Goal: Task Accomplishment & Management: Complete application form

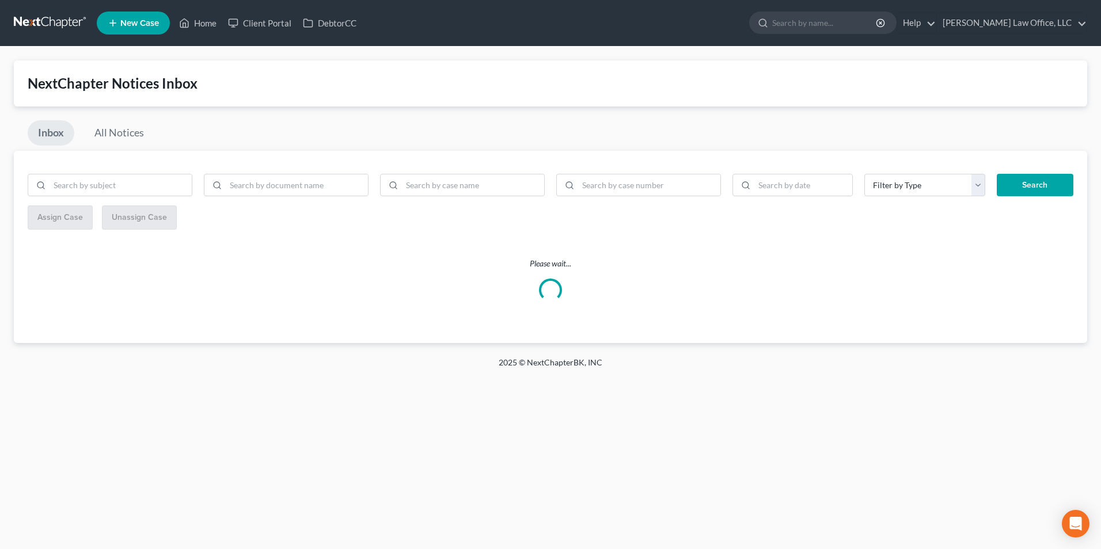
click at [76, 20] on link at bounding box center [51, 23] width 74 height 21
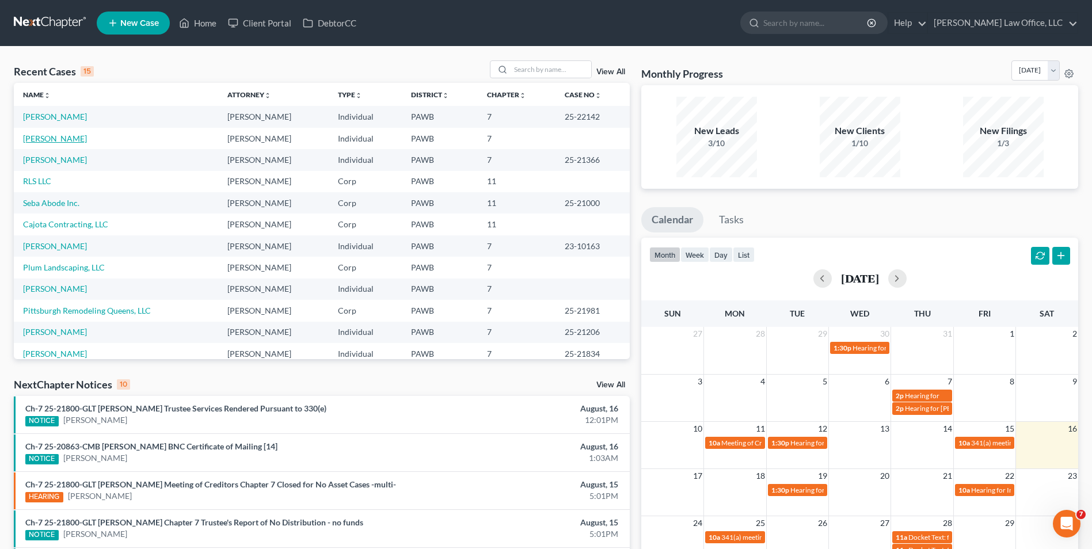
click at [68, 138] on link "[PERSON_NAME]" at bounding box center [55, 139] width 64 height 10
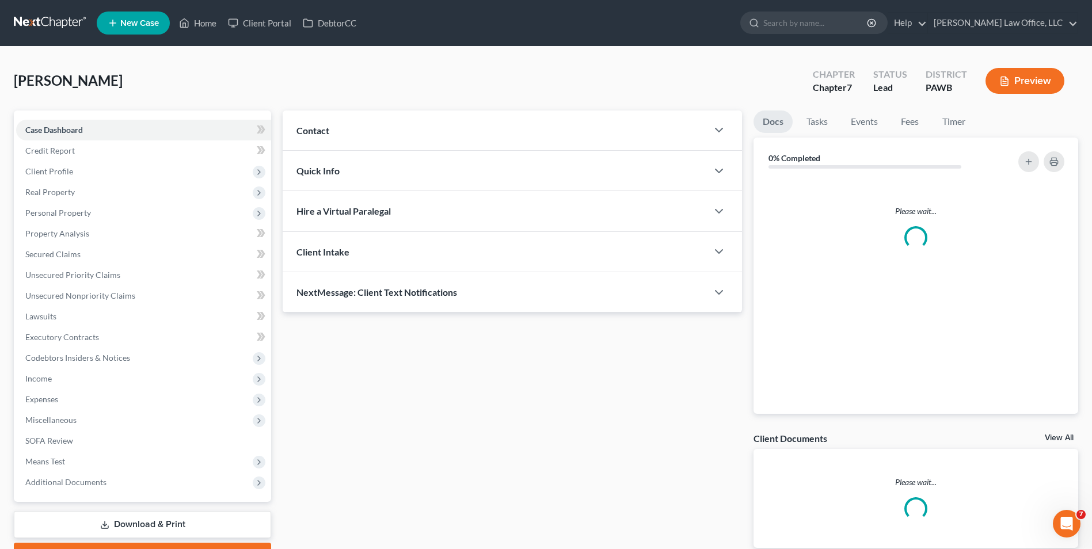
click at [68, 138] on link "Case Dashboard" at bounding box center [143, 130] width 255 height 21
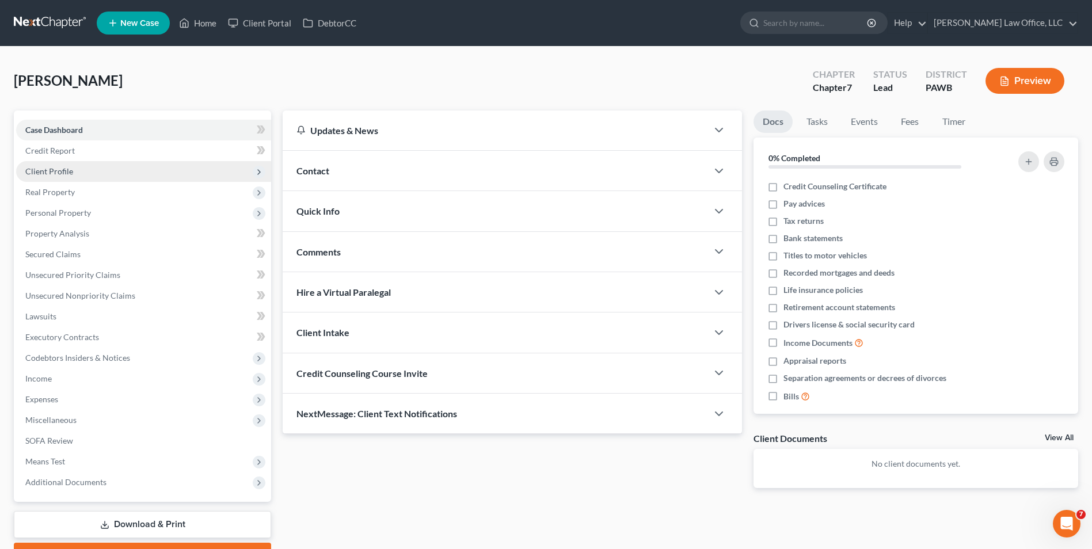
click at [144, 168] on span "Client Profile" at bounding box center [143, 171] width 255 height 21
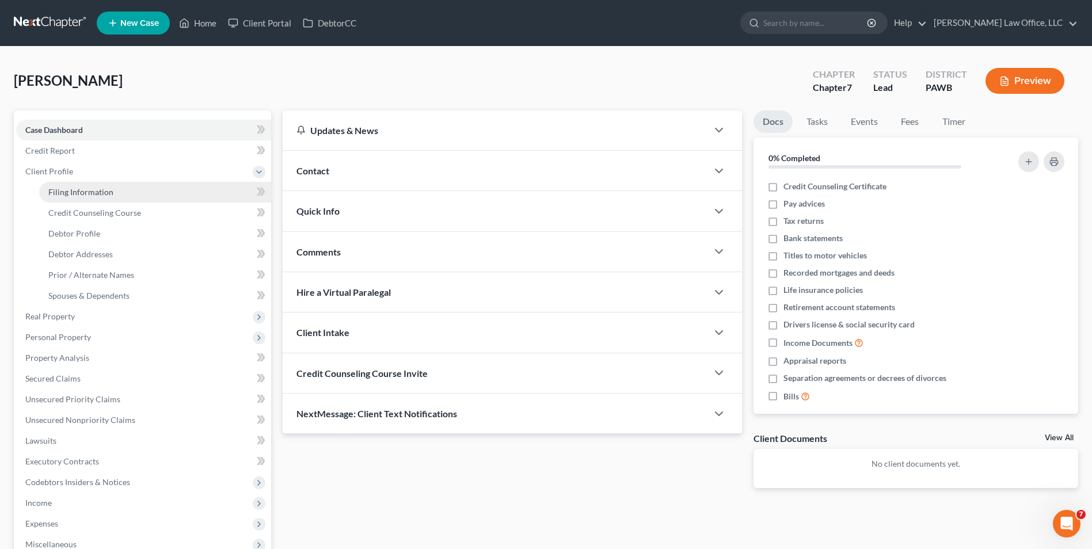
click at [134, 198] on link "Filing Information" at bounding box center [155, 192] width 232 height 21
select select "1"
select select "0"
select select "39"
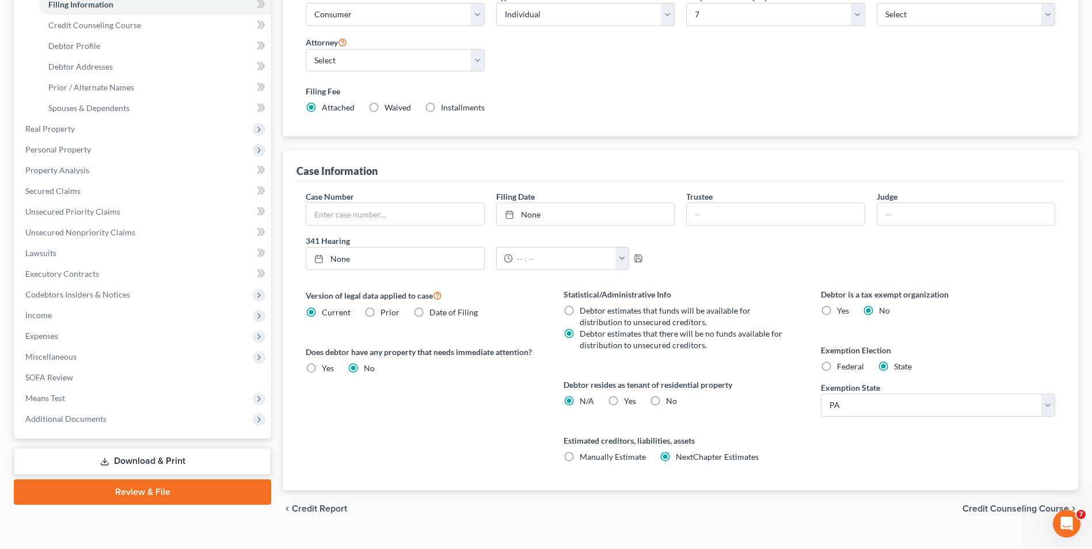
scroll to position [198, 0]
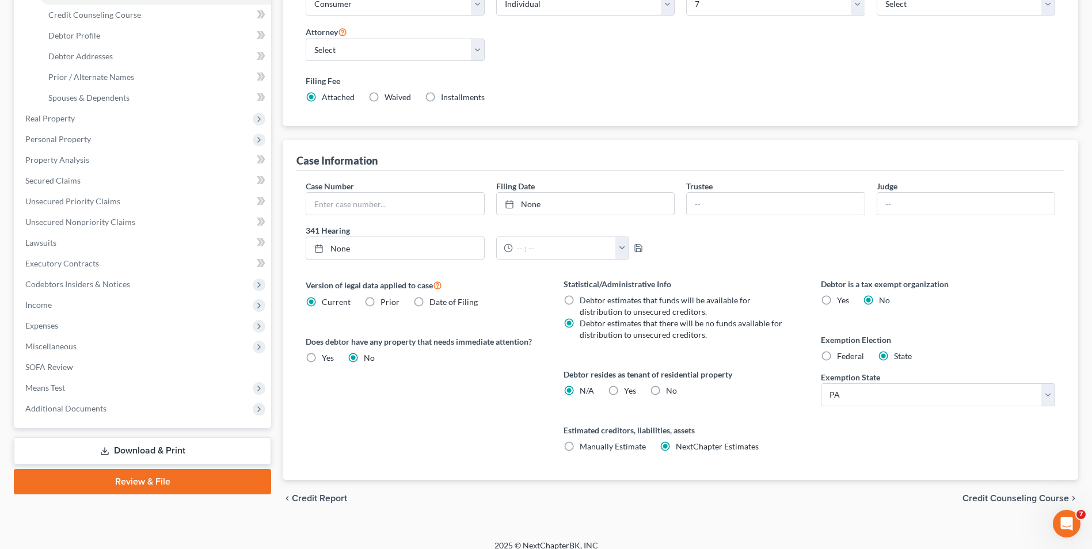
click at [837, 356] on label "Federal" at bounding box center [850, 357] width 27 height 12
click at [842, 356] on input "Federal" at bounding box center [845, 354] width 7 height 7
radio input "true"
radio input "false"
click at [1005, 497] on span "Credit Counseling Course" at bounding box center [1016, 498] width 107 height 9
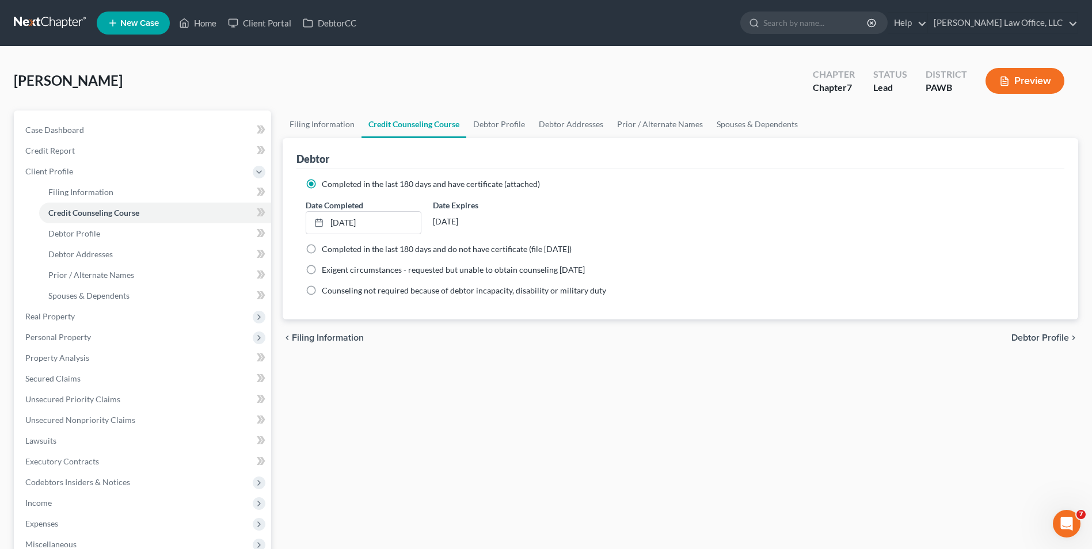
click at [1021, 339] on span "Debtor Profile" at bounding box center [1041, 337] width 58 height 9
select select "0"
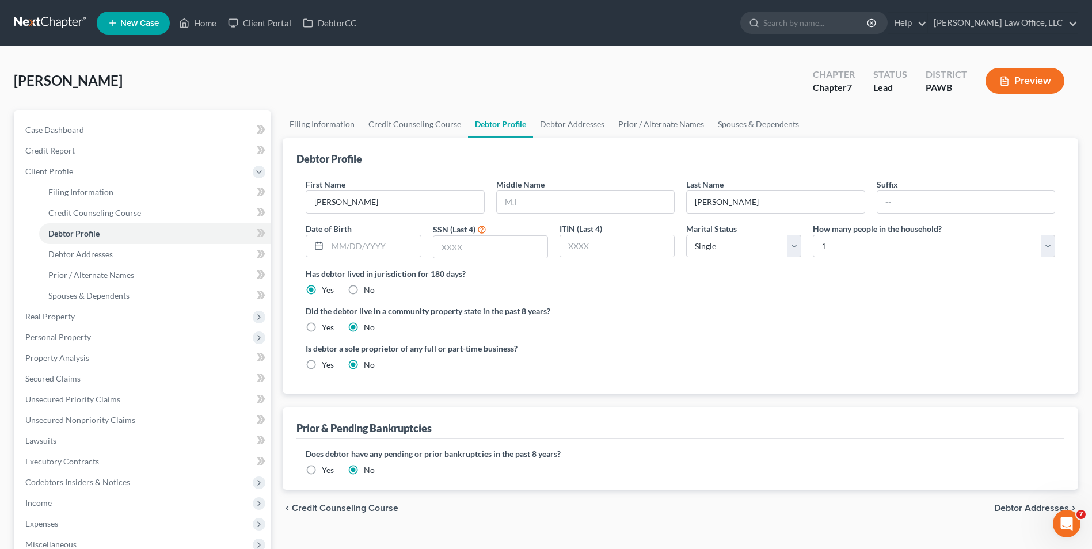
click at [1017, 509] on span "Debtor Addresses" at bounding box center [1031, 508] width 75 height 9
select select "0"
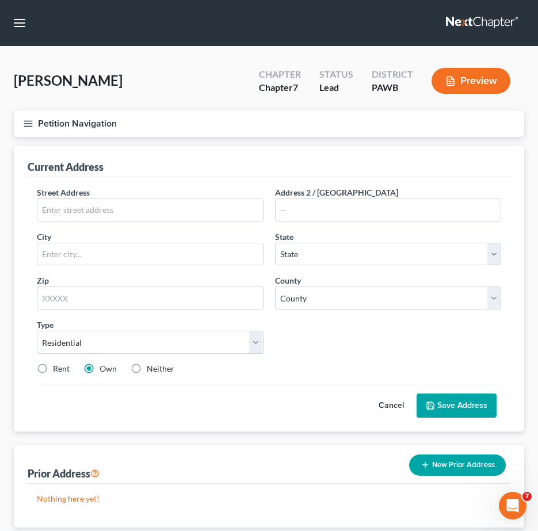
click at [69, 367] on label "Rent" at bounding box center [61, 369] width 17 height 12
click at [65, 367] on input "Rent" at bounding box center [61, 366] width 7 height 7
radio input "true"
click at [105, 208] on input "text" at bounding box center [150, 210] width 226 height 22
type input "[STREET_ADDRESS]"
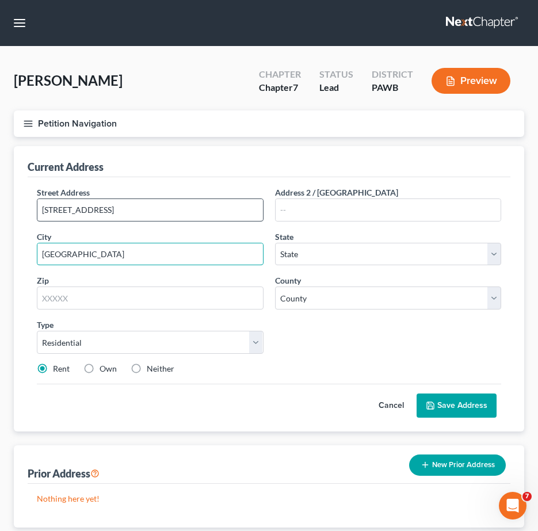
type input "[GEOGRAPHIC_DATA]"
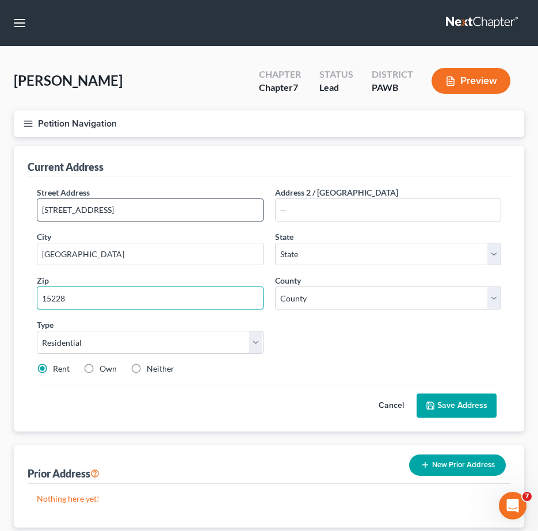
type input "15228"
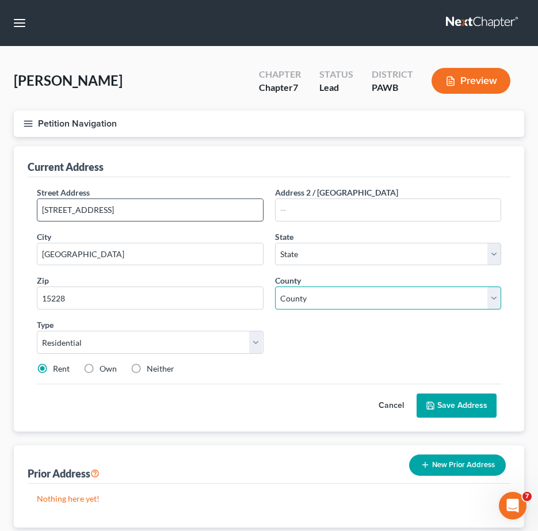
select select "39"
click at [306, 304] on select "County [GEOGRAPHIC_DATA] [GEOGRAPHIC_DATA] [GEOGRAPHIC_DATA] [GEOGRAPHIC_DATA] …" at bounding box center [388, 298] width 227 height 23
select select "1"
click at [275, 287] on select "County [GEOGRAPHIC_DATA] [GEOGRAPHIC_DATA] [GEOGRAPHIC_DATA] [GEOGRAPHIC_DATA] …" at bounding box center [388, 298] width 227 height 23
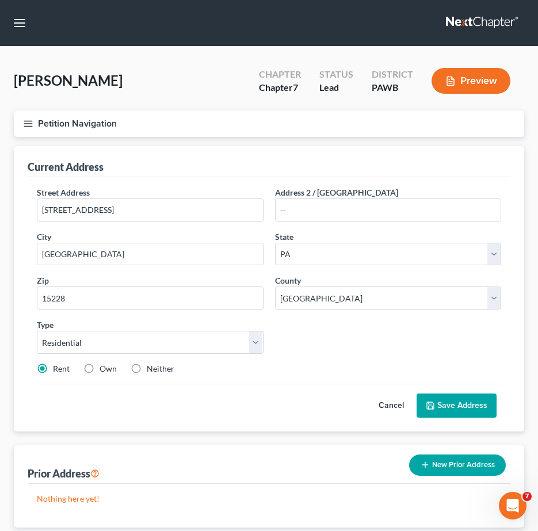
click at [458, 411] on button "Save Address" at bounding box center [457, 406] width 80 height 24
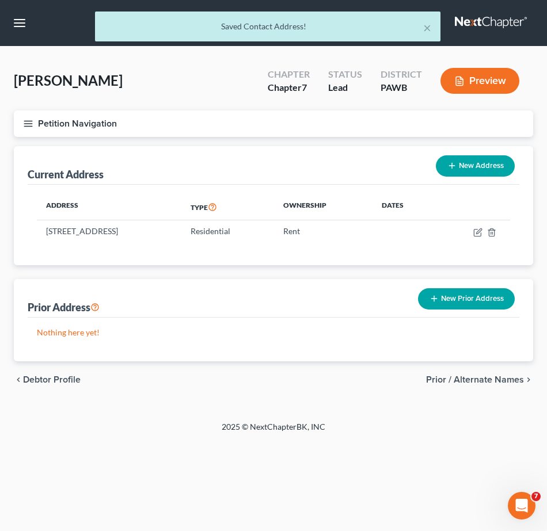
click at [468, 379] on span "Prior / Alternate Names" at bounding box center [475, 379] width 98 height 9
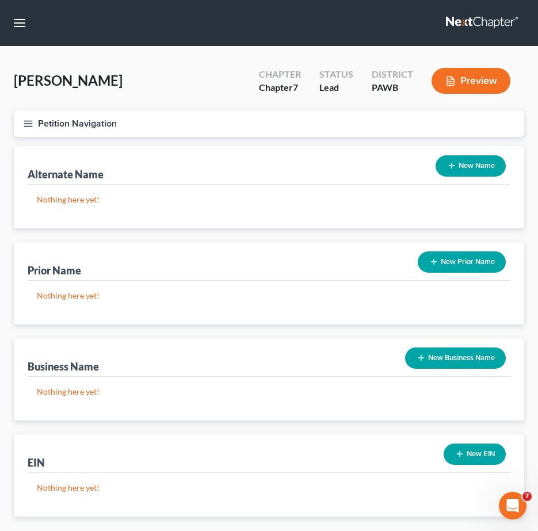
click at [32, 127] on icon "button" at bounding box center [28, 124] width 10 height 10
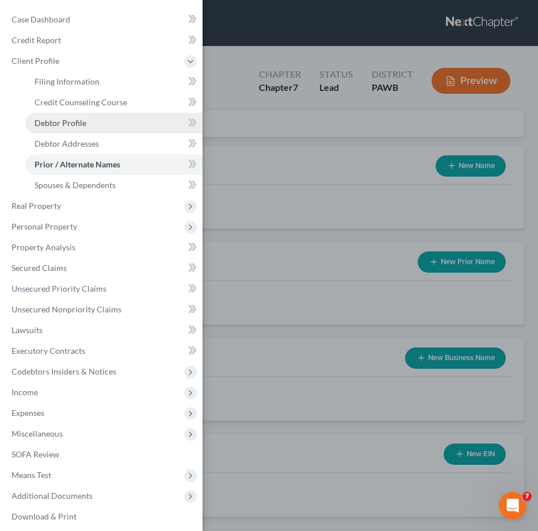
click at [53, 120] on span "Debtor Profile" at bounding box center [61, 123] width 52 height 10
select select "0"
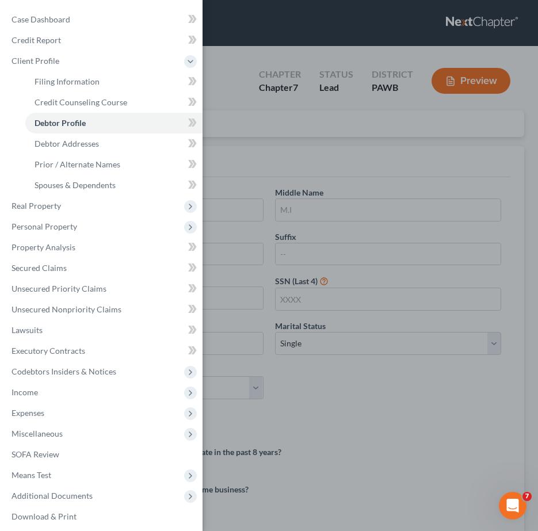
click at [446, 162] on div "Case Dashboard Payments Invoices Payments Payments Credit Report Client Profile" at bounding box center [269, 265] width 538 height 531
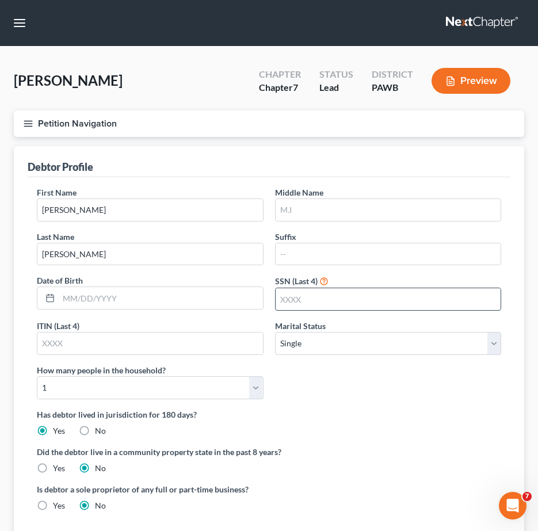
click at [320, 290] on input "text" at bounding box center [389, 299] width 226 height 22
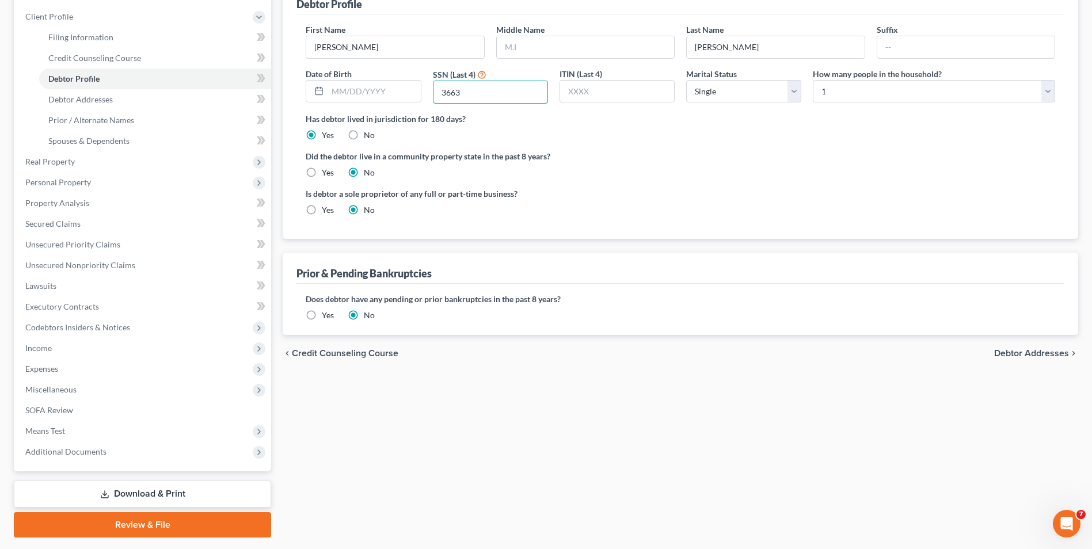
scroll to position [178, 0]
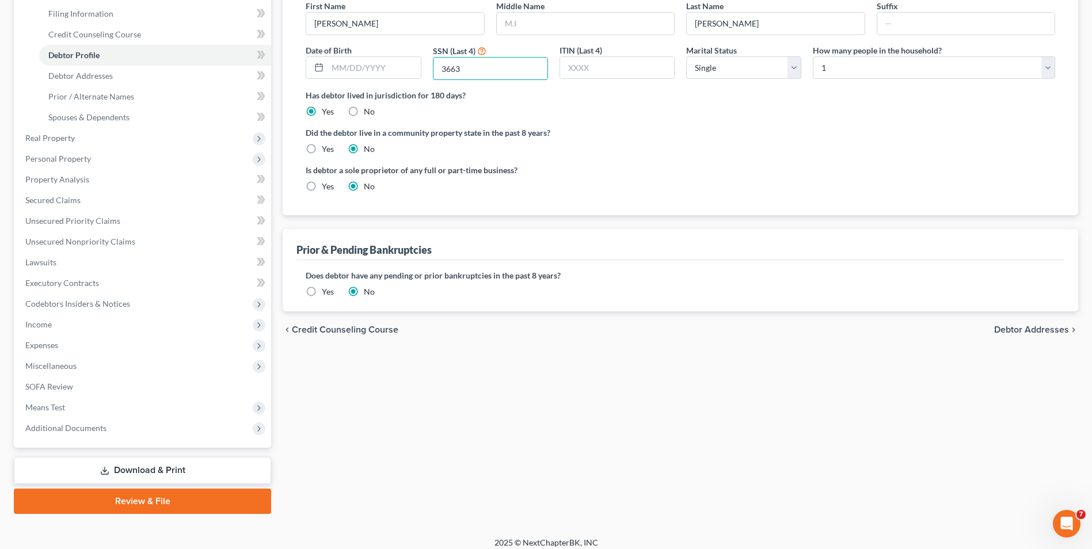
type input "3663"
click at [1056, 333] on span "Debtor Addresses" at bounding box center [1031, 329] width 75 height 9
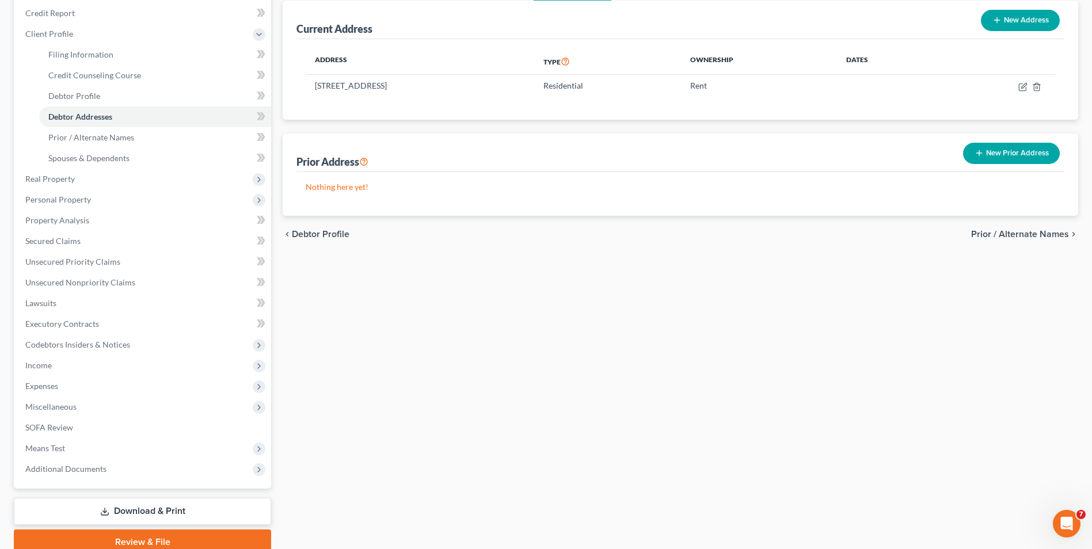
scroll to position [177, 0]
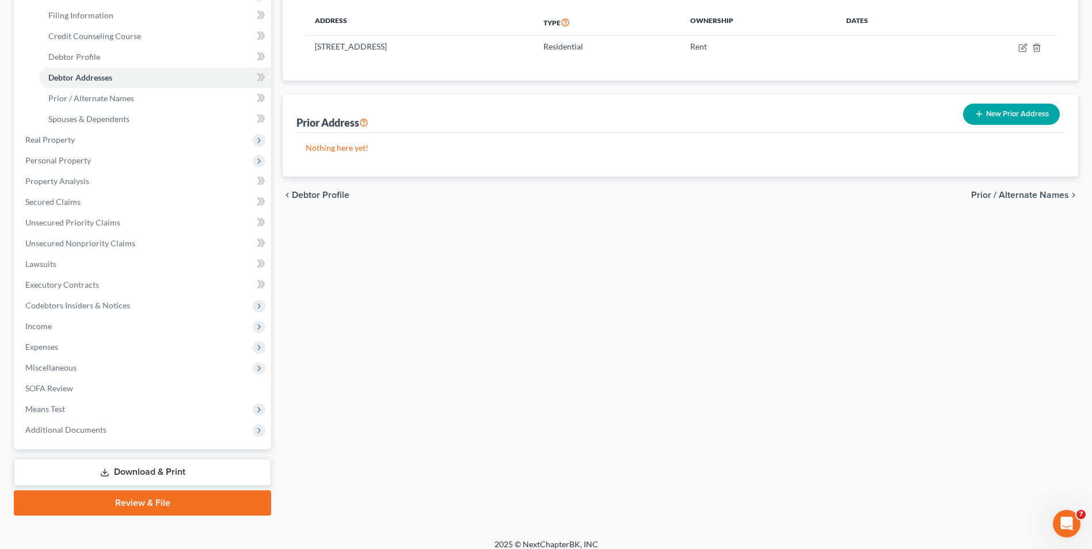
click at [1029, 199] on span "Prior / Alternate Names" at bounding box center [1020, 195] width 98 height 9
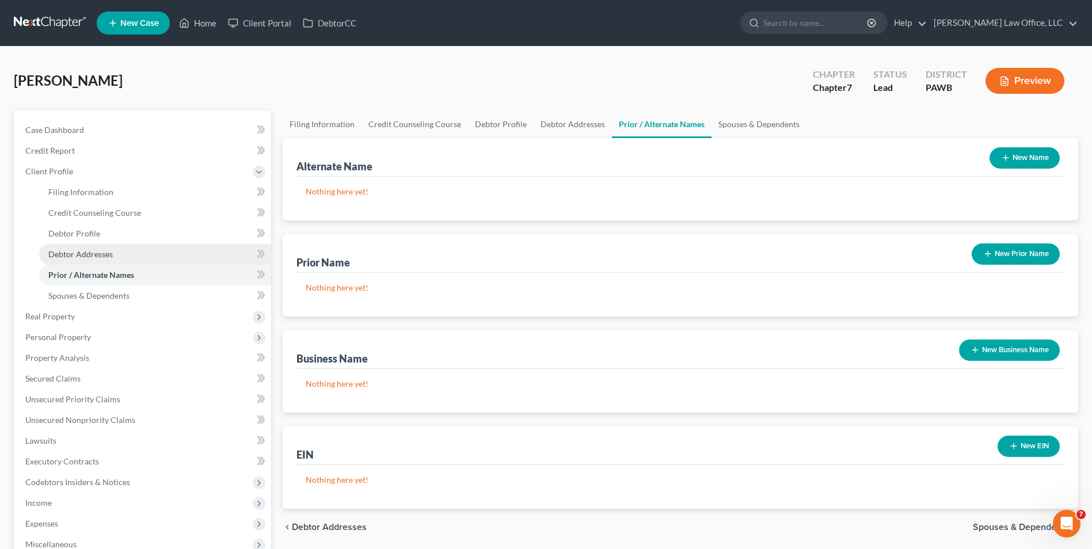
click at [81, 244] on link "Debtor Addresses" at bounding box center [155, 254] width 232 height 21
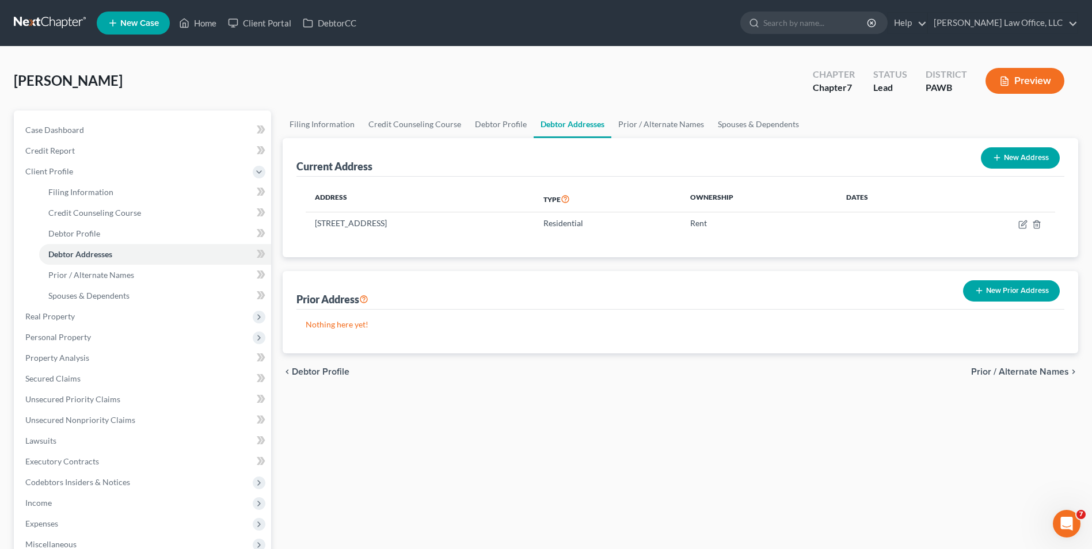
click at [1017, 373] on span "Prior / Alternate Names" at bounding box center [1020, 371] width 98 height 9
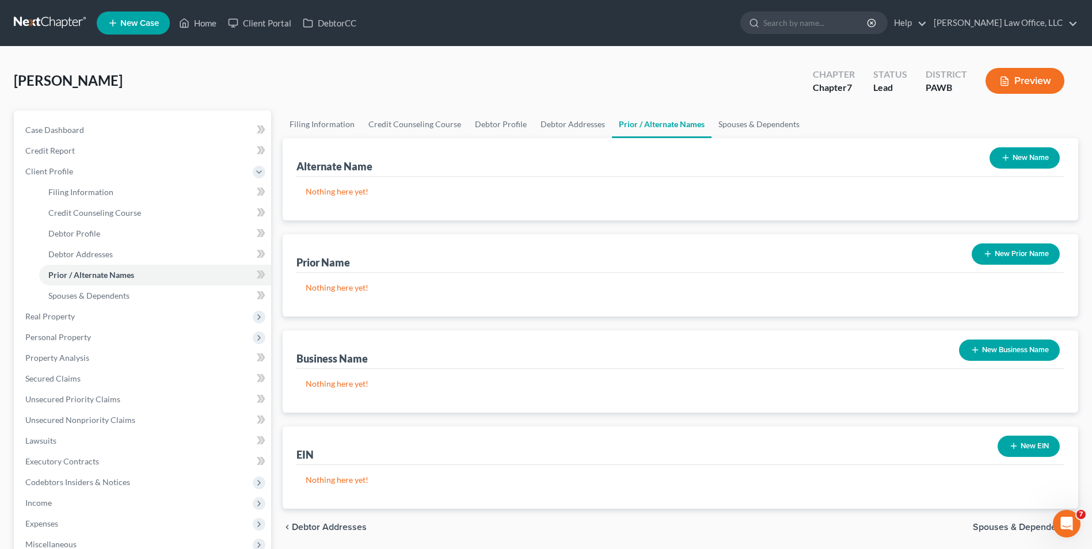
click at [994, 529] on span "Spouses & Dependents" at bounding box center [1021, 527] width 96 height 9
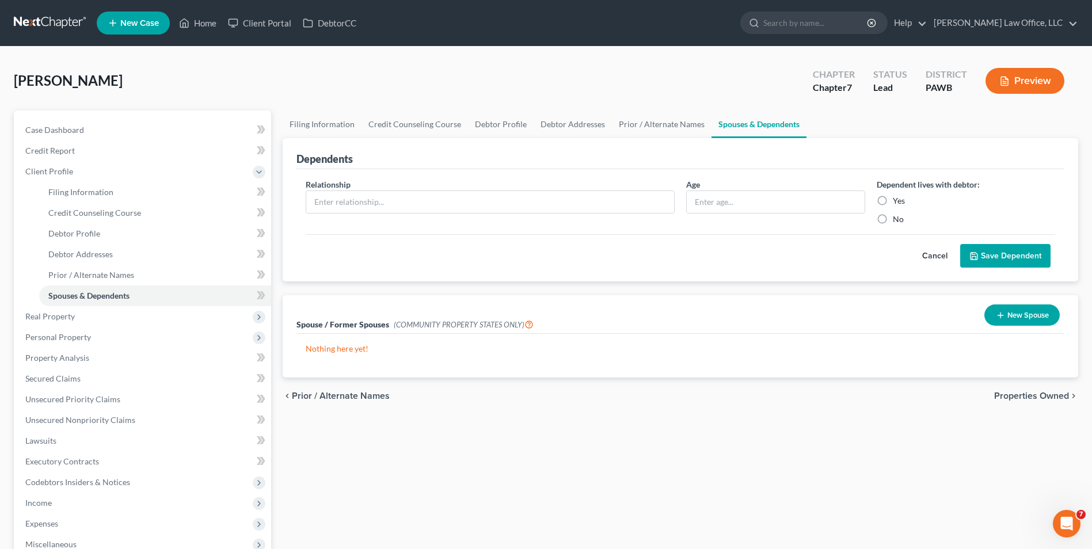
click at [1036, 394] on span "Properties Owned" at bounding box center [1031, 396] width 75 height 9
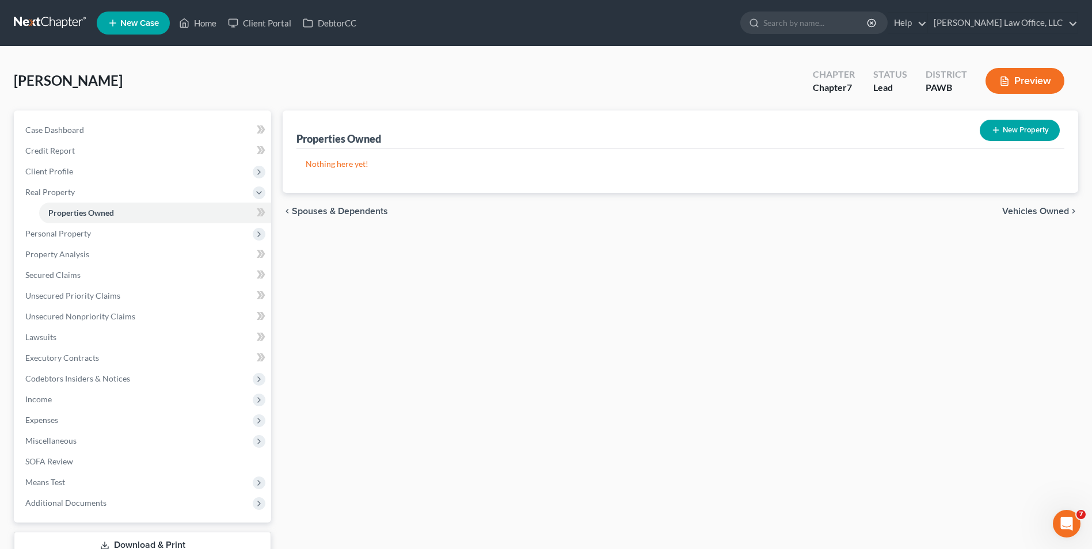
click at [1023, 207] on span "Vehicles Owned" at bounding box center [1035, 211] width 67 height 9
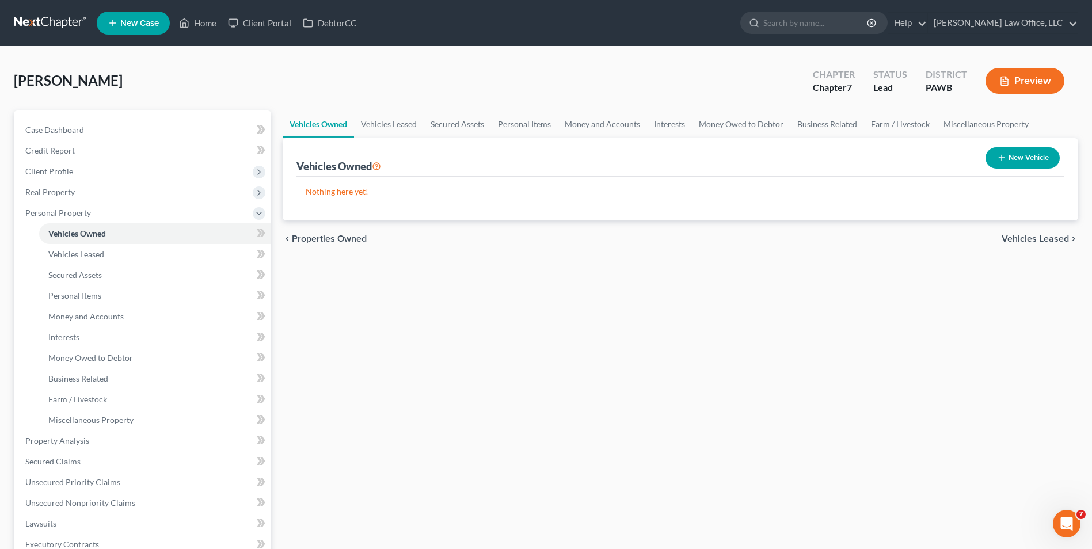
click at [1034, 241] on span "Vehicles Leased" at bounding box center [1035, 238] width 67 height 9
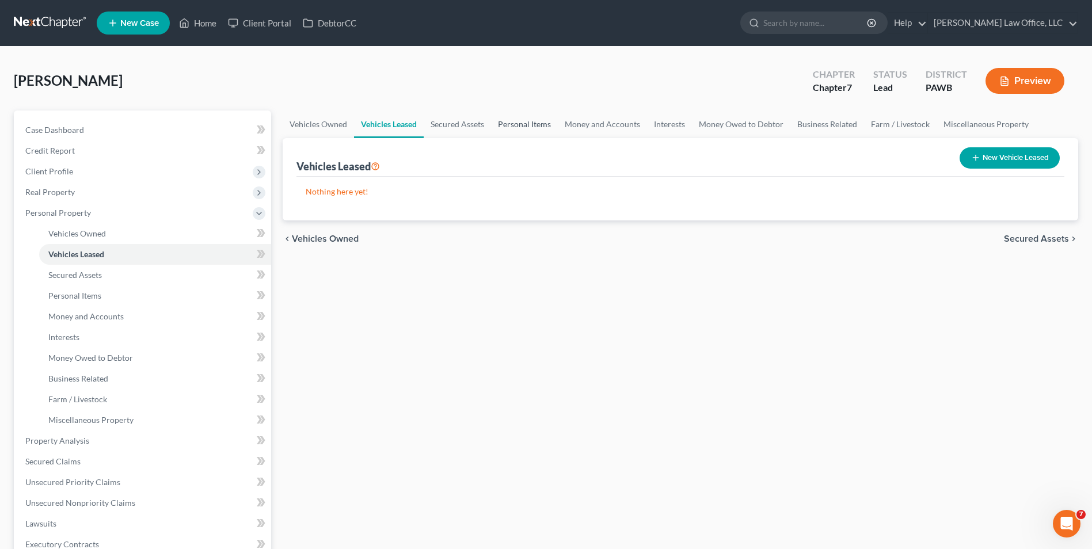
click at [506, 127] on link "Personal Items" at bounding box center [524, 125] width 67 height 28
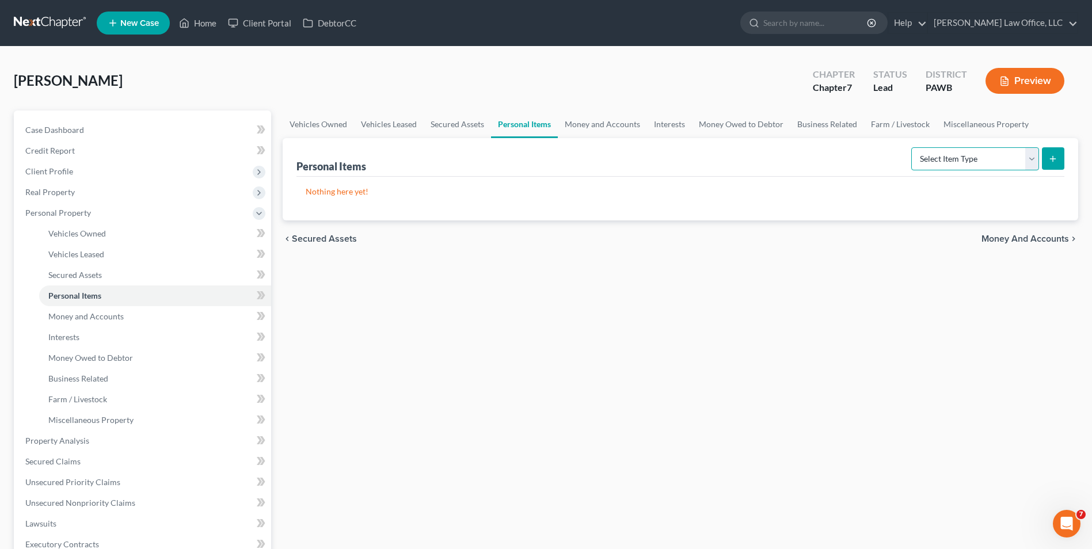
click at [1032, 169] on select "Select Item Type Clothing Collectibles Of Value Electronics Firearms Household …" at bounding box center [975, 158] width 128 height 23
select select "clothing"
click at [913, 147] on select "Select Item Type Clothing Collectibles Of Value Electronics Firearms Household …" at bounding box center [975, 158] width 128 height 23
click at [1053, 160] on line "submit" at bounding box center [1053, 158] width 0 height 5
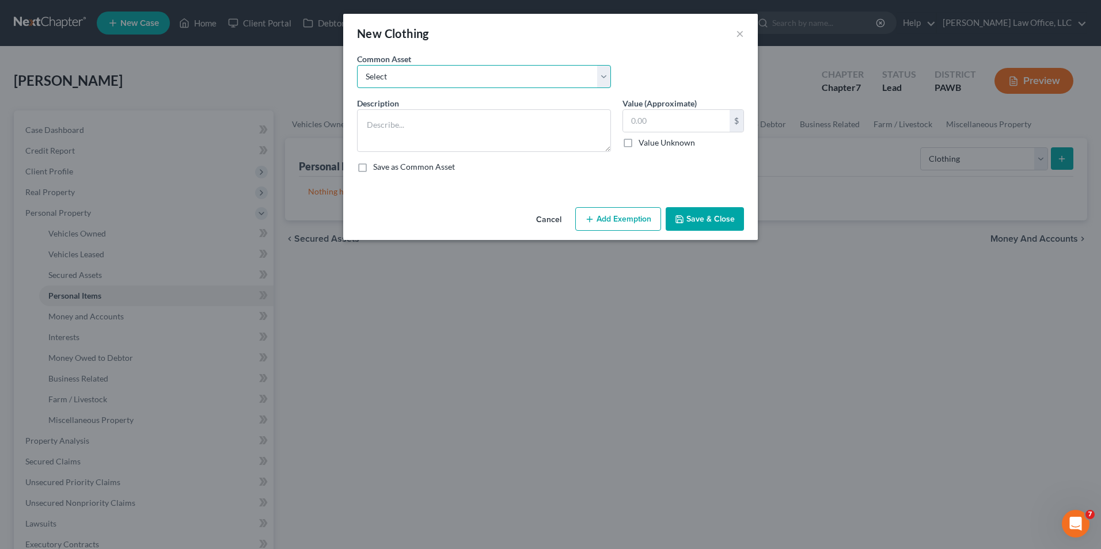
click at [602, 78] on select "Select general clothing general clothing general clothing general clothing" at bounding box center [484, 76] width 254 height 23
select select "0"
click at [357, 65] on select "Select general clothing general clothing general clothing general clothing" at bounding box center [484, 76] width 254 height 23
type textarea "general clothing"
type input "100.00"
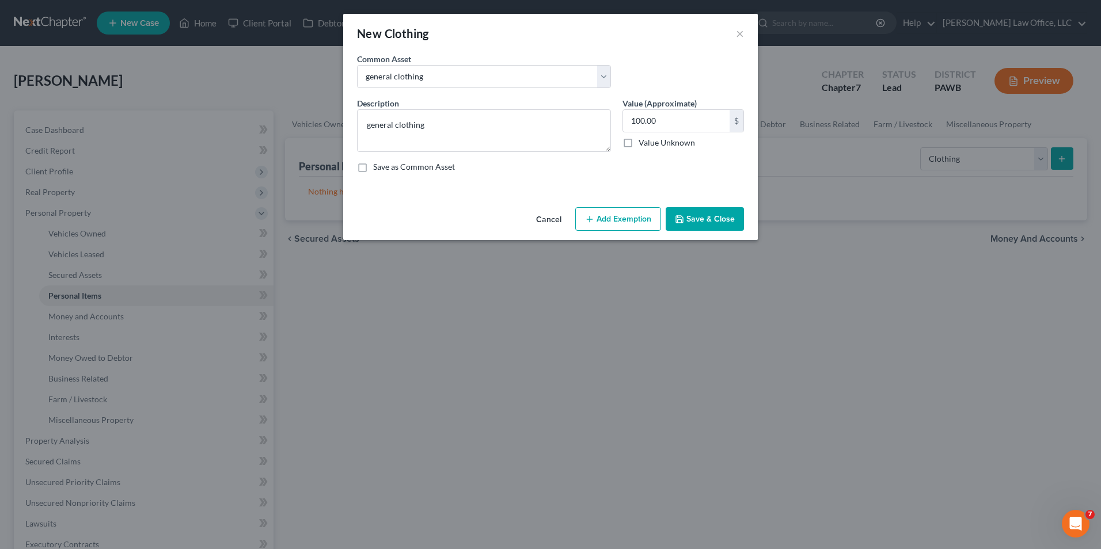
click at [694, 221] on button "Save & Close" at bounding box center [705, 219] width 78 height 24
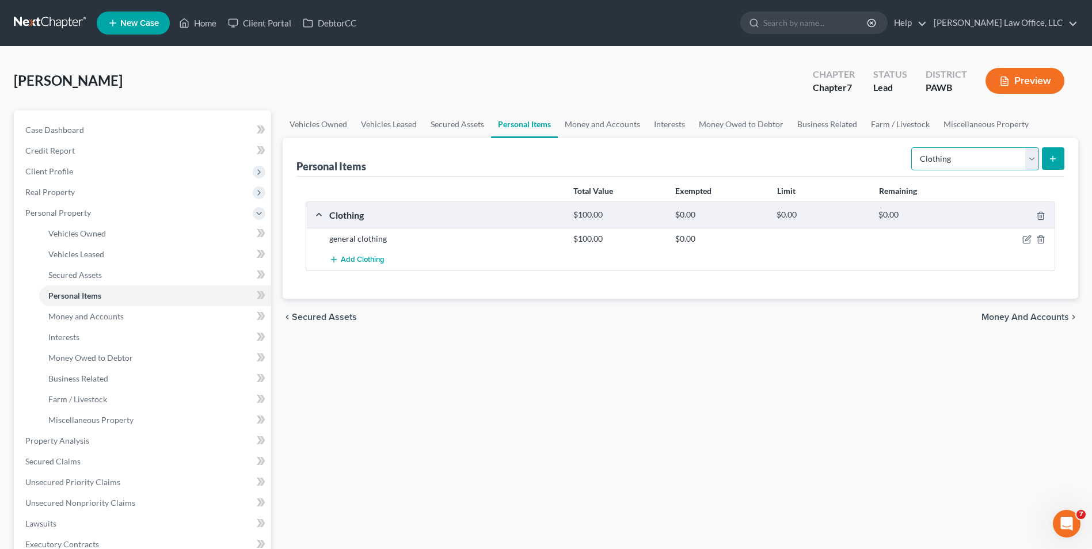
click at [1036, 161] on select "Select Item Type Clothing Collectibles Of Value Electronics Firearms Household …" at bounding box center [975, 158] width 128 height 23
select select "electronics"
click at [913, 147] on select "Select Item Type Clothing Collectibles Of Value Electronics Firearms Household …" at bounding box center [975, 158] width 128 height 23
click at [1053, 157] on icon "submit" at bounding box center [1053, 158] width 9 height 9
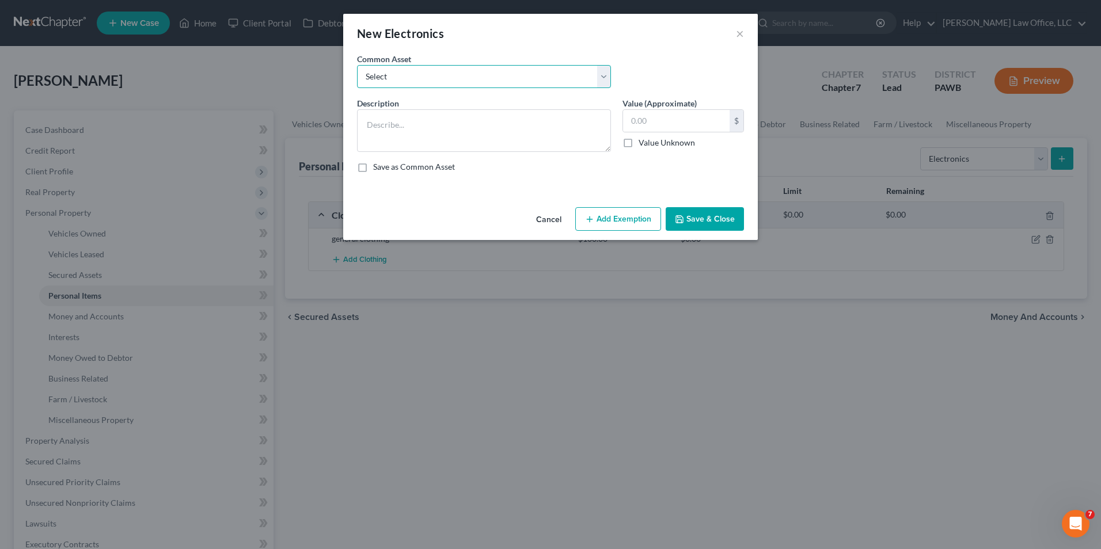
click at [608, 84] on select "Select TVs, computer, cell phone and similar consumer electronics computers, ce…" at bounding box center [484, 76] width 254 height 23
select select "0"
click at [357, 65] on select "Select TVs, computer, cell phone and similar consumer electronics computers, ce…" at bounding box center [484, 76] width 254 height 23
type textarea "TVs, computer, cell phone and similar consumer electronics"
type input "500.00"
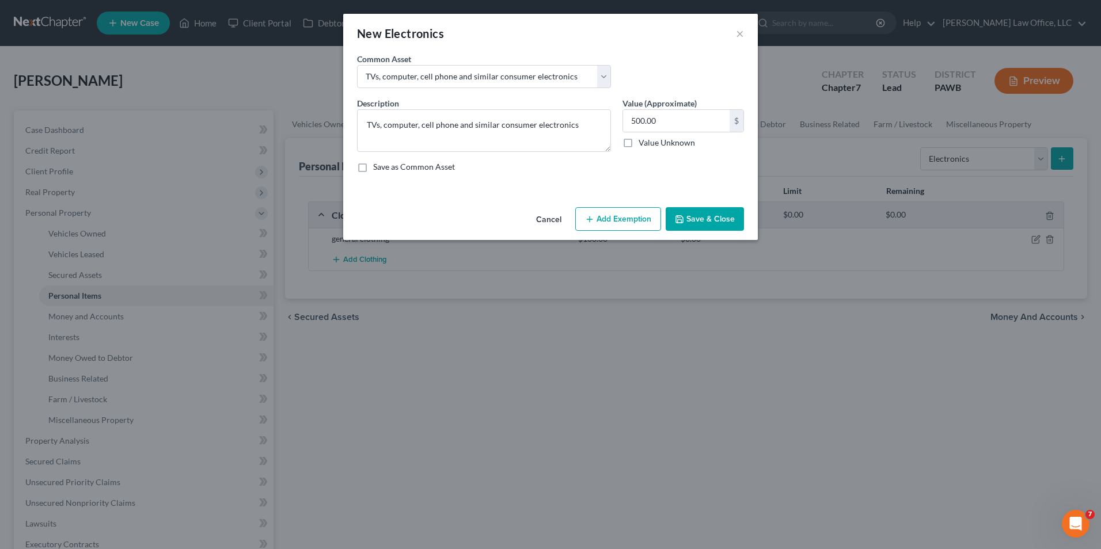
click at [628, 222] on button "Add Exemption" at bounding box center [618, 219] width 86 height 24
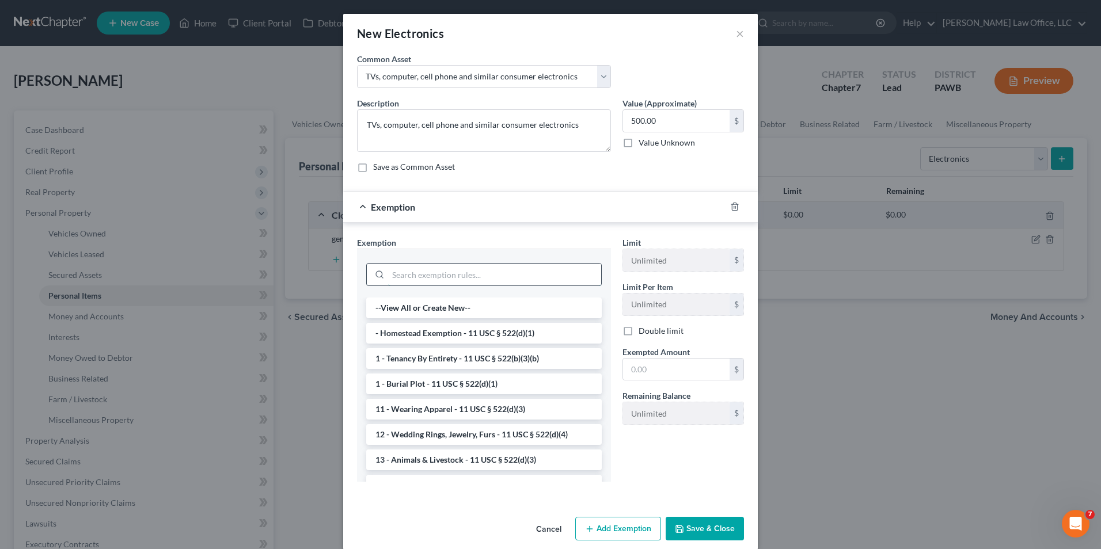
click at [487, 274] on input "search" at bounding box center [494, 275] width 213 height 22
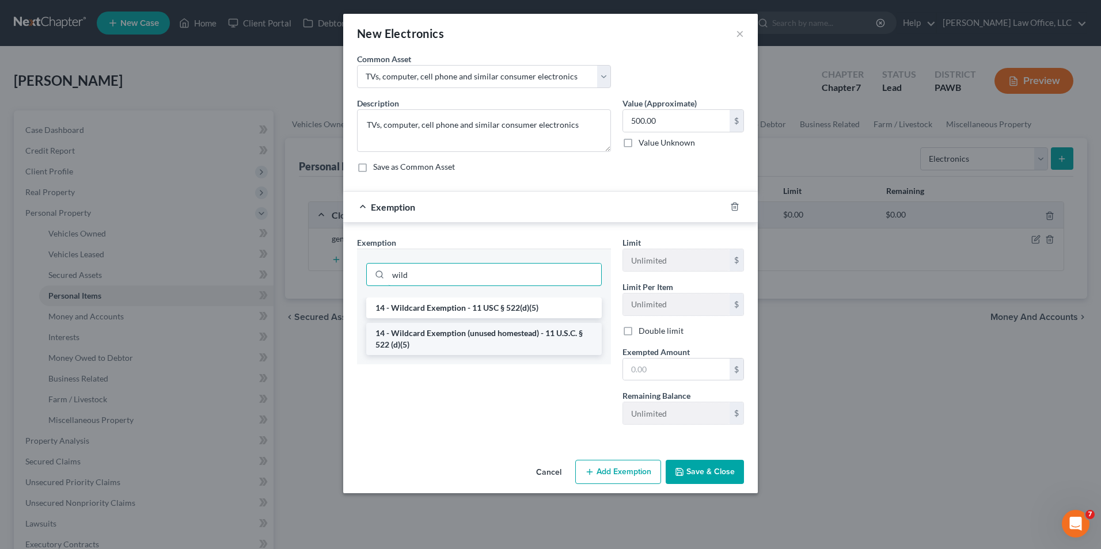
type input "wild"
click at [474, 331] on li "14 - Wildcard Exemption (unused homestead) - 11 U.S.C. § 522 (d)(5)" at bounding box center [483, 339] width 235 height 32
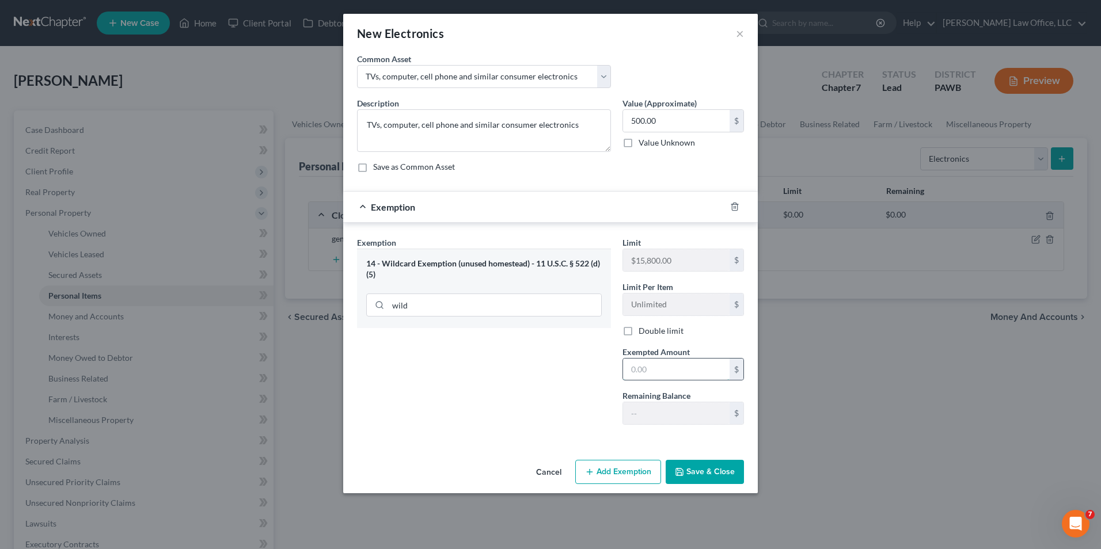
click at [685, 370] on input "text" at bounding box center [676, 370] width 107 height 22
type input "500"
click at [705, 469] on button "Save & Close" at bounding box center [705, 472] width 78 height 24
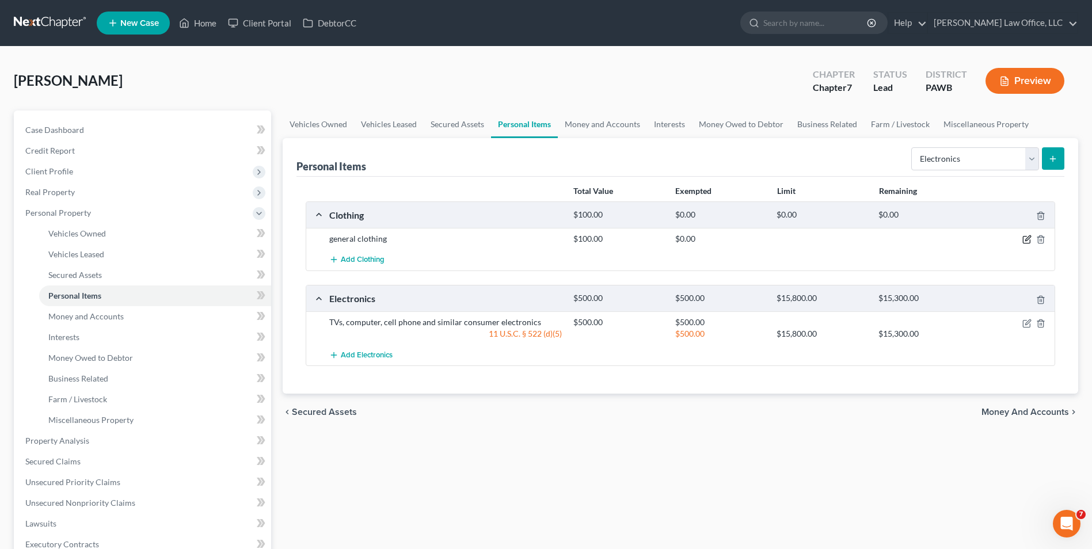
click at [1027, 241] on icon "button" at bounding box center [1027, 238] width 5 height 5
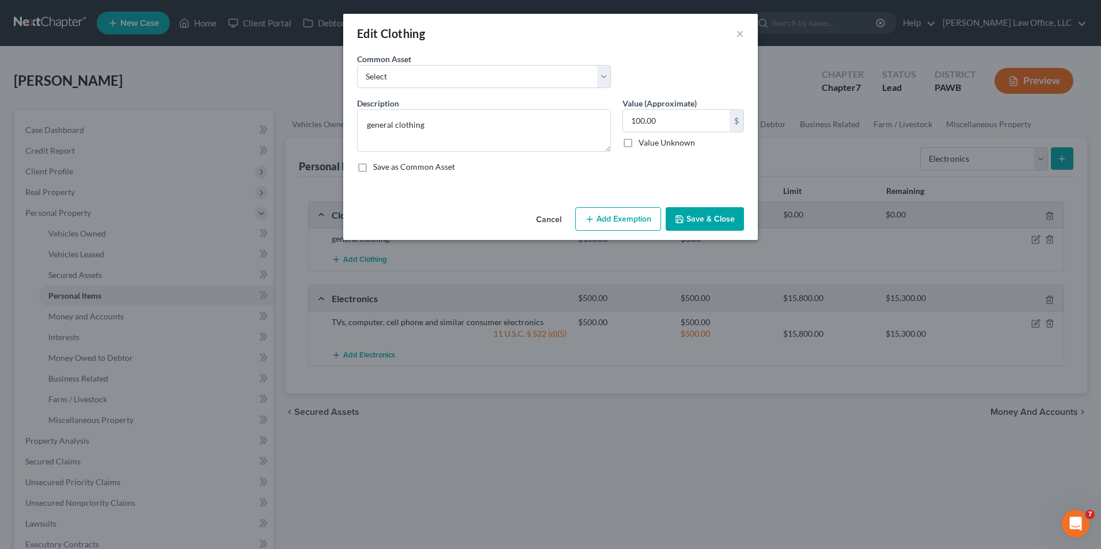
click at [637, 216] on button "Add Exemption" at bounding box center [618, 219] width 86 height 24
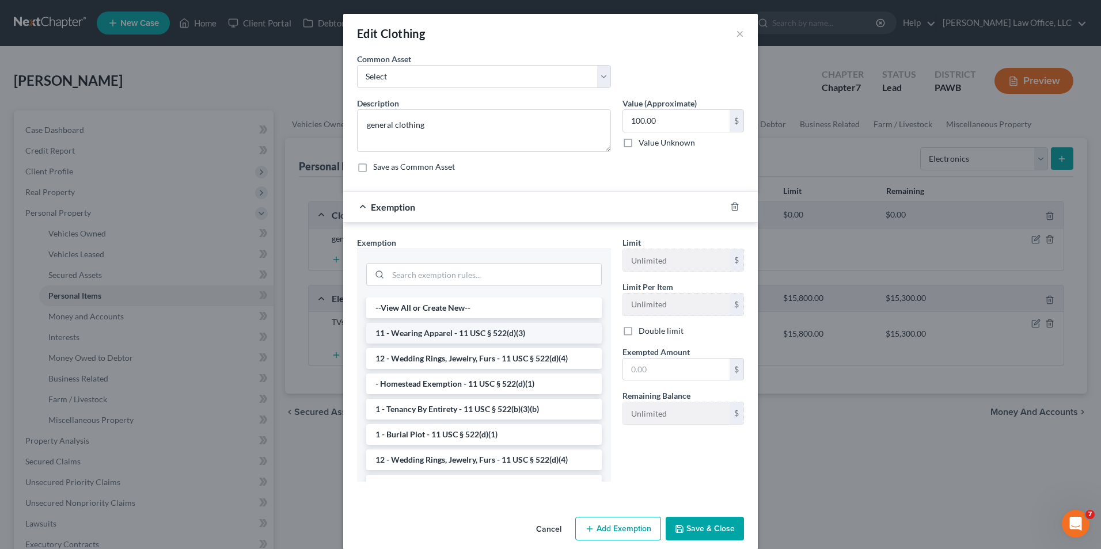
click at [516, 337] on li "11 - Wearing Apparel - 11 USC § 522(d)(3)" at bounding box center [483, 333] width 235 height 21
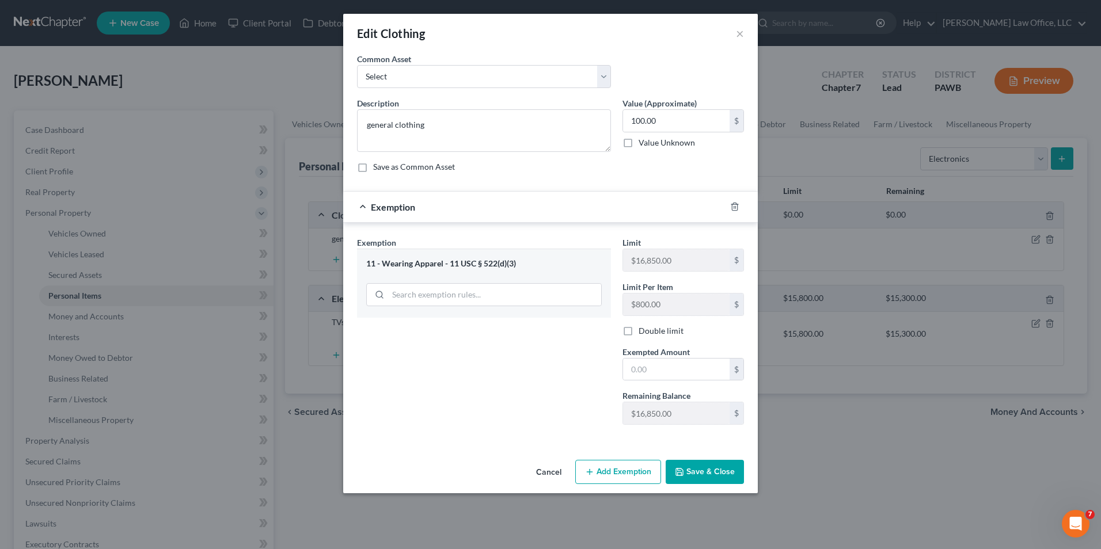
click at [720, 466] on button "Save & Close" at bounding box center [705, 472] width 78 height 24
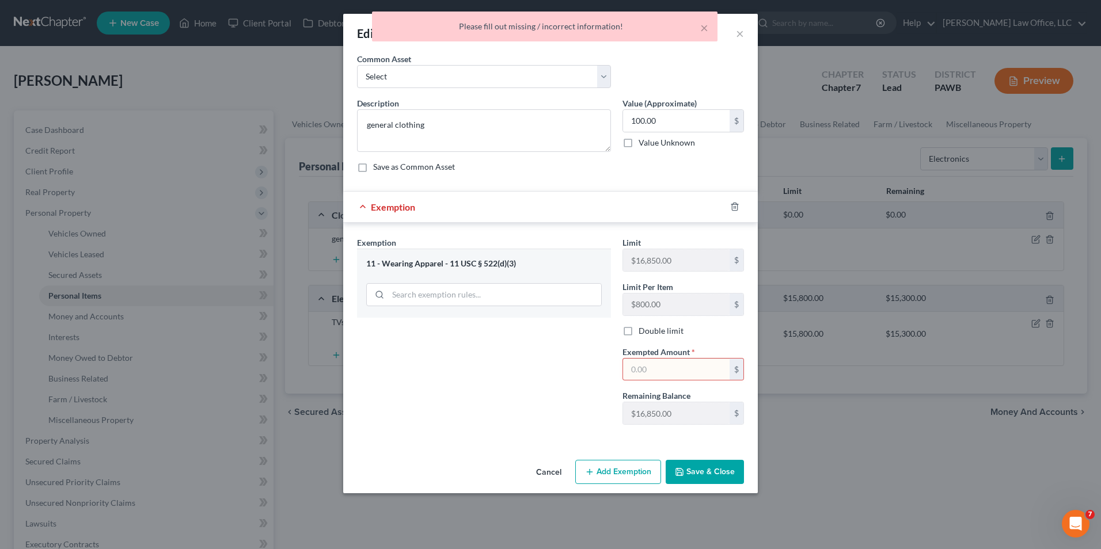
click at [653, 363] on input "text" at bounding box center [676, 370] width 107 height 22
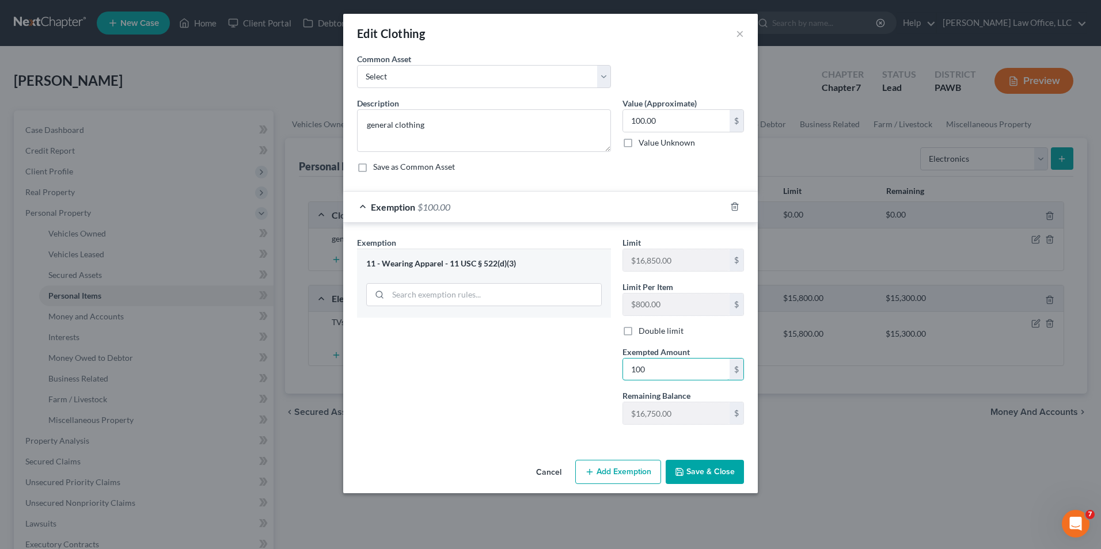
type input "100"
click at [715, 465] on button "Save & Close" at bounding box center [705, 472] width 78 height 24
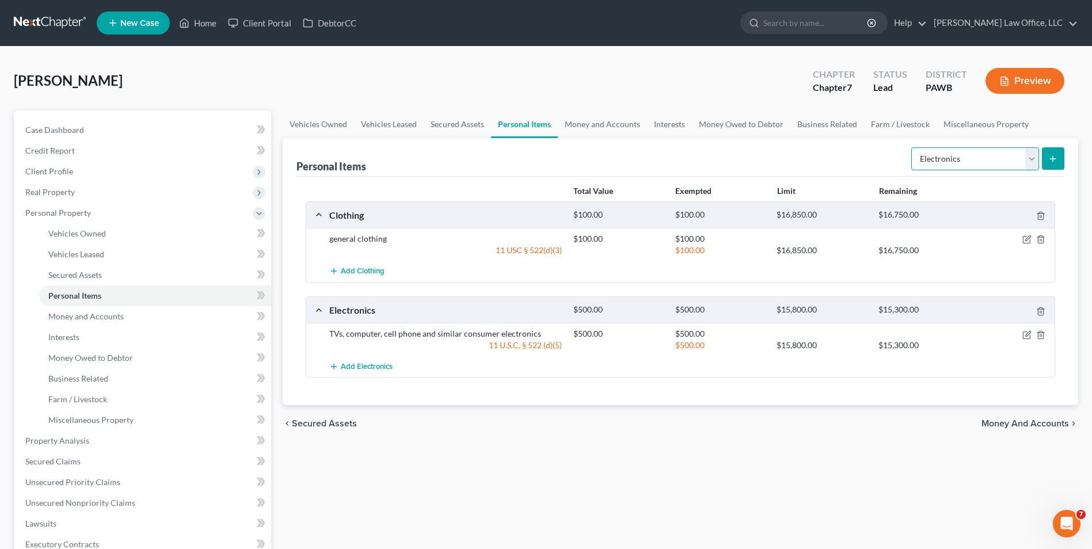
click at [1032, 160] on select "Select Item Type Clothing Collectibles Of Value Electronics Firearms Household …" at bounding box center [975, 158] width 128 height 23
select select "household_goods"
click at [913, 147] on select "Select Item Type Clothing Collectibles Of Value Electronics Firearms Household …" at bounding box center [975, 158] width 128 height 23
click at [1054, 163] on icon "submit" at bounding box center [1053, 158] width 9 height 9
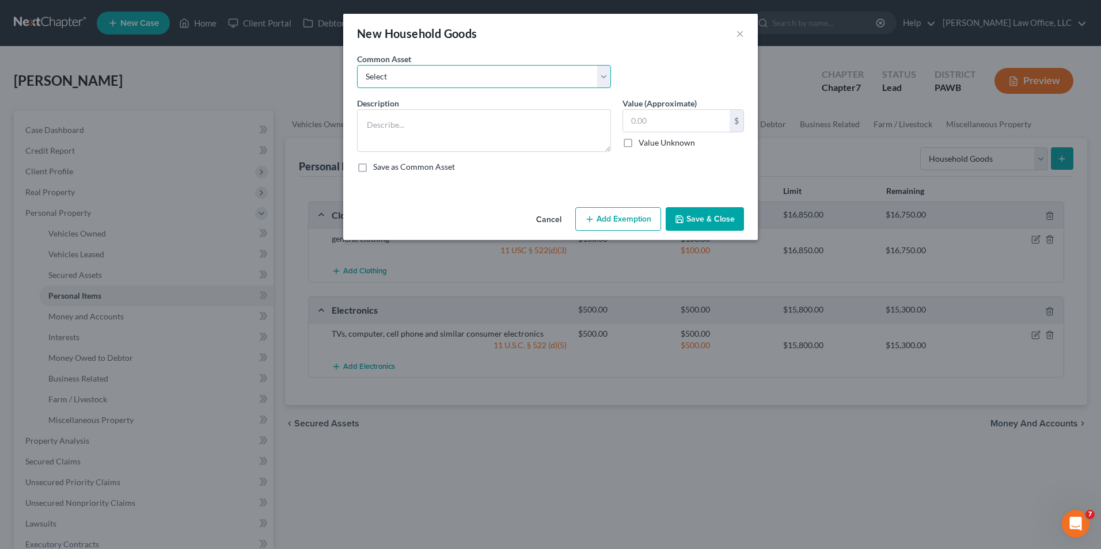
click at [603, 79] on select "Select [PERSON_NAME] furnishing such as couch, tables, chairs and similar items…" at bounding box center [484, 76] width 254 height 23
select select "2"
click at [357, 65] on select "Select [PERSON_NAME] furnishing such as couch, tables, chairs and similar items…" at bounding box center [484, 76] width 254 height 23
type textarea "Home furnishing such as couch, tables, chairs and similar items"
type input "1,000.00"
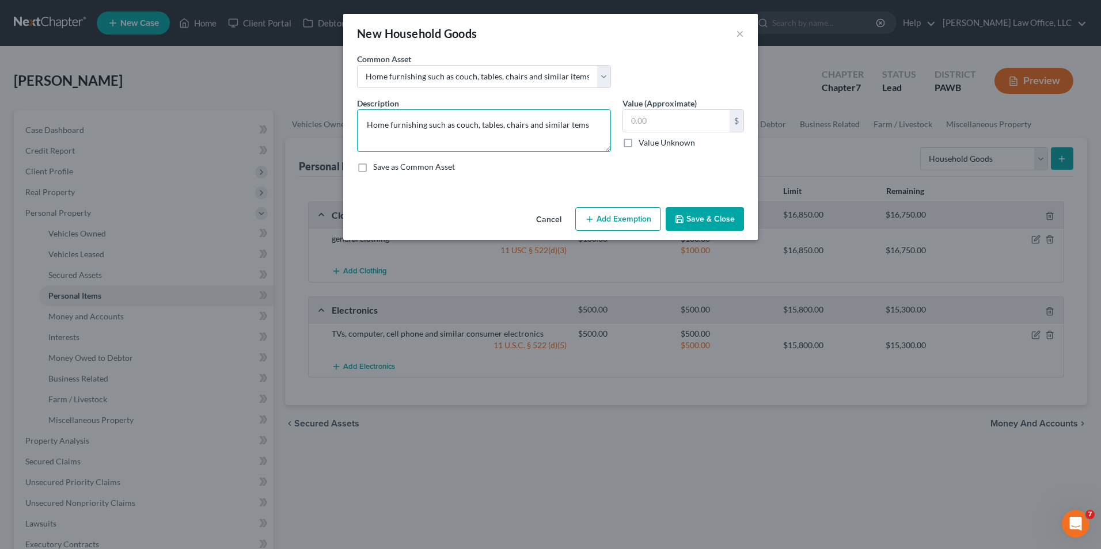
type textarea "Home furnishing such as couch, tables, chairs and similar items"
click at [646, 115] on input "text" at bounding box center [676, 121] width 107 height 22
type input "500"
click at [620, 219] on button "Add Exemption" at bounding box center [618, 219] width 86 height 24
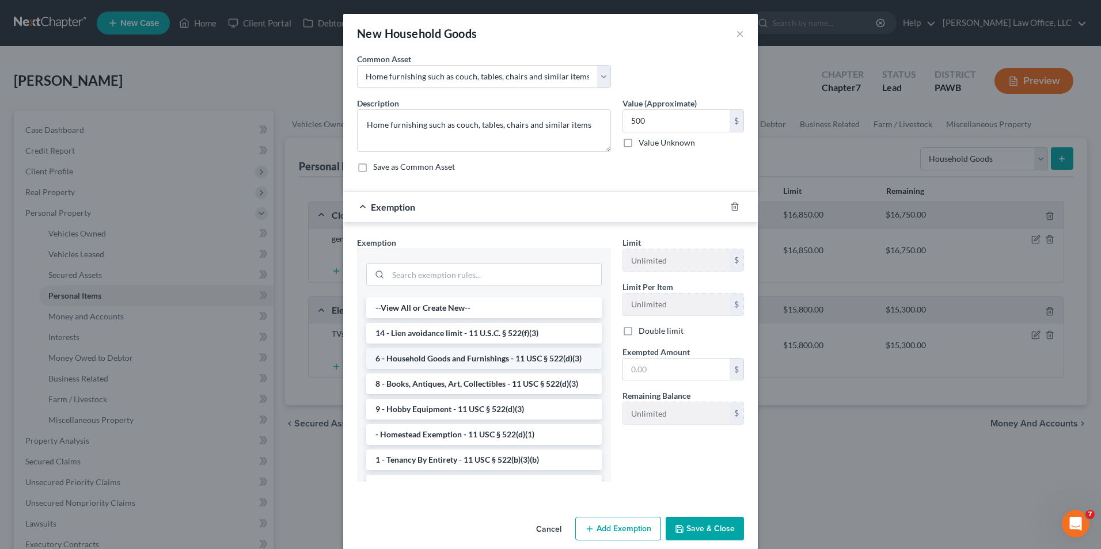
click at [500, 366] on li "6 - Household Goods and Furnishings - 11 USC § 522(d)(3)" at bounding box center [483, 358] width 235 height 21
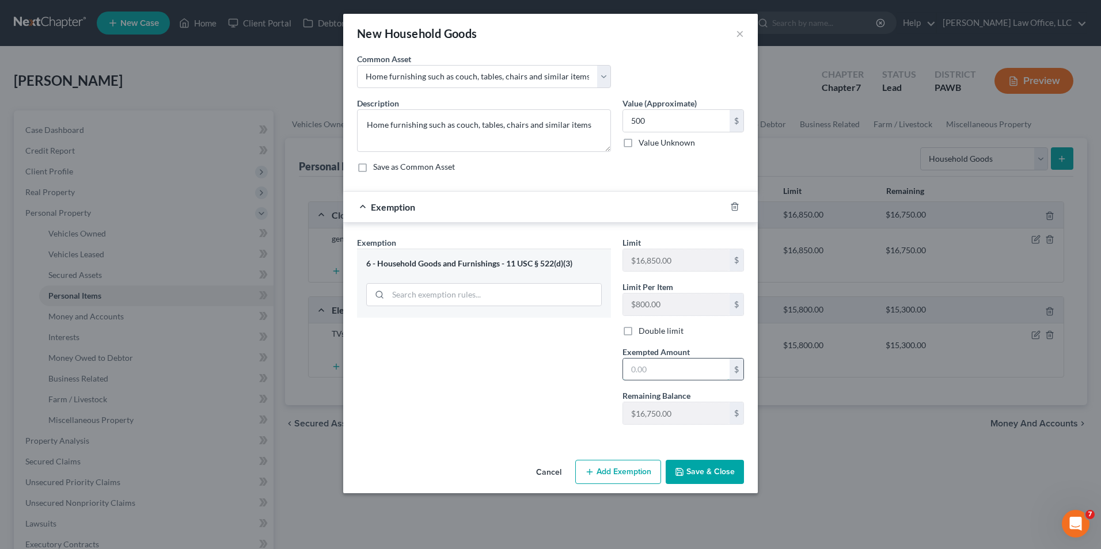
click at [638, 370] on input "text" at bounding box center [676, 370] width 107 height 22
type input "500"
click at [703, 468] on button "Save & Close" at bounding box center [705, 472] width 78 height 24
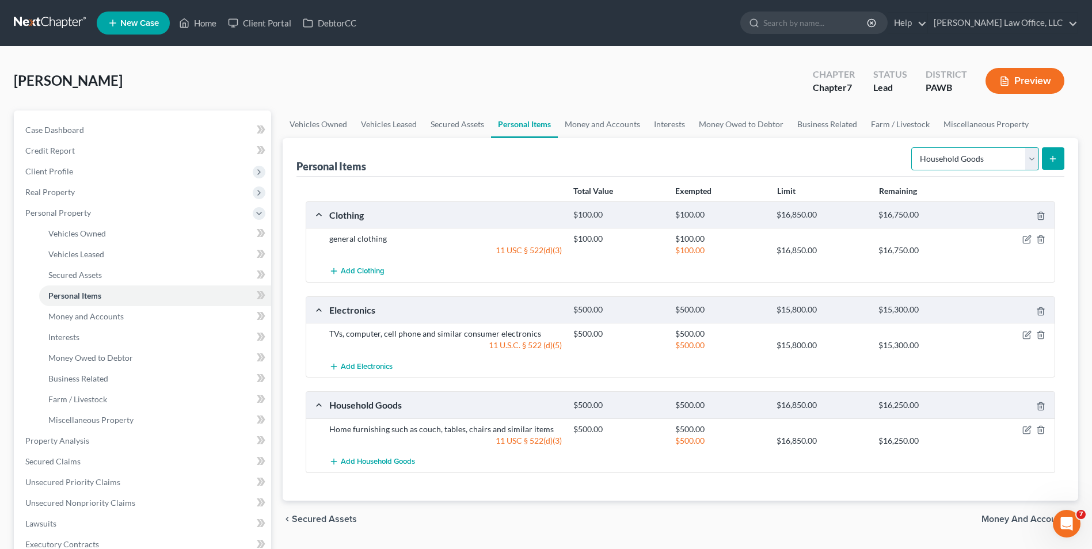
click at [1035, 159] on select "Select Item Type Clothing Collectibles Of Value Electronics Firearms Household …" at bounding box center [975, 158] width 128 height 23
click at [673, 126] on link "Interests" at bounding box center [669, 125] width 45 height 28
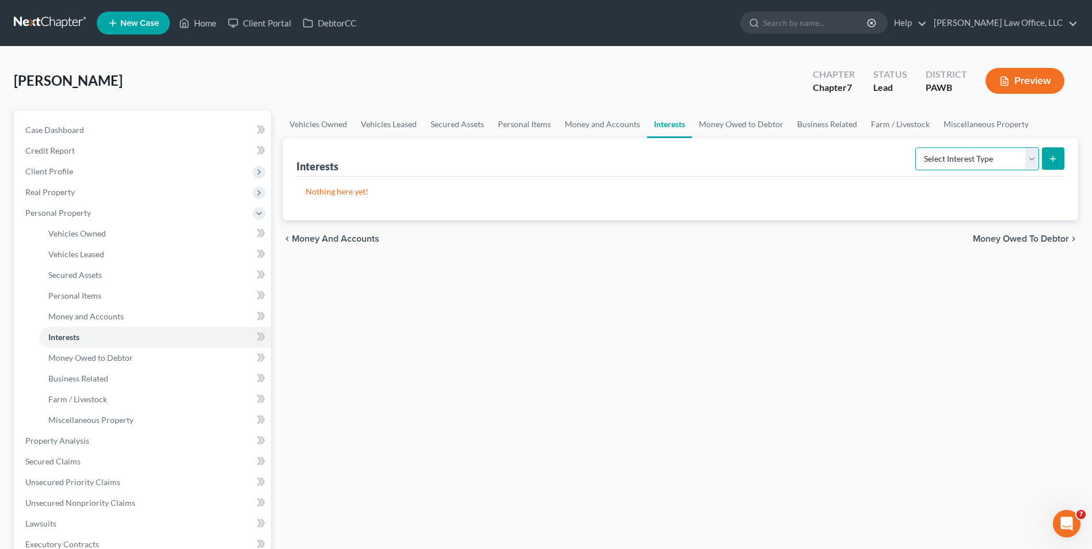
click at [935, 159] on select "Select Interest Type 401K Annuity Bond Education IRA Government Bond Government…" at bounding box center [978, 158] width 124 height 23
select select "incorporated_business"
click at [917, 147] on select "Select Interest Type 401K Annuity Bond Education IRA Government Bond Government…" at bounding box center [978, 158] width 124 height 23
click at [1056, 166] on button "submit" at bounding box center [1053, 158] width 22 height 22
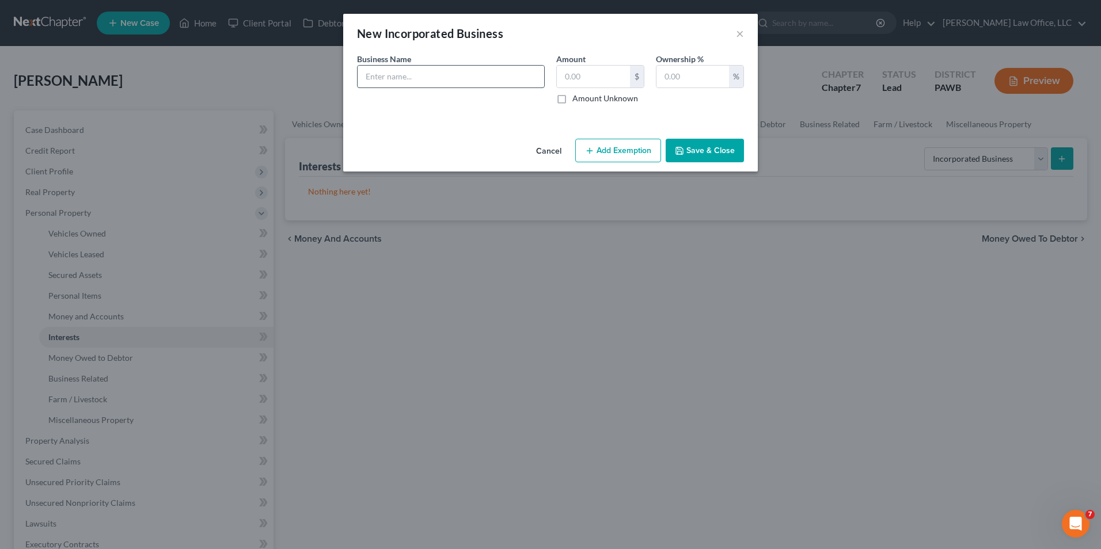
click at [493, 85] on input "text" at bounding box center [451, 77] width 187 height 22
type input "CRB Iron"
type input "0"
click at [725, 79] on input "text" at bounding box center [692, 77] width 73 height 22
type input "100"
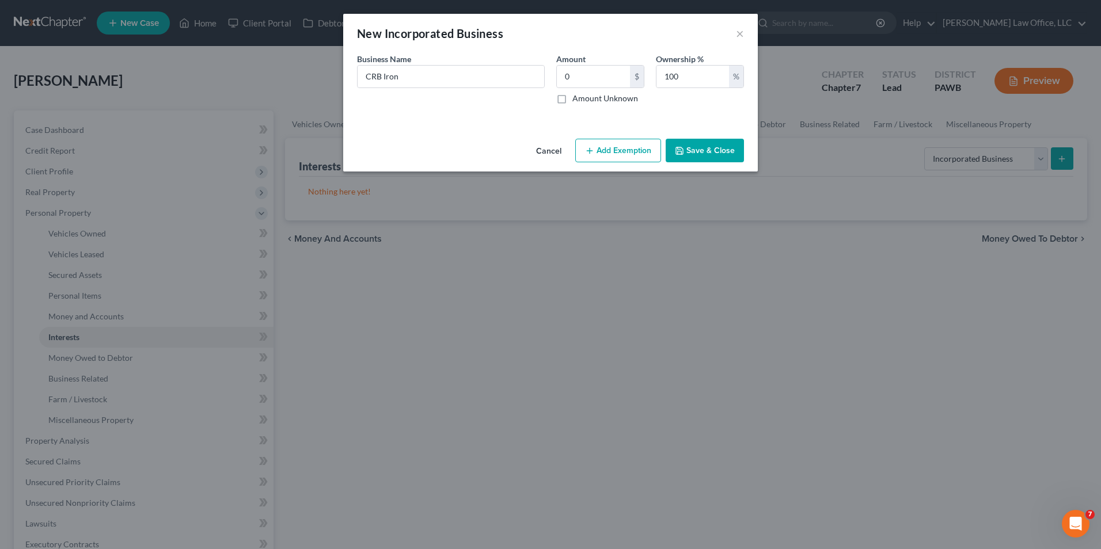
click at [711, 150] on button "Save & Close" at bounding box center [705, 151] width 78 height 24
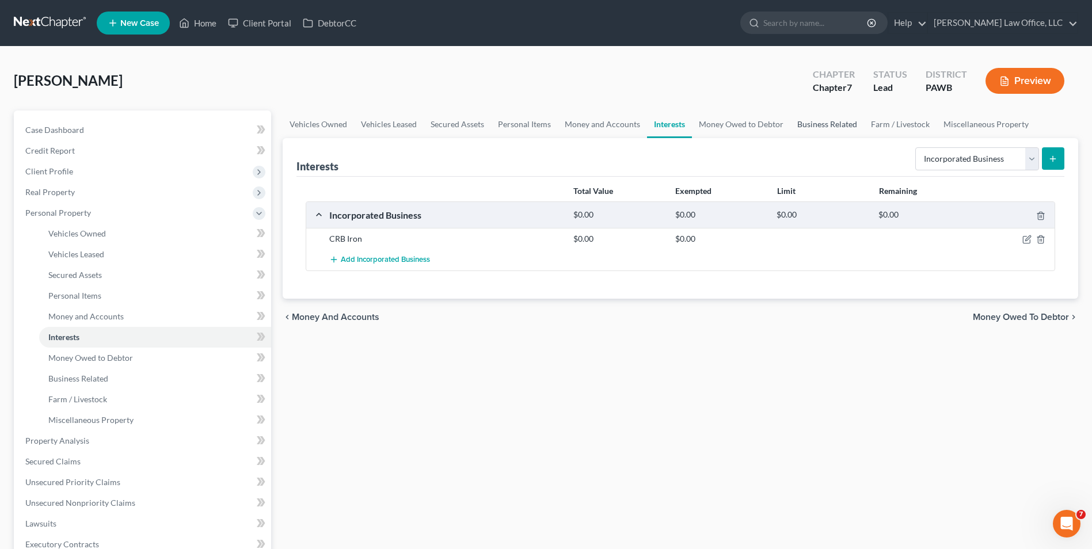
click at [803, 127] on link "Business Related" at bounding box center [828, 125] width 74 height 28
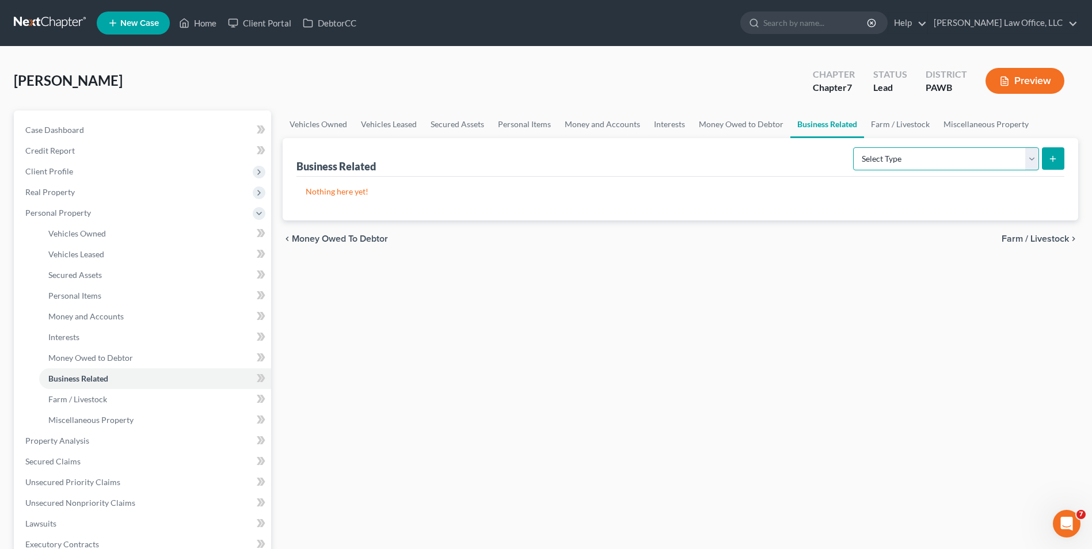
click at [927, 159] on select "Select Type Customer Lists Franchises Inventory Licenses Machinery Office Equip…" at bounding box center [946, 158] width 186 height 23
click at [69, 457] on span "Secured Claims" at bounding box center [52, 462] width 55 height 10
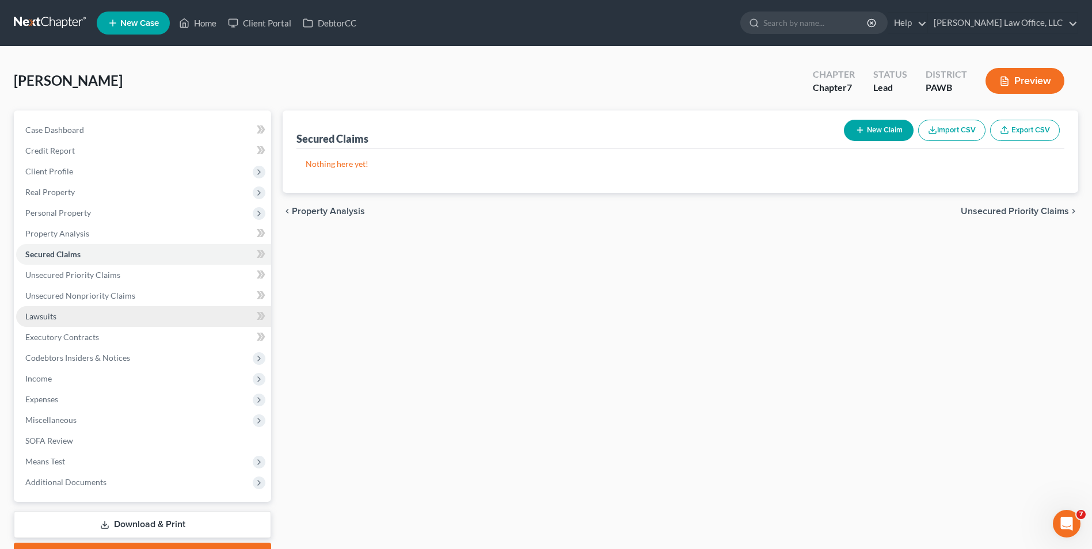
click at [69, 312] on link "Lawsuits" at bounding box center [143, 316] width 255 height 21
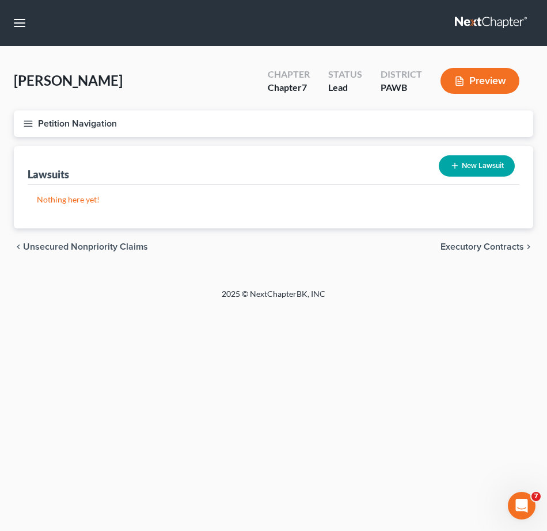
click at [467, 172] on button "New Lawsuit" at bounding box center [477, 165] width 76 height 21
select select "0"
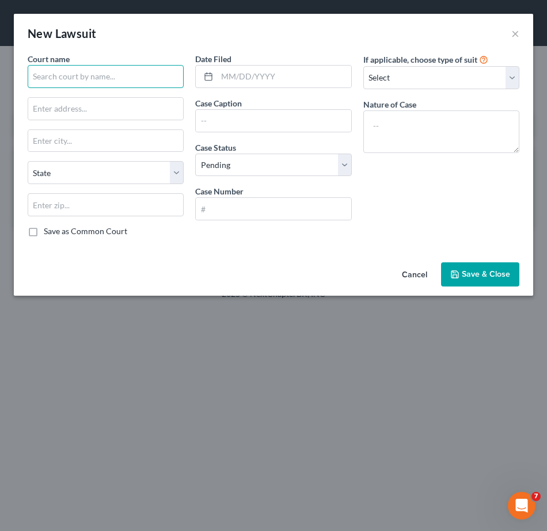
click at [73, 78] on input "text" at bounding box center [106, 76] width 156 height 23
type input "a"
type input "c"
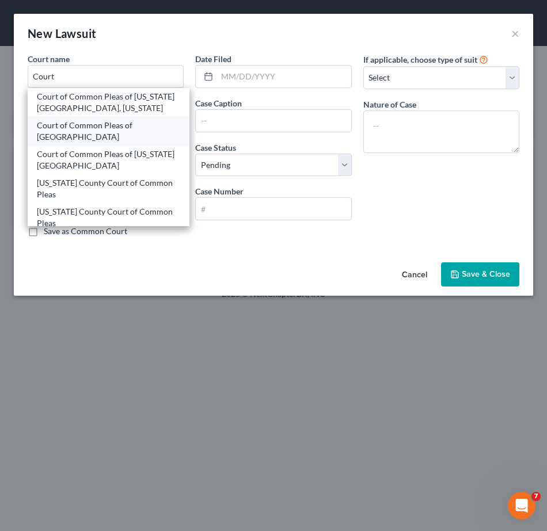
click at [81, 126] on div "Court of Common Pleas of [GEOGRAPHIC_DATA]" at bounding box center [108, 131] width 143 height 23
type input "Court of Common Pleas of [GEOGRAPHIC_DATA]"
type input "[STREET_ADDRESS]"
type input "[GEOGRAPHIC_DATA]"
select select "39"
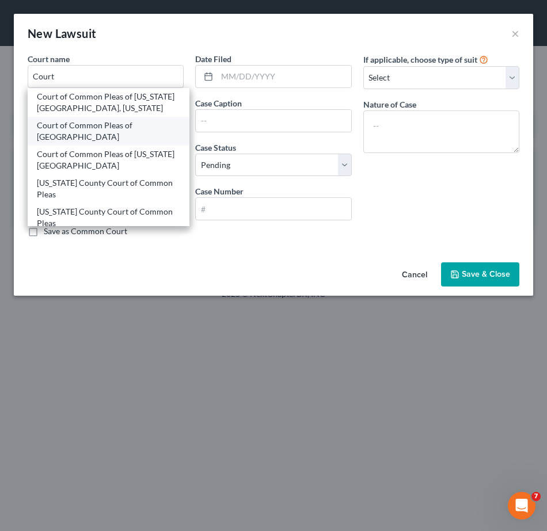
type input "15219"
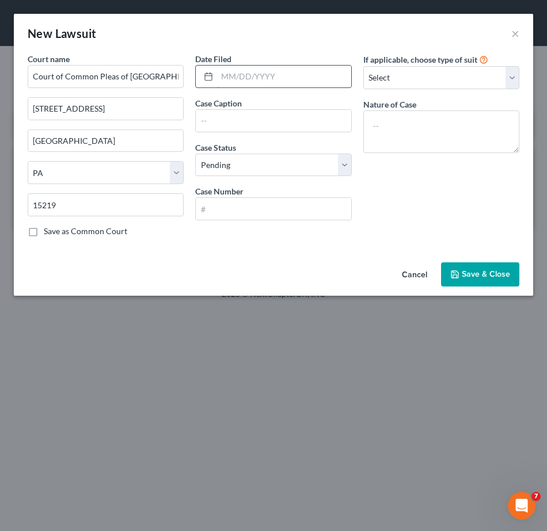
click at [246, 82] on input "text" at bounding box center [284, 77] width 134 height 22
type input "[DATE]"
type input "Capital One [PERSON_NAME]"
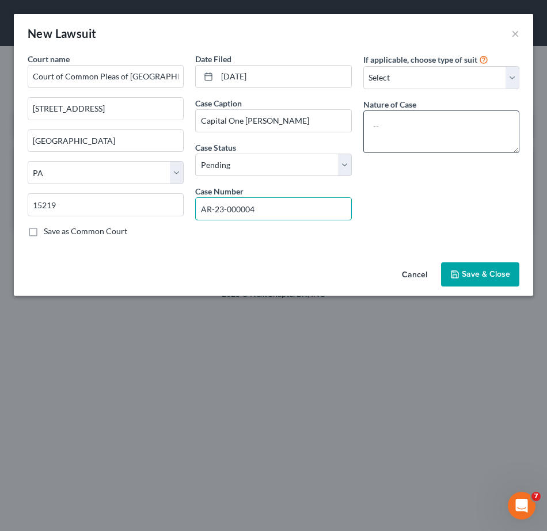
type input "AR-23-000004"
click at [430, 136] on textarea at bounding box center [441, 132] width 156 height 43
type textarea "Credit Card"
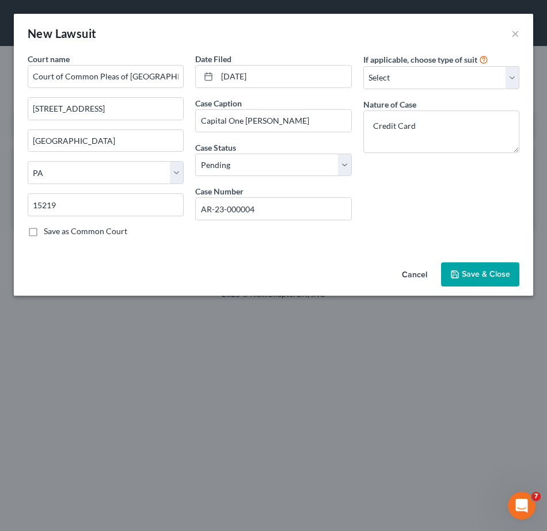
click at [492, 268] on button "Save & Close" at bounding box center [480, 275] width 78 height 24
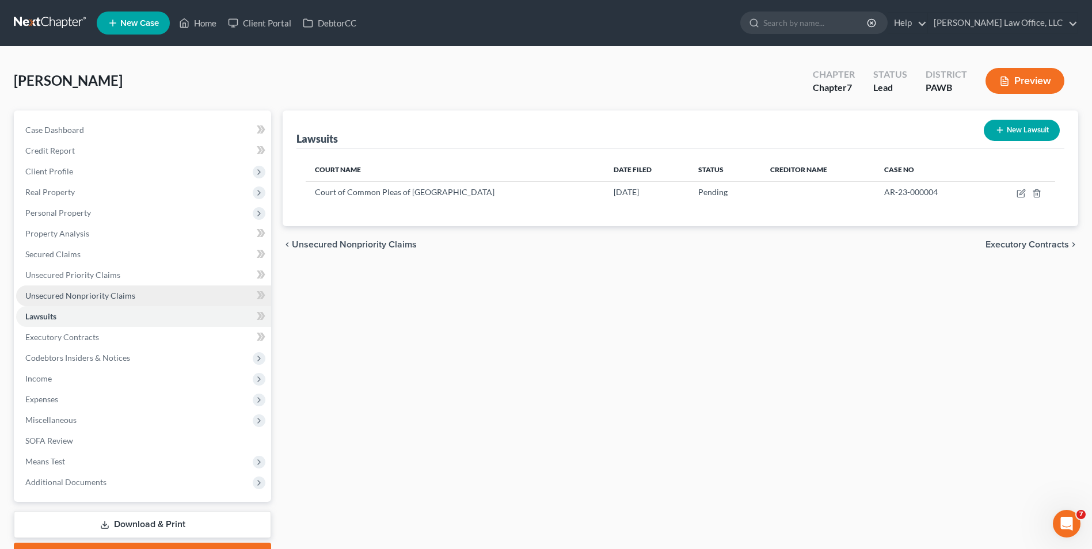
click at [87, 300] on span "Unsecured Nonpriority Claims" at bounding box center [80, 296] width 110 height 10
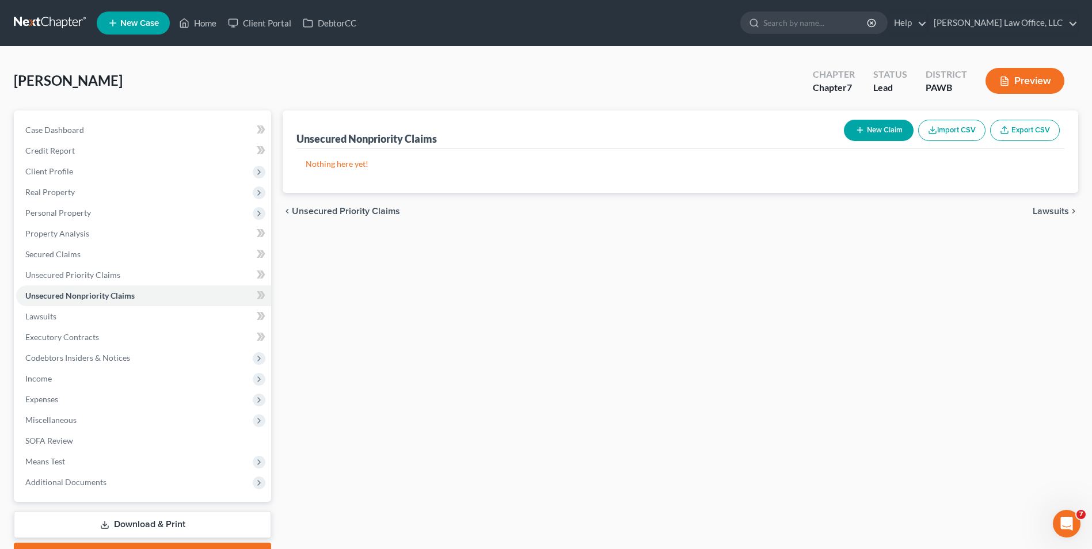
click at [883, 129] on button "New Claim" at bounding box center [879, 130] width 70 height 21
select select "0"
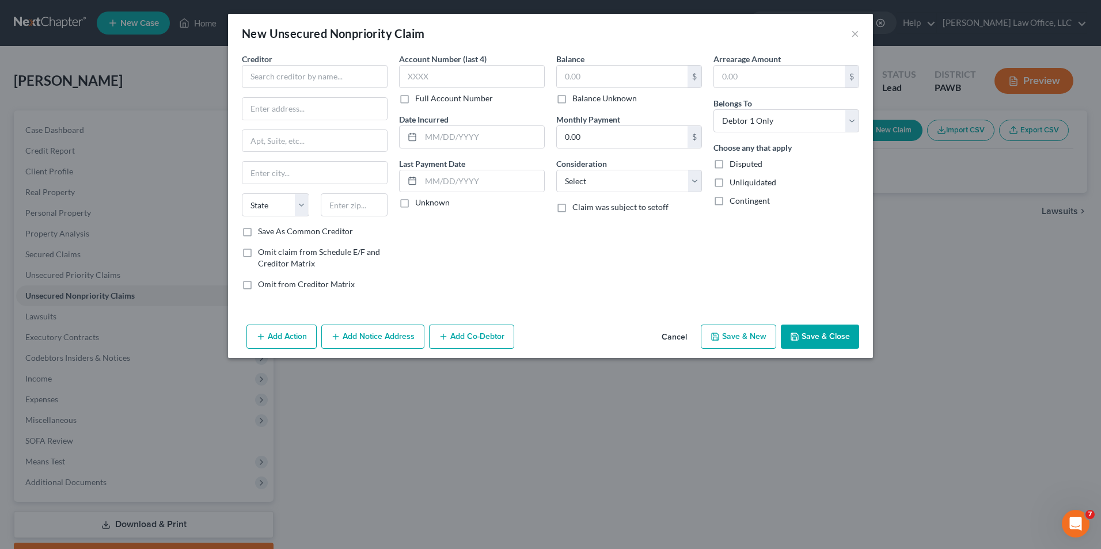
click at [260, 63] on span "Creditor" at bounding box center [257, 59] width 31 height 10
click at [260, 67] on input "text" at bounding box center [315, 76] width 146 height 23
type input "88 Investors"
click at [572, 97] on label "Balance Unknown" at bounding box center [604, 99] width 64 height 12
click at [577, 97] on input "Balance Unknown" at bounding box center [580, 96] width 7 height 7
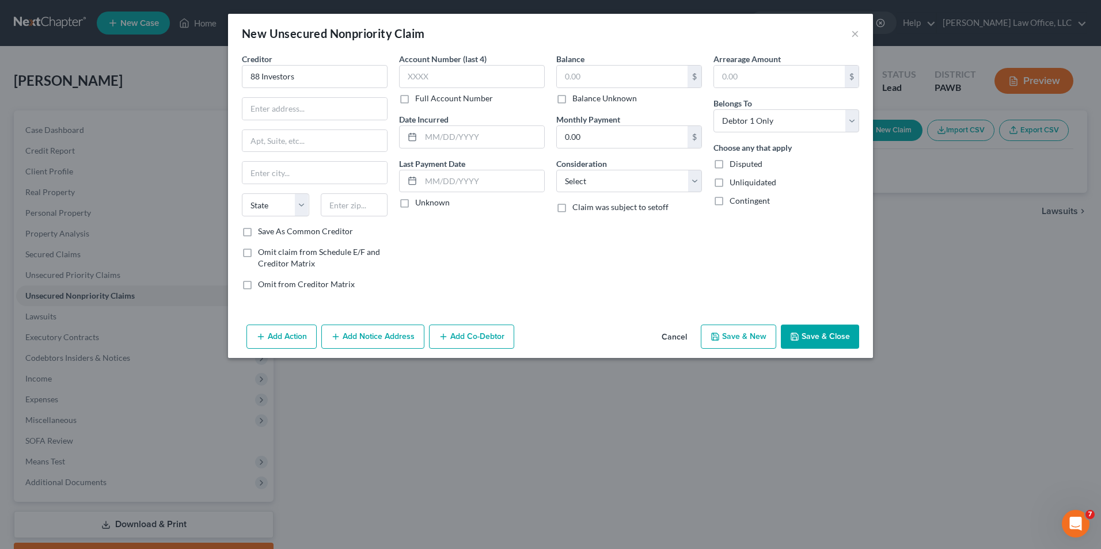
checkbox input "true"
type input "0.00"
click at [730, 165] on label "Disputed" at bounding box center [746, 164] width 33 height 12
click at [734, 165] on input "Disputed" at bounding box center [737, 161] width 7 height 7
checkbox input "true"
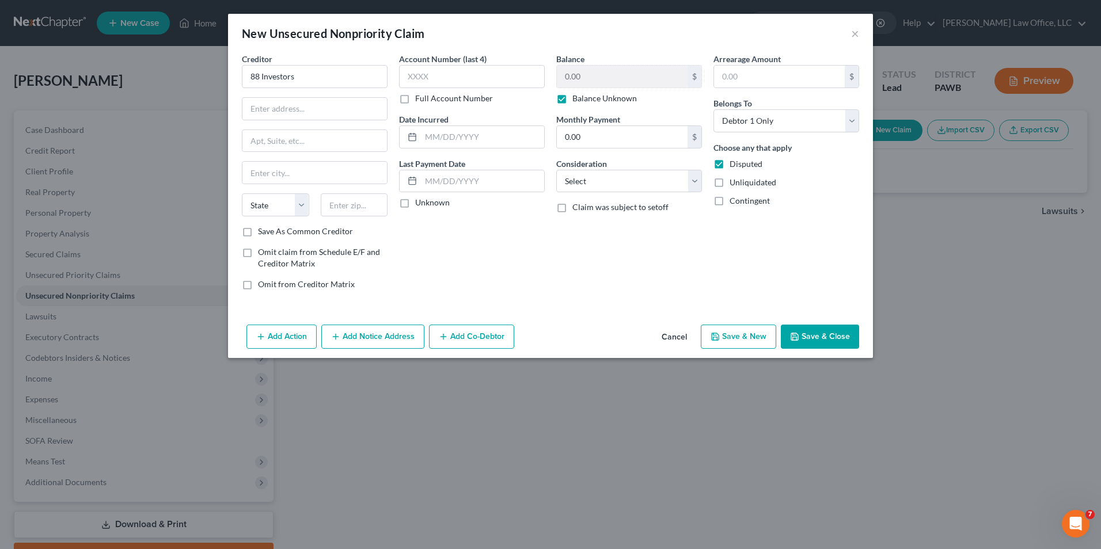
click at [730, 182] on label "Unliquidated" at bounding box center [753, 183] width 47 height 12
click at [734, 182] on input "Unliquidated" at bounding box center [737, 180] width 7 height 7
checkbox input "true"
click at [730, 200] on label "Contingent" at bounding box center [750, 201] width 40 height 12
click at [734, 200] on input "Contingent" at bounding box center [737, 198] width 7 height 7
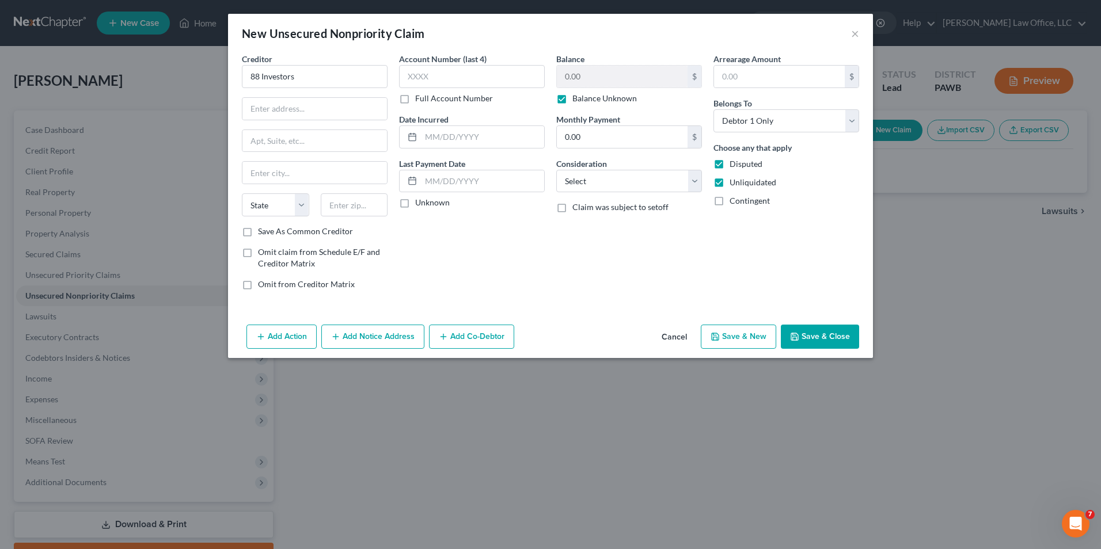
checkbox input "true"
click at [665, 179] on select "Select Cable / Satellite Services Collection Agency Credit Card Debt Debt Couns…" at bounding box center [629, 181] width 146 height 23
select select "14"
click at [556, 170] on select "Select Cable / Satellite Services Collection Agency Credit Card Debt Debt Couns…" at bounding box center [629, 181] width 146 height 23
click at [604, 231] on input "text" at bounding box center [629, 225] width 145 height 22
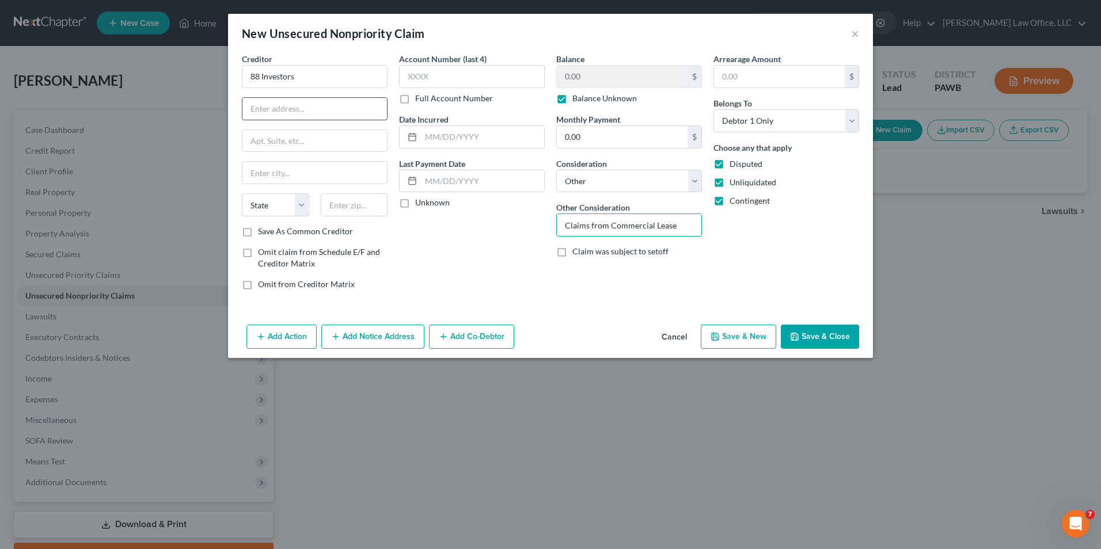
type input "Claims from Commercial Lease"
click at [348, 115] on input "text" at bounding box center [314, 109] width 145 height 22
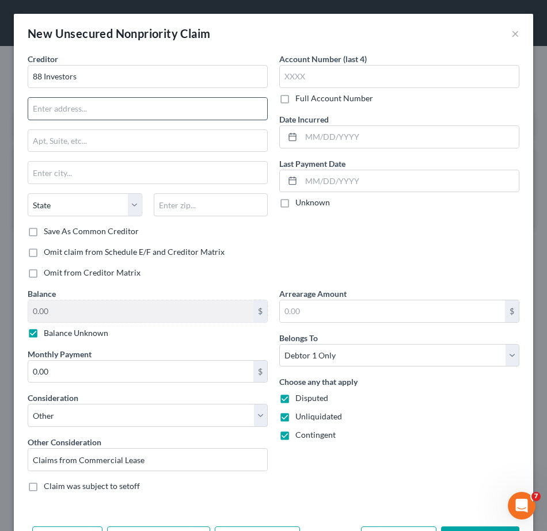
click at [223, 105] on input "text" at bounding box center [147, 109] width 239 height 22
type input "[STREET_ADDRESS]"
type input "15316"
type input "Brave"
select select "39"
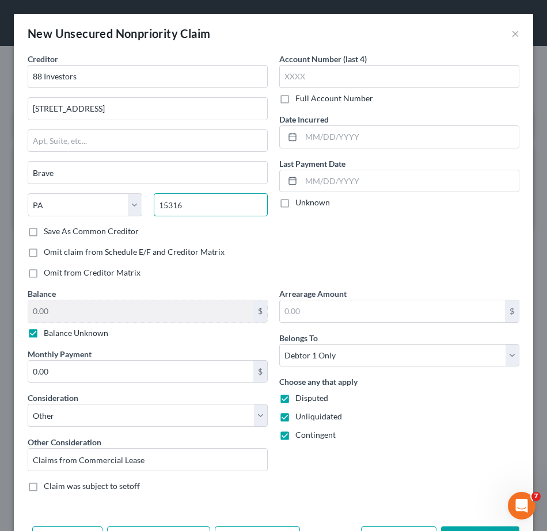
click at [260, 200] on input "15316" at bounding box center [211, 204] width 115 height 23
type input "15317"
type input "[GEOGRAPHIC_DATA]"
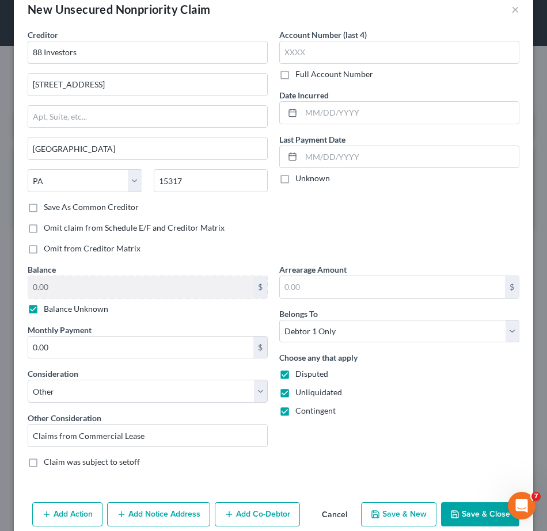
scroll to position [43, 0]
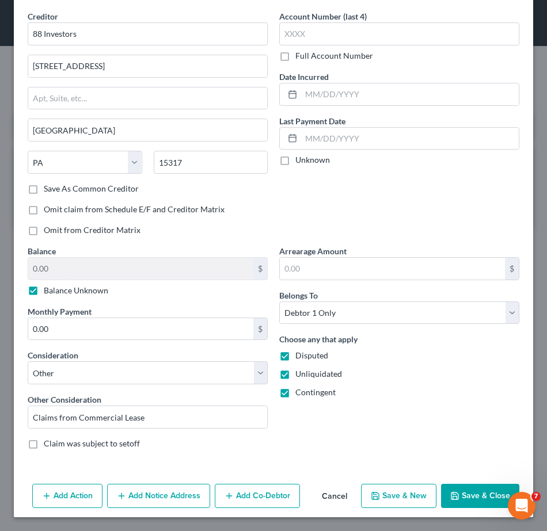
click at [148, 491] on button "Add Notice Address" at bounding box center [158, 496] width 103 height 24
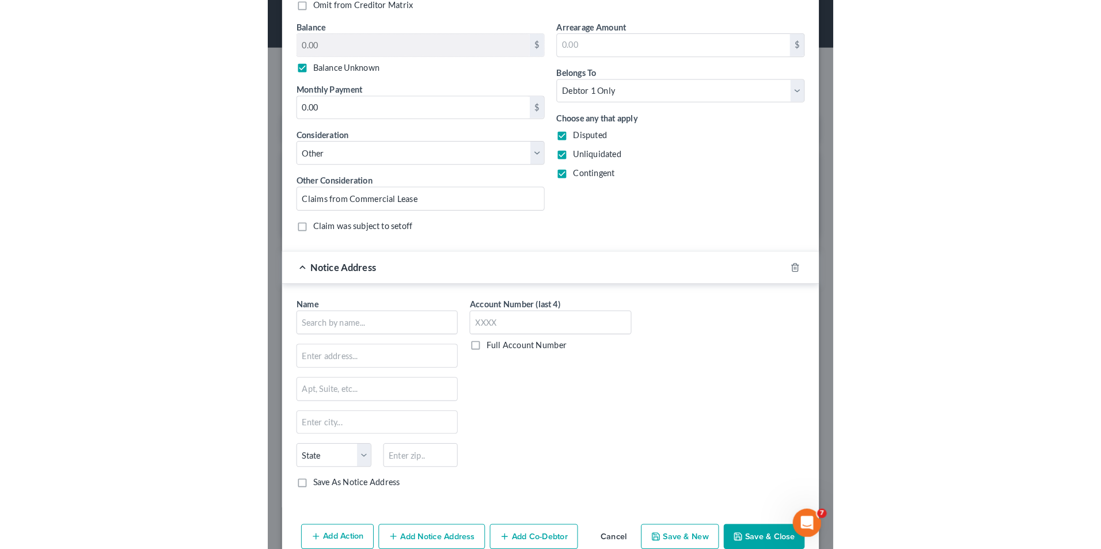
scroll to position [284, 0]
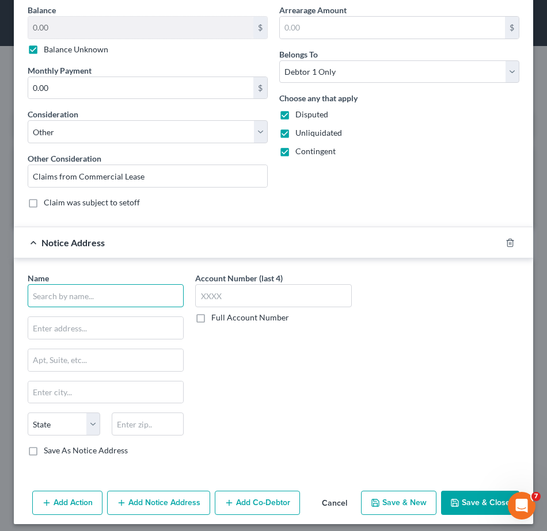
click at [85, 297] on input "text" at bounding box center [106, 295] width 156 height 23
type input "[PERSON_NAME], III"
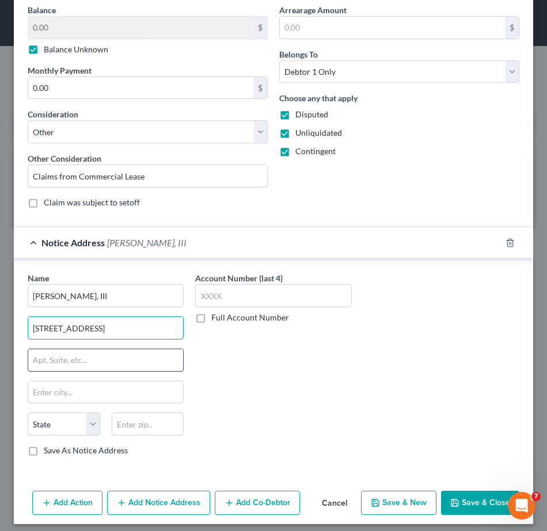
type input "[STREET_ADDRESS]"
click at [90, 358] on input "text" at bounding box center [105, 361] width 155 height 22
type input "Suite 300"
click at [144, 421] on input "text" at bounding box center [148, 424] width 73 height 23
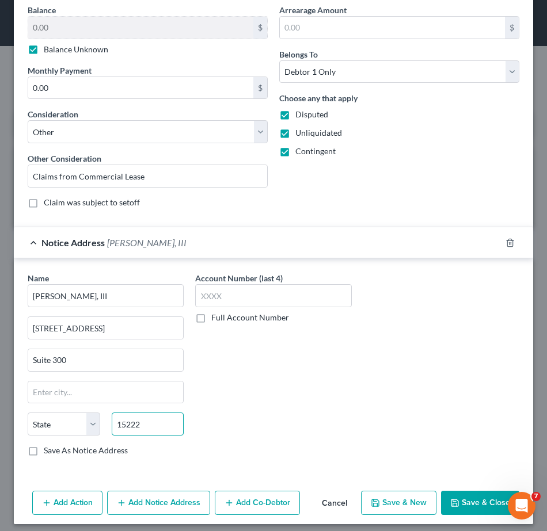
type input "15222"
type input "[GEOGRAPHIC_DATA]"
select select "39"
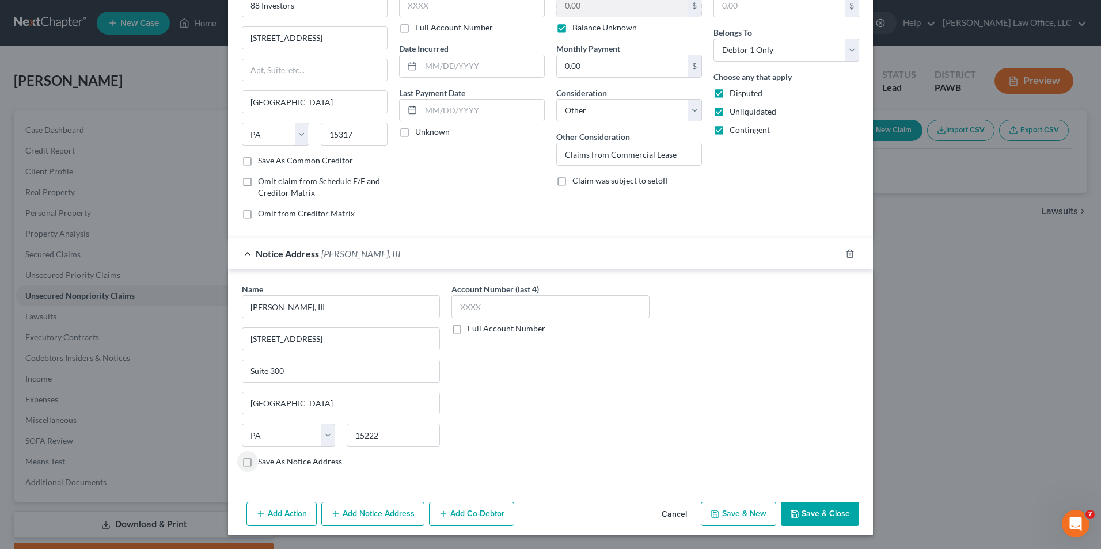
scroll to position [71, 0]
click at [756, 514] on button "Save & New" at bounding box center [738, 514] width 75 height 24
select select "0"
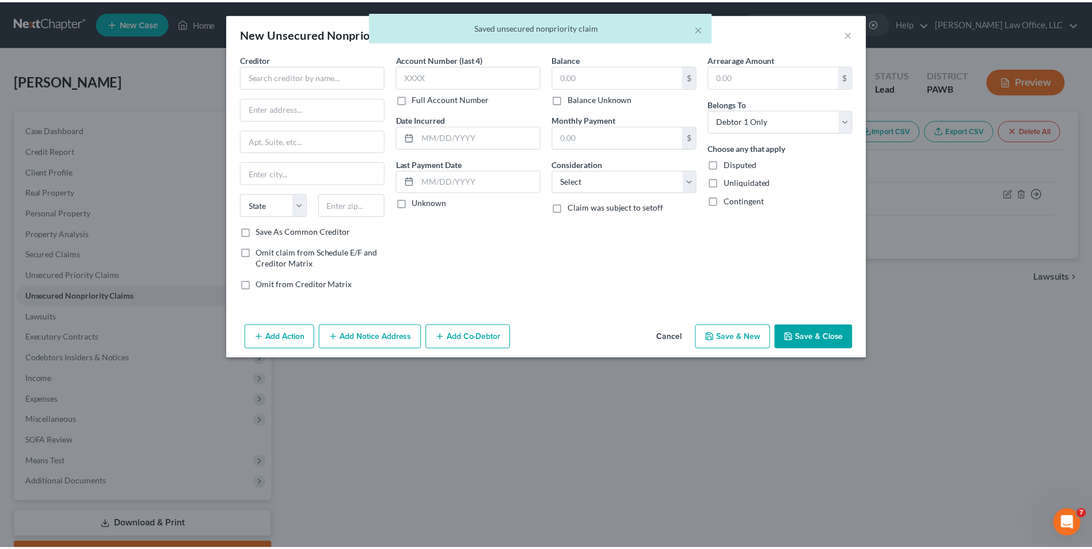
scroll to position [0, 0]
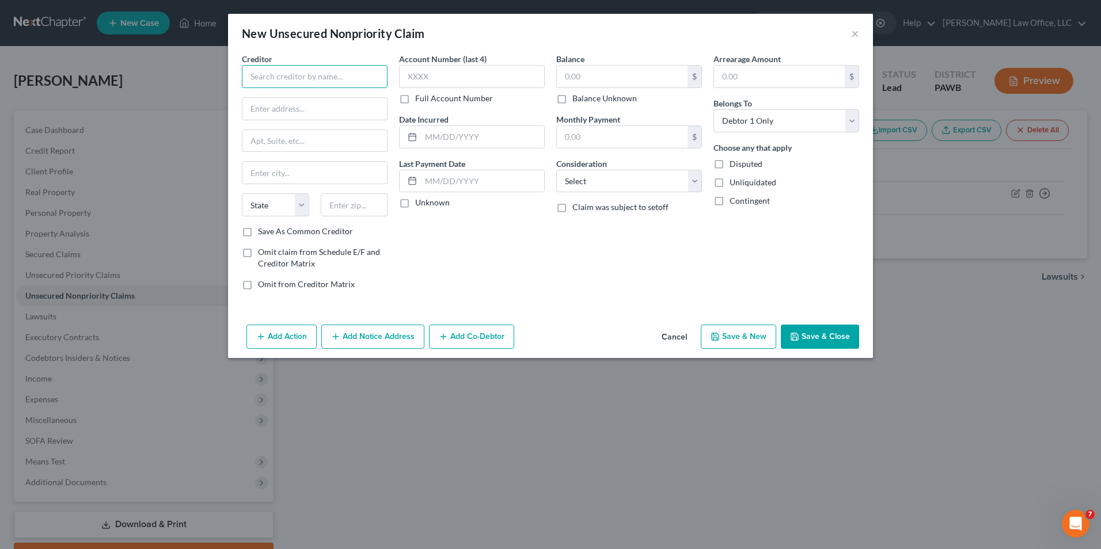
click at [333, 77] on input "text" at bounding box center [315, 76] width 146 height 23
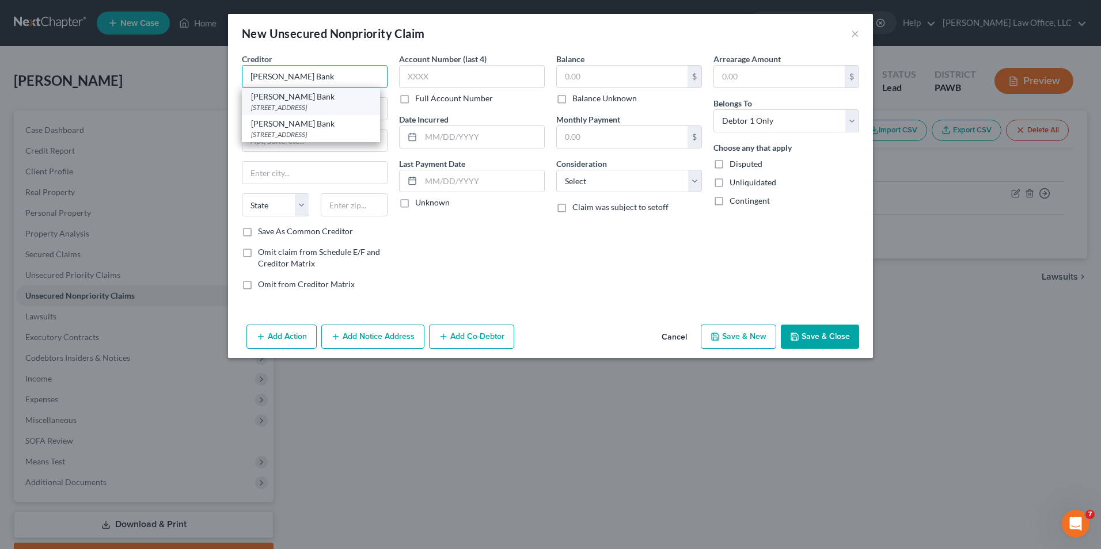
type input "[PERSON_NAME] Bank"
click at [279, 107] on div "[STREET_ADDRESS]" at bounding box center [311, 107] width 120 height 10
type input "PO Box 9201"
type input "Old Bethpage"
select select "35"
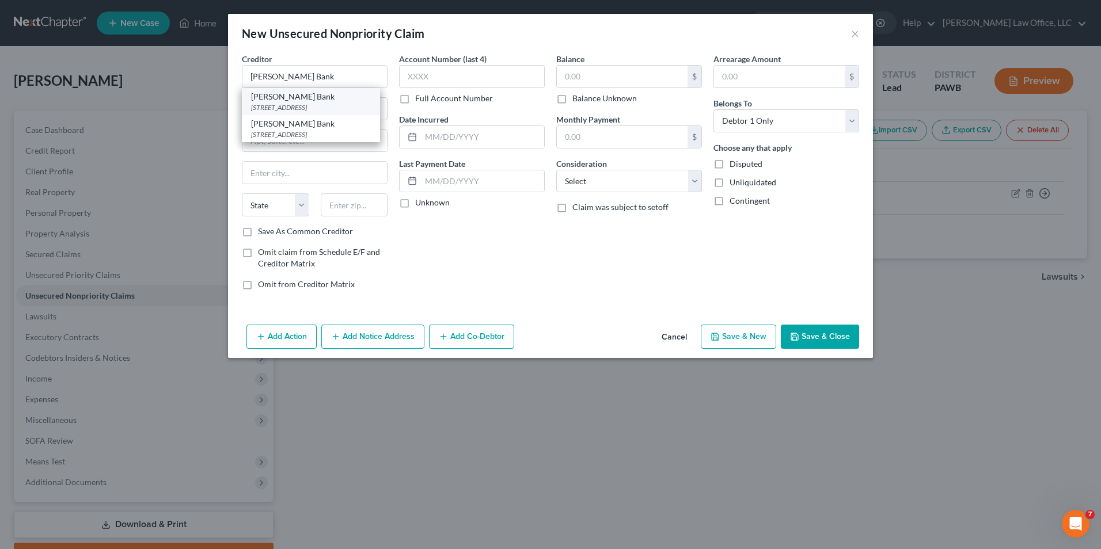
type input "11804"
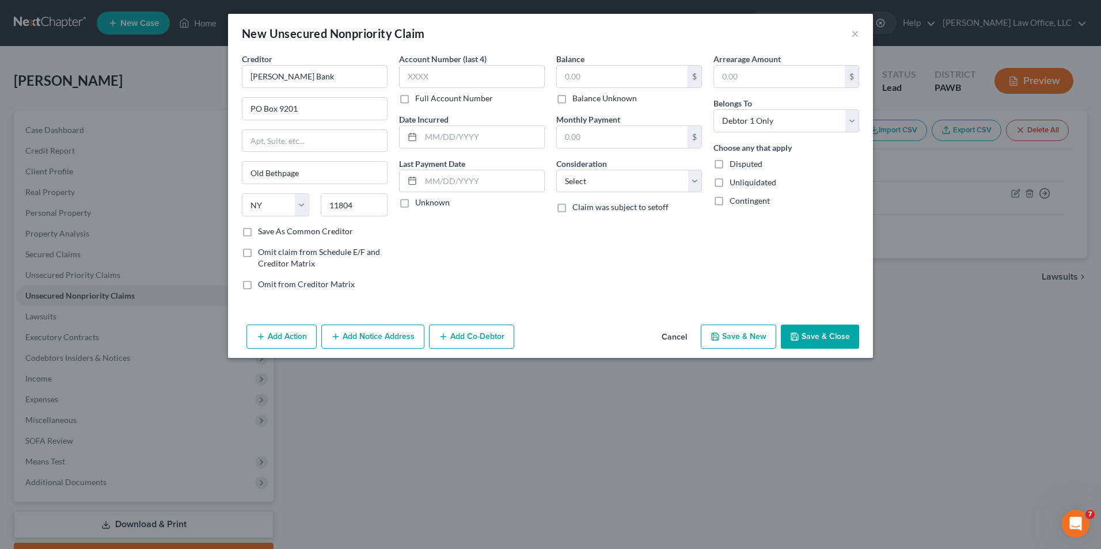
click at [292, 231] on label "Save As Common Creditor" at bounding box center [305, 232] width 95 height 12
click at [270, 231] on input "Save As Common Creditor" at bounding box center [266, 229] width 7 height 7
checkbox input "true"
click at [578, 79] on input "text" at bounding box center [622, 77] width 131 height 22
type input "731"
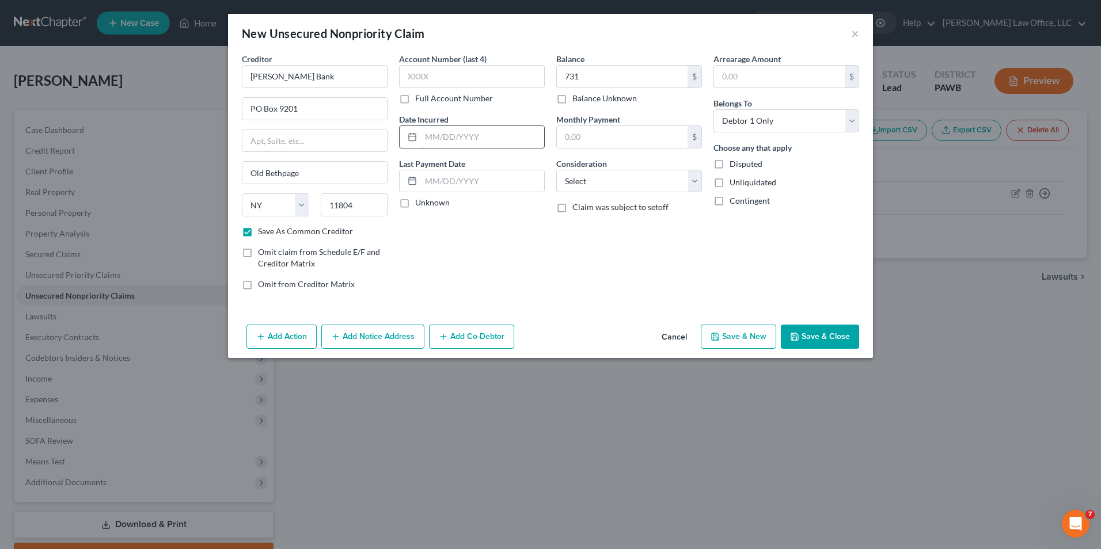
click at [524, 129] on input "text" at bounding box center [482, 137] width 123 height 22
type input "2022"
drag, startPoint x: 677, startPoint y: 178, endPoint x: 672, endPoint y: 185, distance: 8.3
click at [677, 178] on select "Select Cable / Satellite Services Collection Agency Credit Card Debt Debt Couns…" at bounding box center [629, 181] width 146 height 23
select select "2"
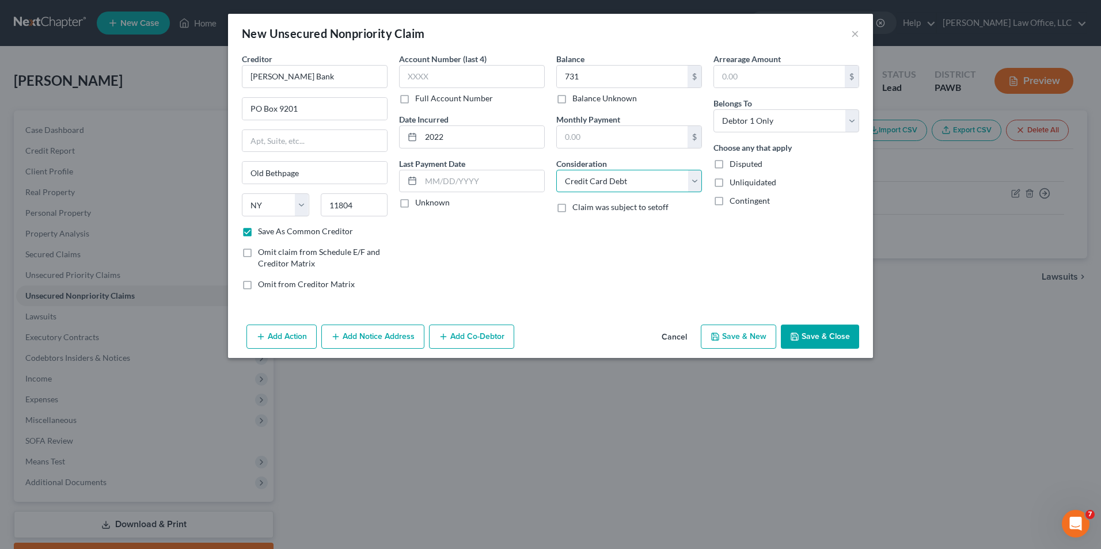
click at [556, 170] on select "Select Cable / Satellite Services Collection Agency Credit Card Debt Debt Couns…" at bounding box center [629, 181] width 146 height 23
click at [727, 331] on button "Save & New" at bounding box center [738, 337] width 75 height 24
select select "0"
click at [365, 75] on input "text" at bounding box center [315, 76] width 146 height 23
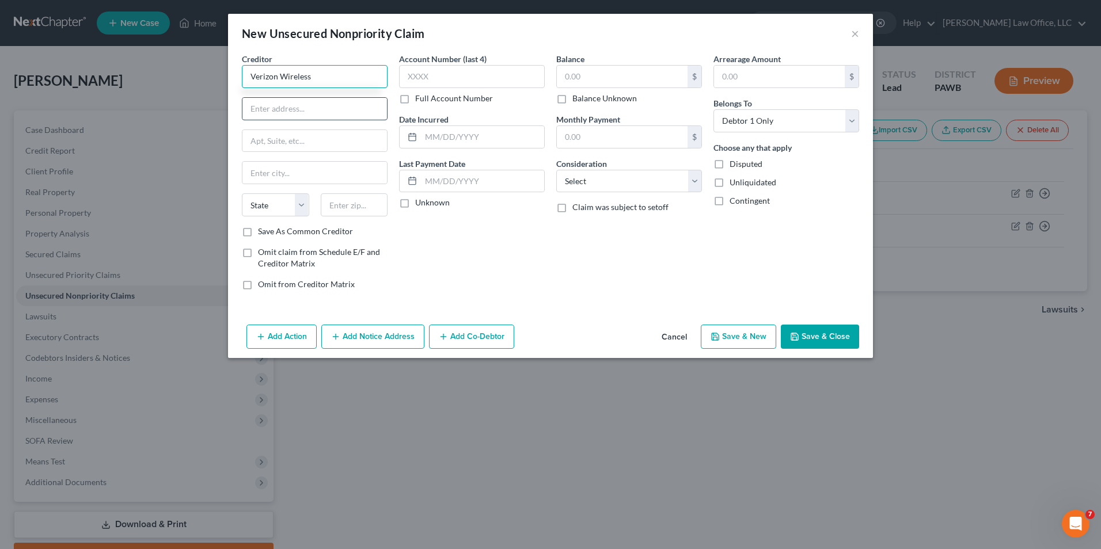
type input "Verizon Wireless"
type input "PO Box 650051"
click at [337, 200] on input "text" at bounding box center [354, 204] width 67 height 23
type input "75265"
type input "[GEOGRAPHIC_DATA]"
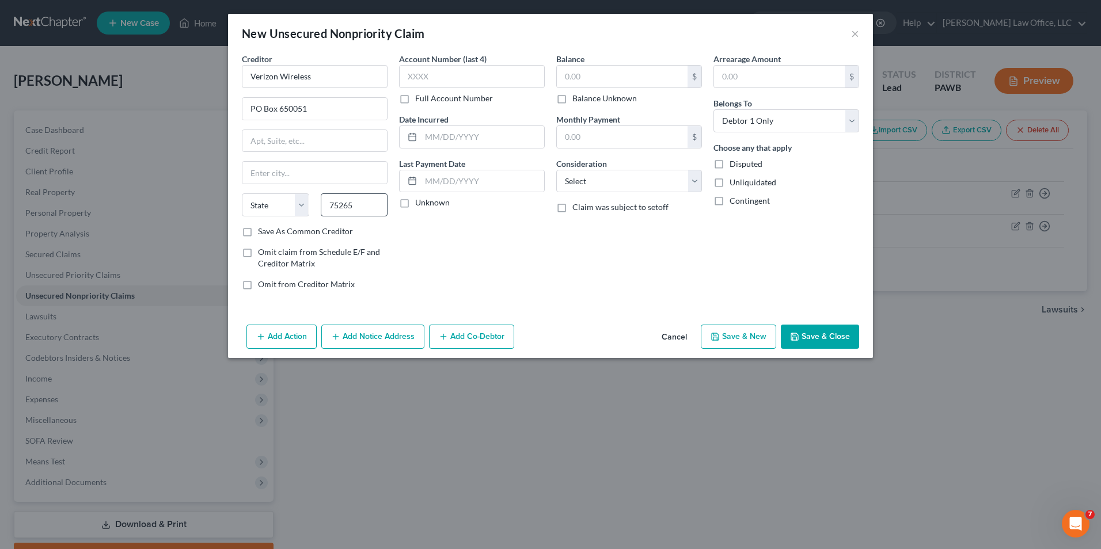
select select "45"
click at [335, 227] on label "Save As Common Creditor" at bounding box center [305, 232] width 95 height 12
click at [270, 227] on input "Save As Common Creditor" at bounding box center [266, 229] width 7 height 7
checkbox input "true"
click at [595, 185] on select "Select Cable / Satellite Services Collection Agency Credit Card Debt Debt Couns…" at bounding box center [629, 181] width 146 height 23
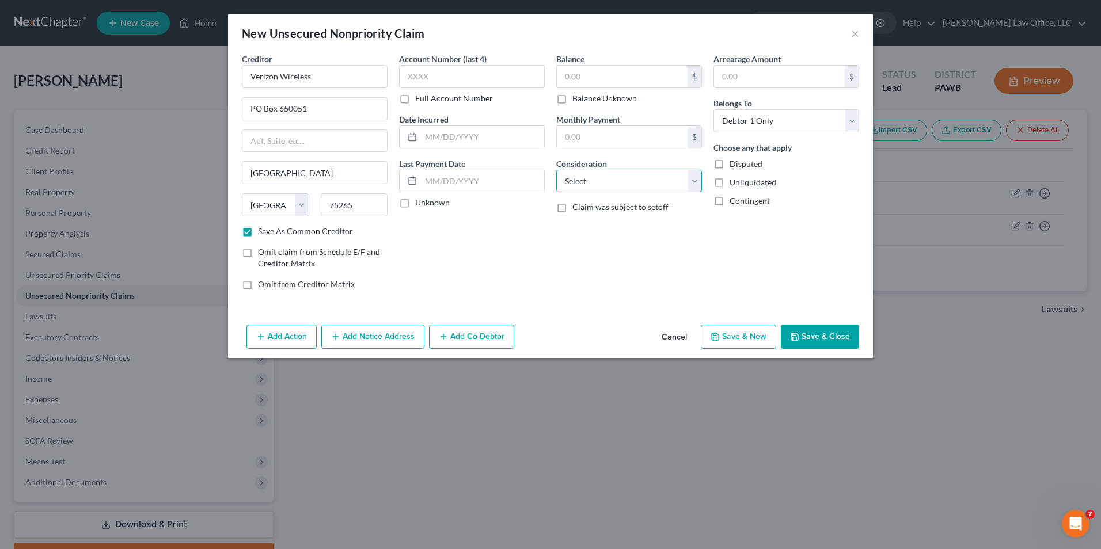
select select "14"
click at [556, 170] on select "Select Cable / Satellite Services Collection Agency Credit Card Debt Debt Couns…" at bounding box center [629, 181] width 146 height 23
click at [658, 224] on input "text" at bounding box center [629, 225] width 145 height 22
type input "Cell Phone"
click at [580, 79] on input "text" at bounding box center [622, 77] width 131 height 22
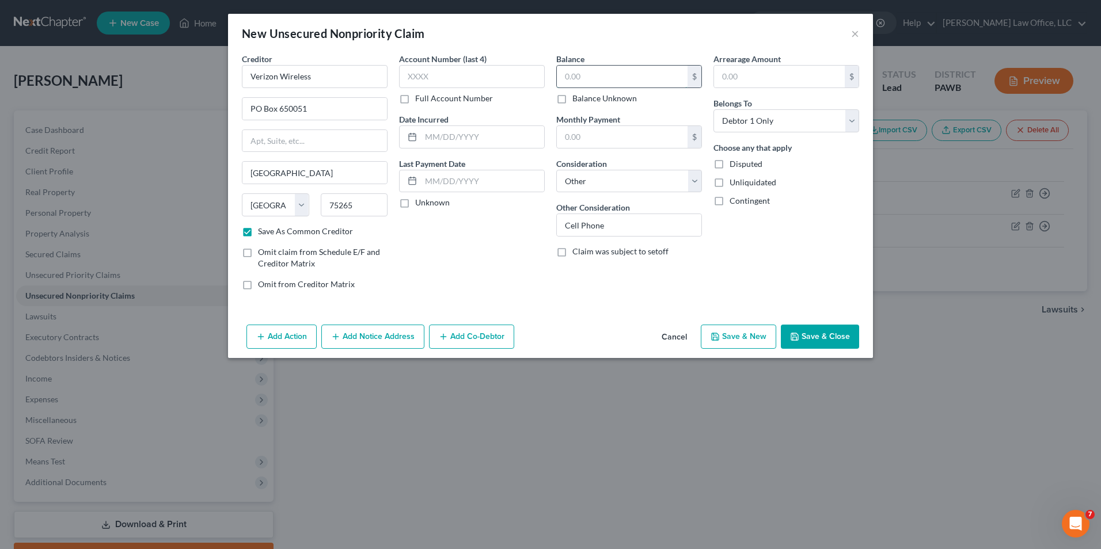
type input "0"
type input "505"
click at [734, 343] on button "Save & New" at bounding box center [738, 337] width 75 height 24
select select "0"
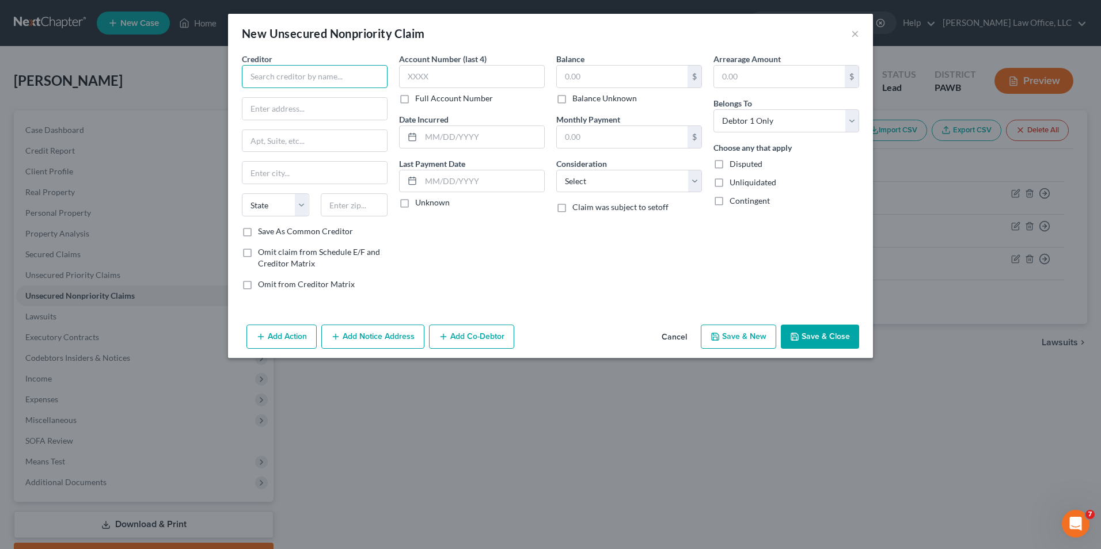
click at [374, 83] on input "text" at bounding box center [315, 76] width 146 height 23
type input "WFBNA Card"
type input "PO Box 393"
click at [352, 206] on input "text" at bounding box center [354, 204] width 67 height 23
type input "55480"
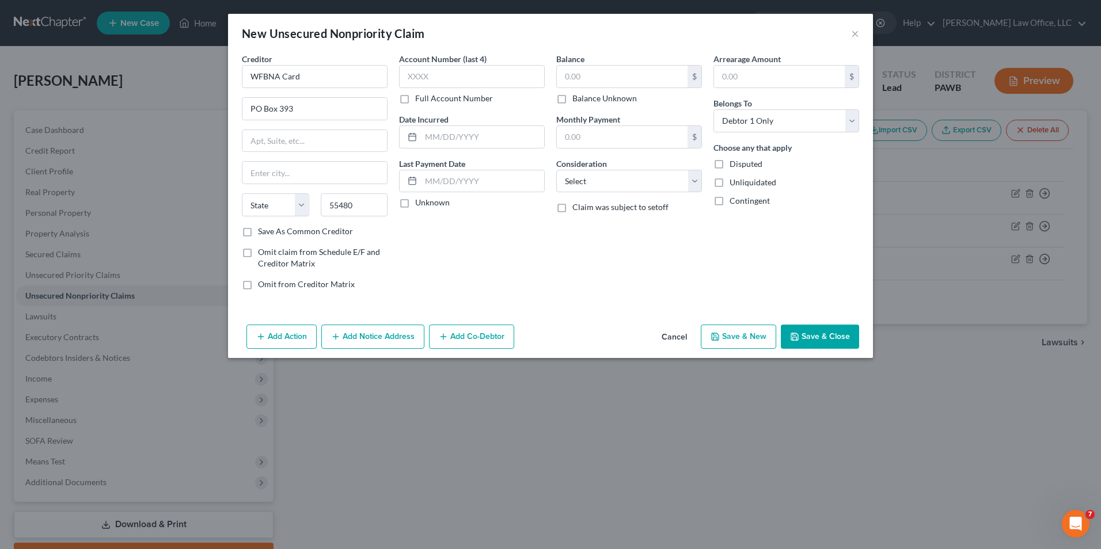
type input "[GEOGRAPHIC_DATA]"
select select "24"
click at [325, 229] on label "Save As Common Creditor" at bounding box center [305, 232] width 95 height 12
click at [270, 229] on input "Save As Common Creditor" at bounding box center [266, 229] width 7 height 7
checkbox input "true"
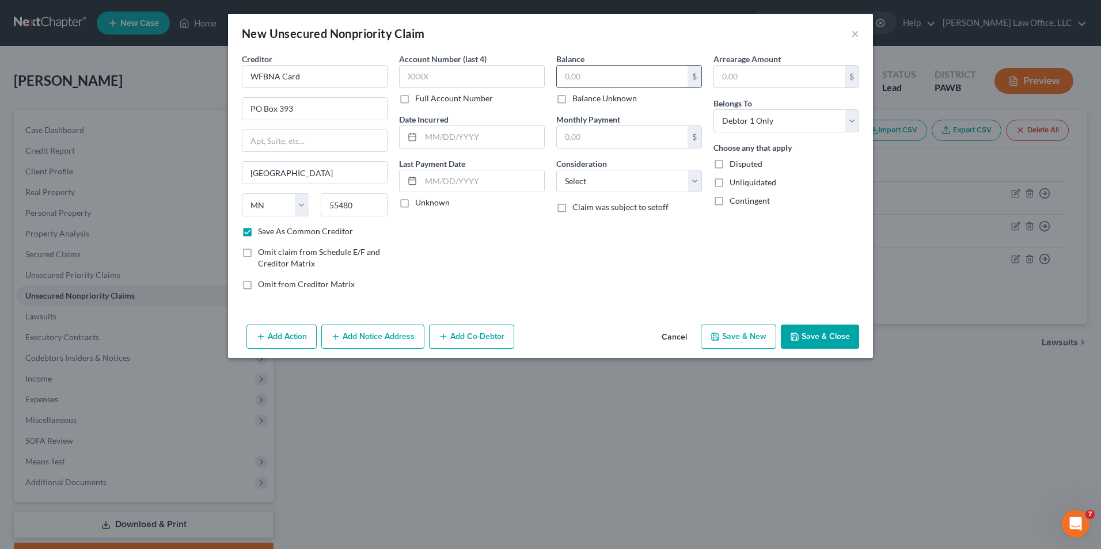
click at [597, 79] on input "text" at bounding box center [622, 77] width 131 height 22
type input "3,721"
click at [640, 183] on select "Select Cable / Satellite Services Collection Agency Credit Card Debt Debt Couns…" at bounding box center [629, 181] width 146 height 23
select select "2"
click at [556, 170] on select "Select Cable / Satellite Services Collection Agency Credit Card Debt Debt Couns…" at bounding box center [629, 181] width 146 height 23
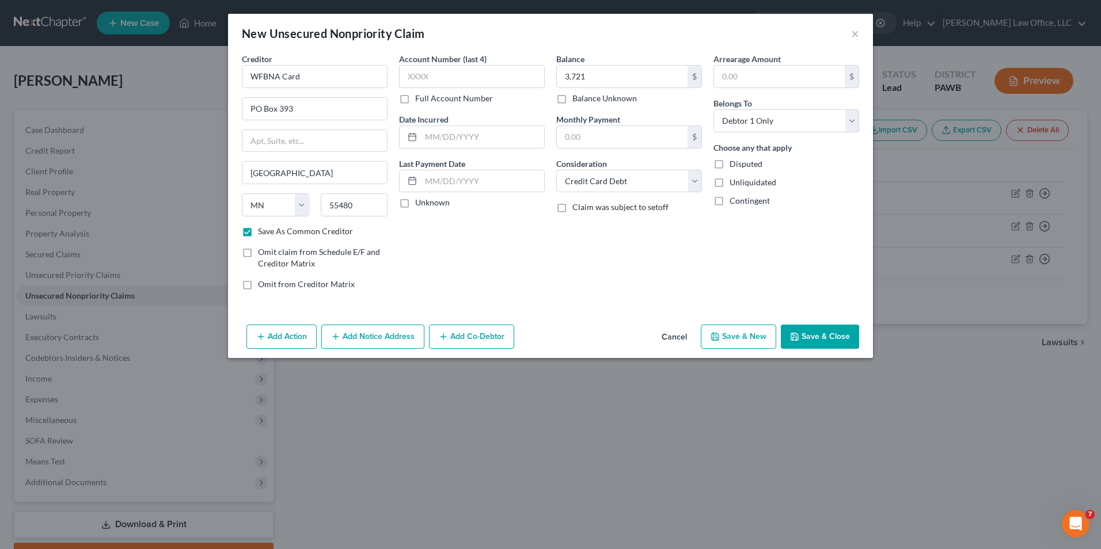
click at [752, 336] on button "Save & New" at bounding box center [738, 337] width 75 height 24
select select "0"
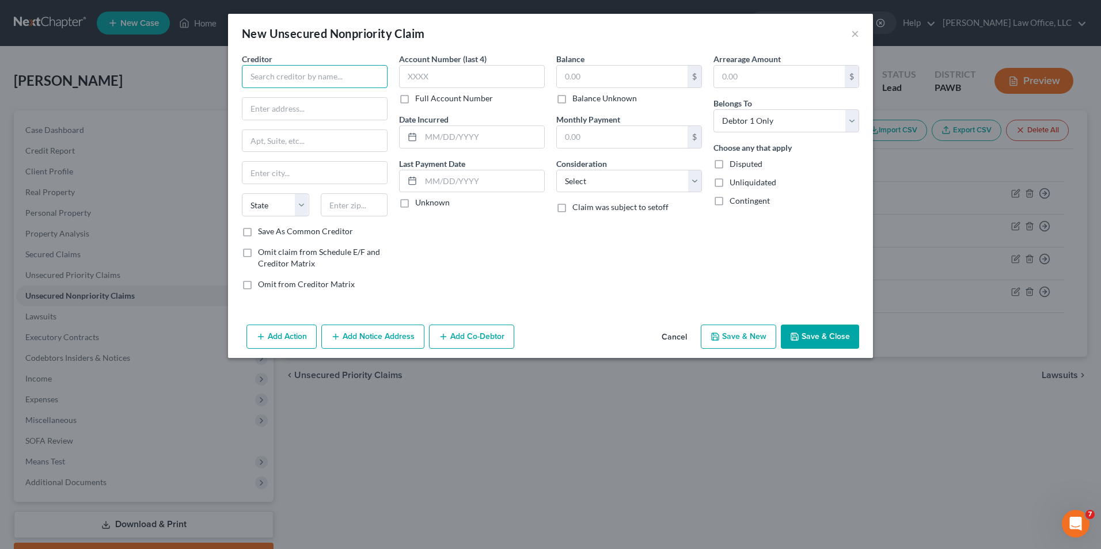
click at [297, 74] on input "text" at bounding box center [315, 76] width 146 height 23
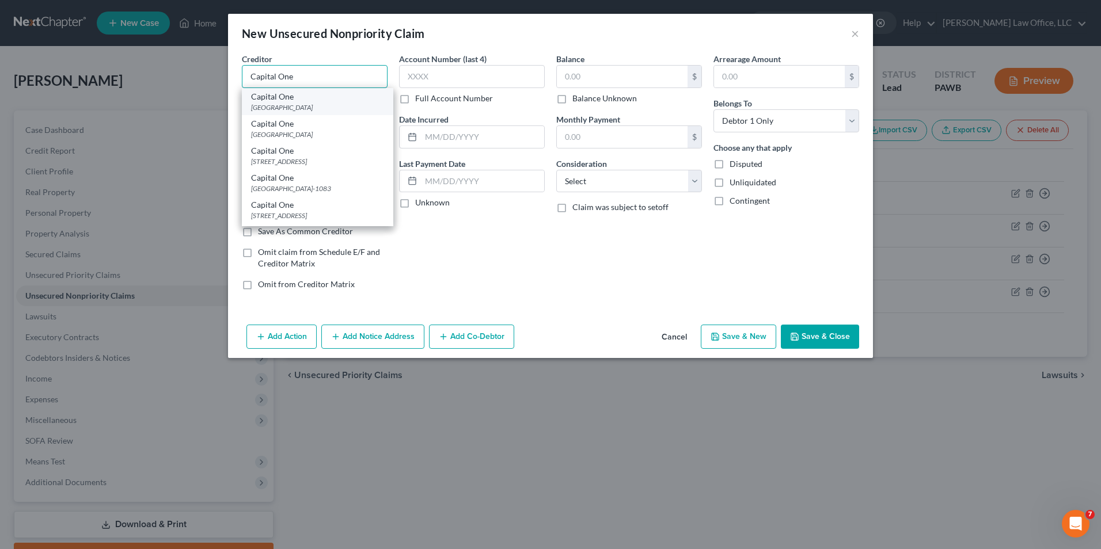
type input "Capital One"
click at [320, 94] on div "Capital One" at bounding box center [317, 97] width 133 height 12
type input "PO Box 71083"
type input "Charlotte"
select select "28"
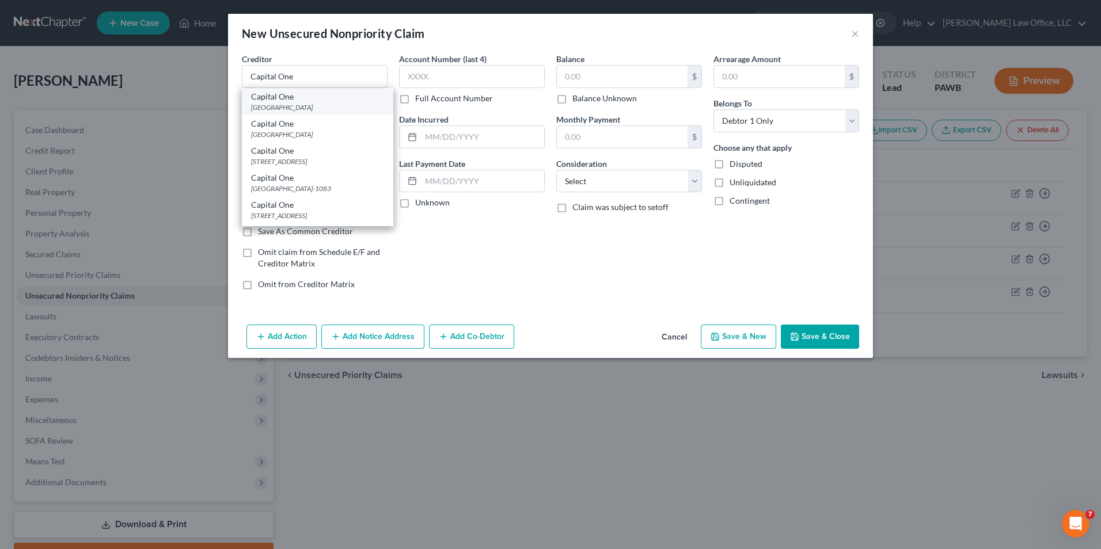
type input "28272"
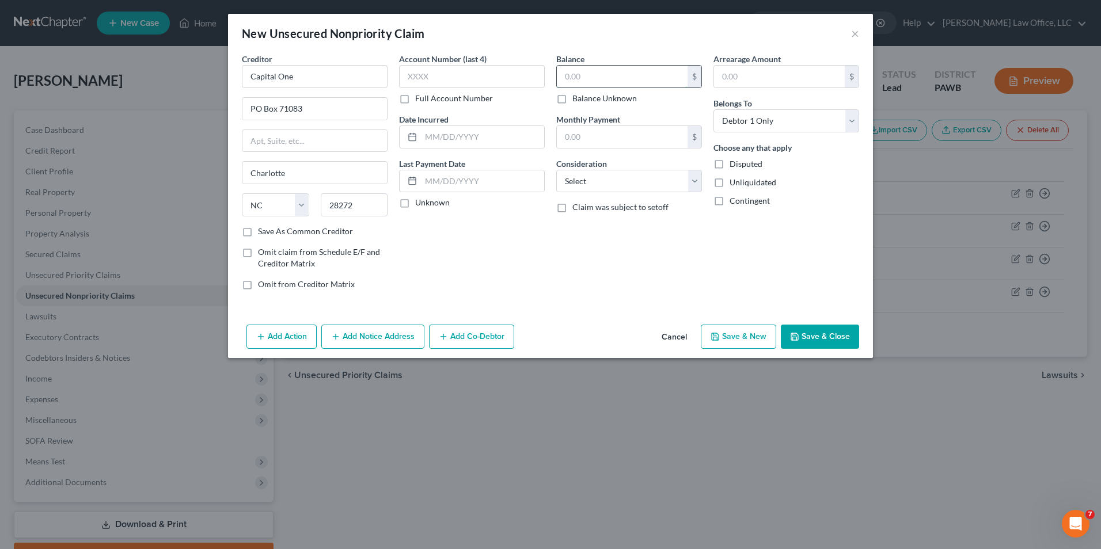
click at [599, 79] on input "text" at bounding box center [622, 77] width 131 height 22
type input "9,500"
click at [664, 185] on select "Select Cable / Satellite Services Collection Agency Credit Card Debt Debt Couns…" at bounding box center [629, 181] width 146 height 23
select select "2"
click at [556, 170] on select "Select Cable / Satellite Services Collection Agency Credit Card Debt Debt Couns…" at bounding box center [629, 181] width 146 height 23
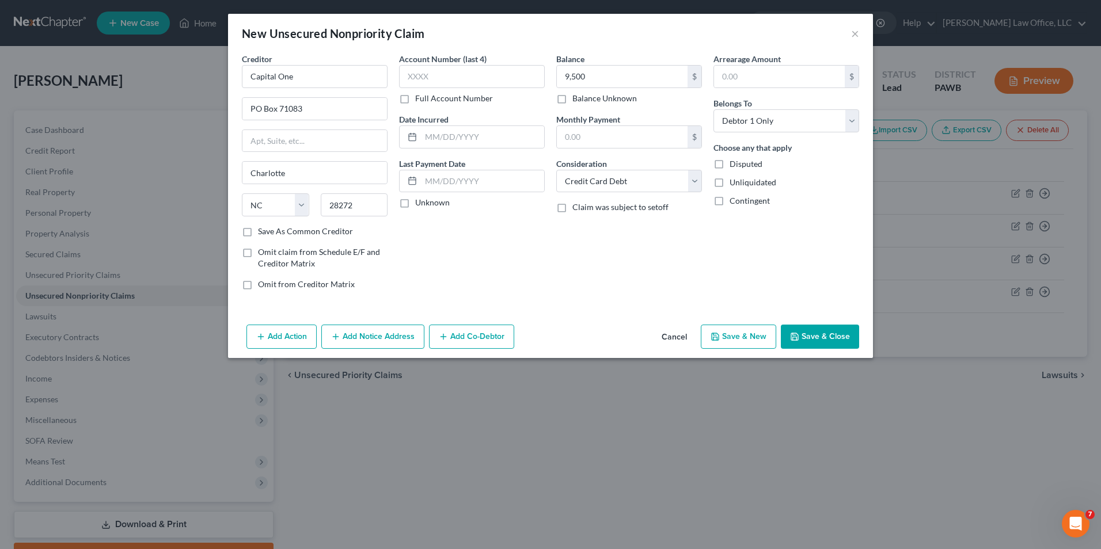
click at [844, 341] on button "Save & Close" at bounding box center [820, 337] width 78 height 24
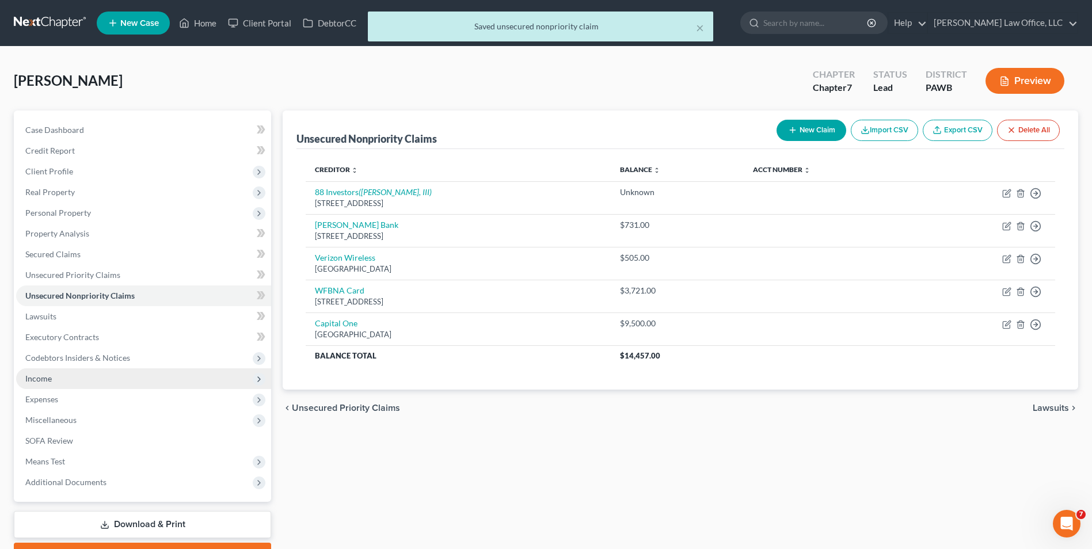
click at [78, 385] on span "Income" at bounding box center [143, 379] width 255 height 21
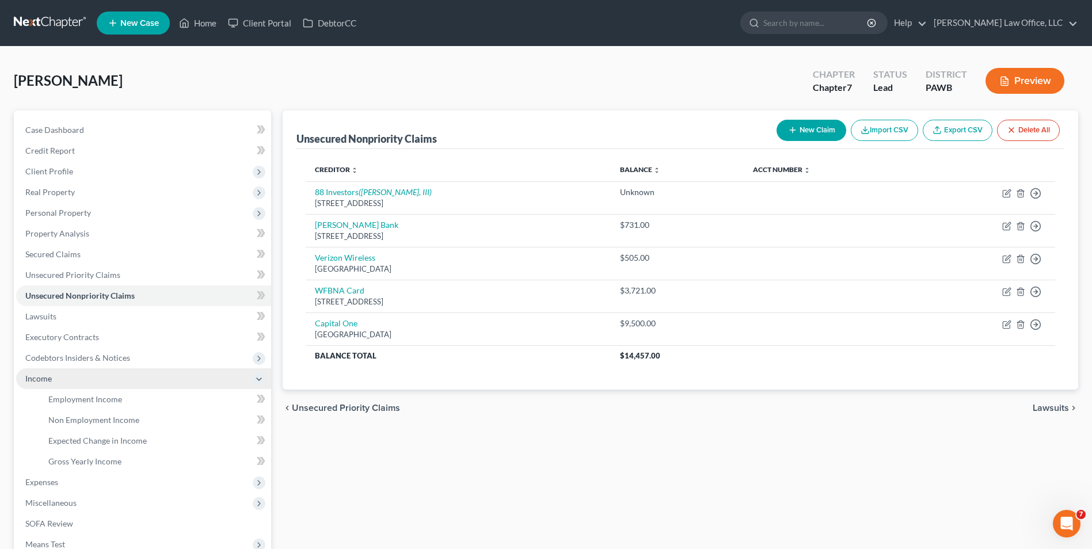
click at [78, 385] on span "Income" at bounding box center [143, 379] width 255 height 21
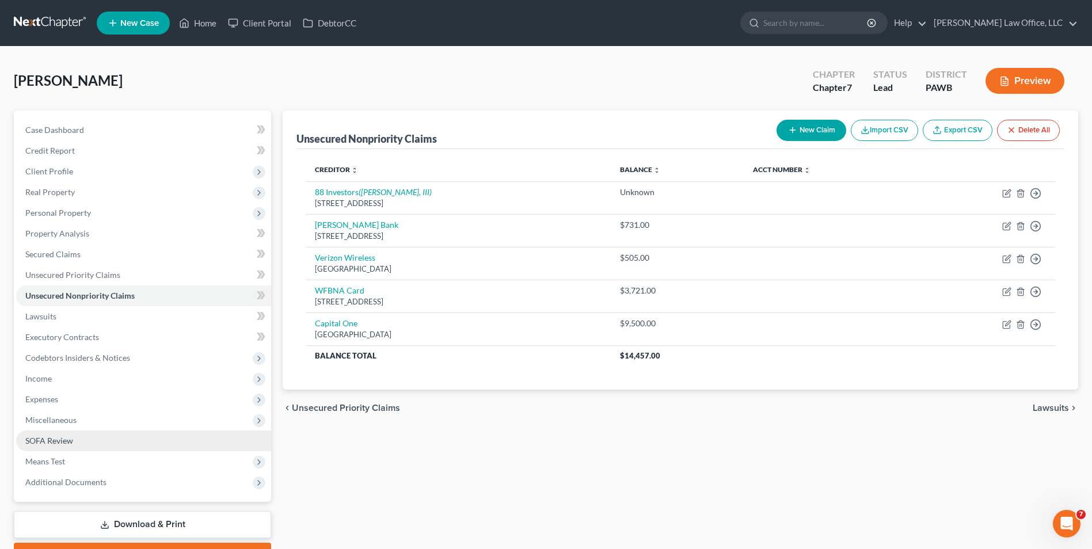
click at [81, 438] on link "SOFA Review" at bounding box center [143, 441] width 255 height 21
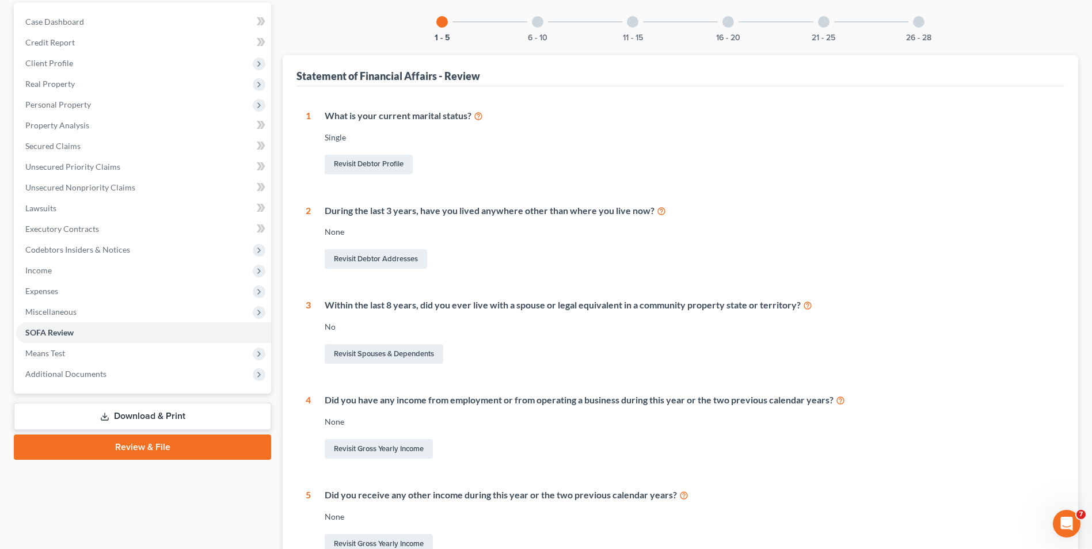
scroll to position [110, 0]
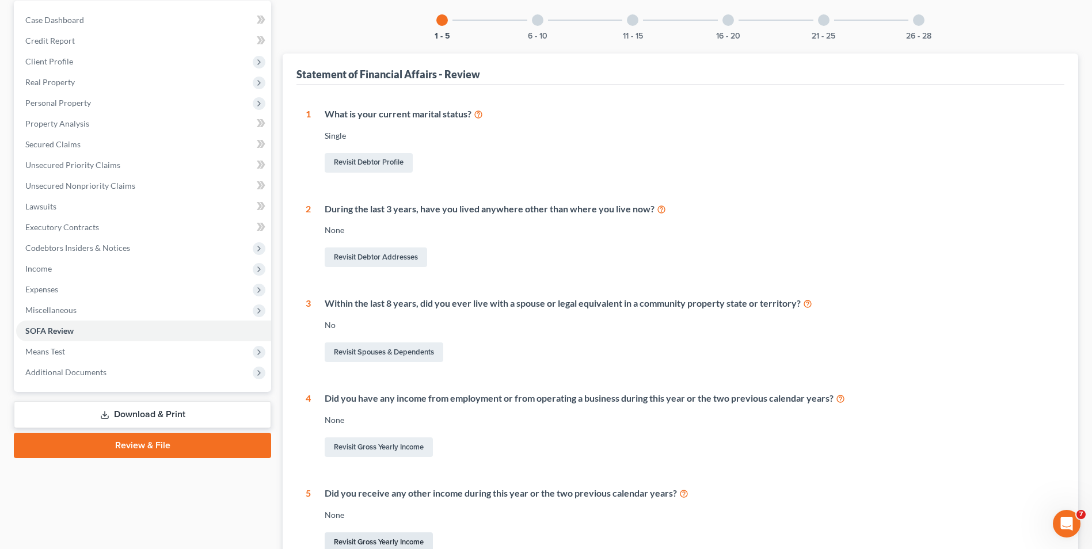
click at [382, 548] on link "Revisit Gross Yearly Income" at bounding box center [379, 543] width 108 height 20
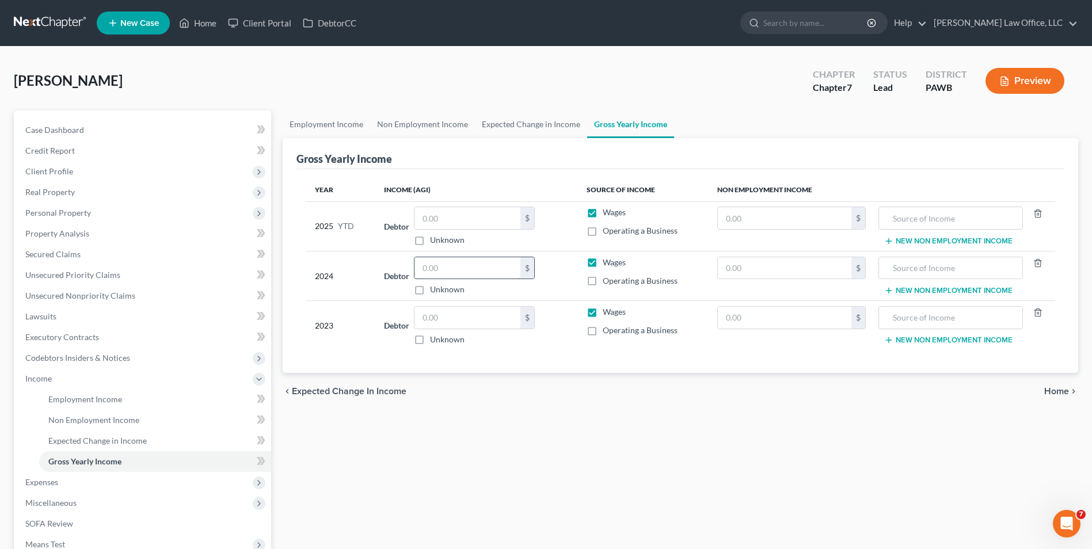
click at [447, 268] on input "text" at bounding box center [468, 268] width 106 height 22
type input "82,640"
click at [486, 317] on input "text" at bounding box center [468, 318] width 106 height 22
type input "78,659"
click at [1056, 392] on span "Home" at bounding box center [1056, 391] width 25 height 9
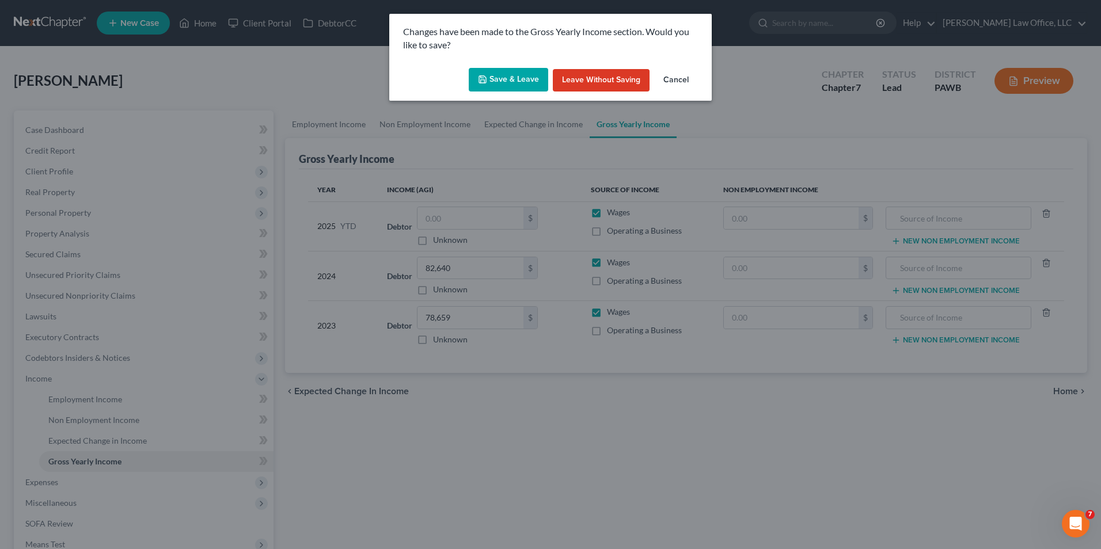
click at [512, 74] on button "Save & Leave" at bounding box center [508, 80] width 79 height 24
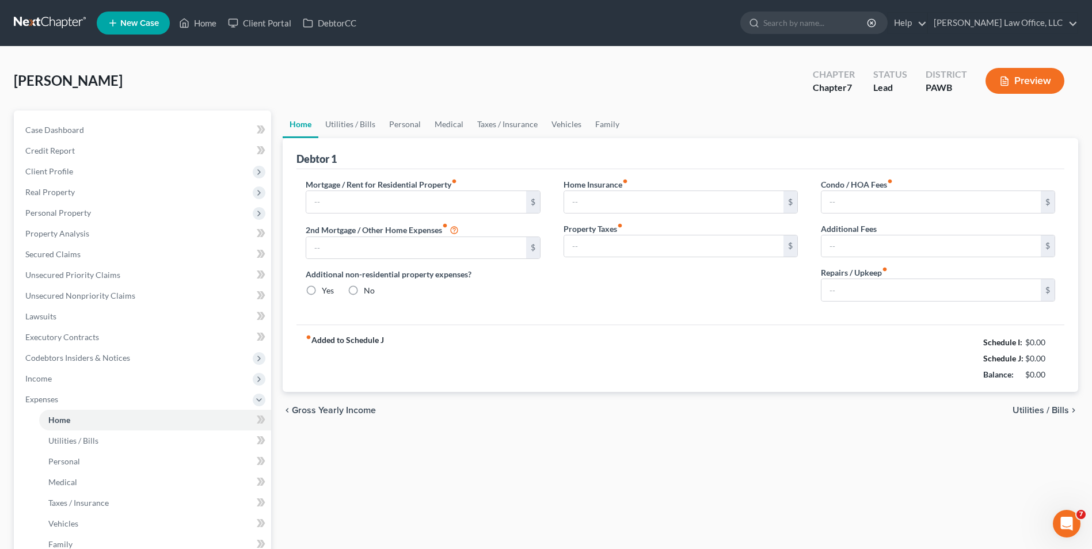
type input "0.00"
radio input "true"
type input "0.00"
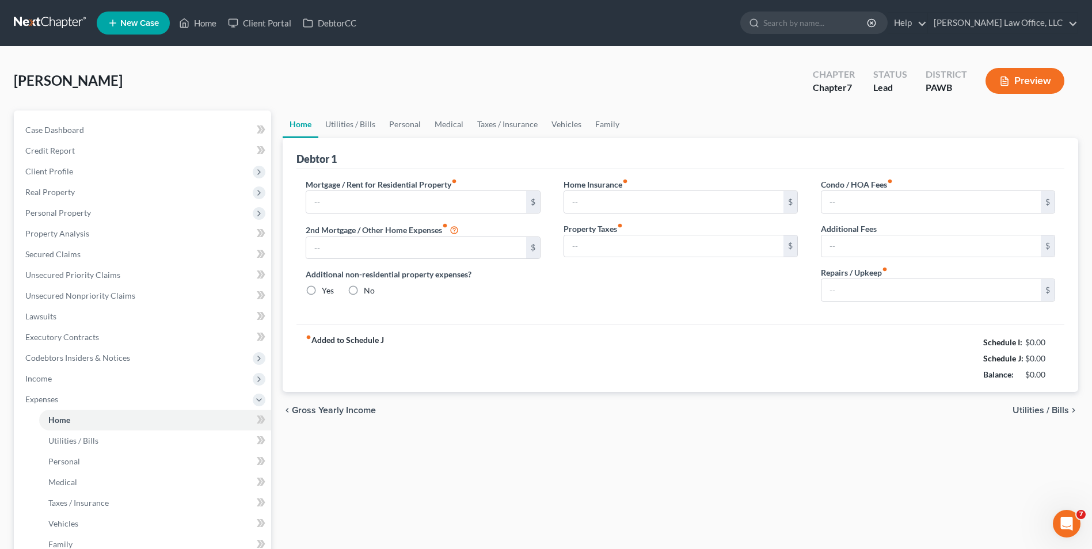
type input "0.00"
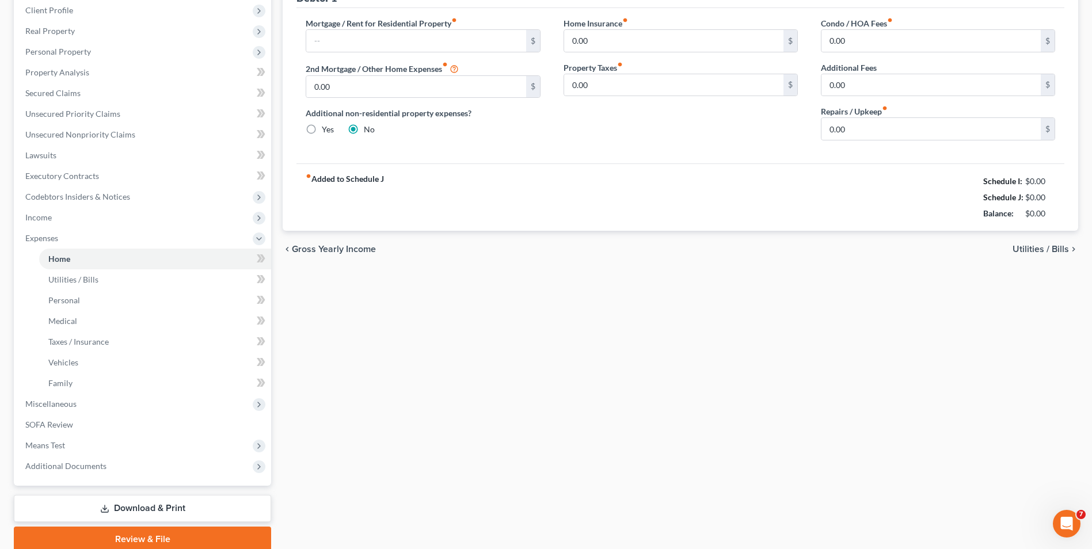
scroll to position [208, 0]
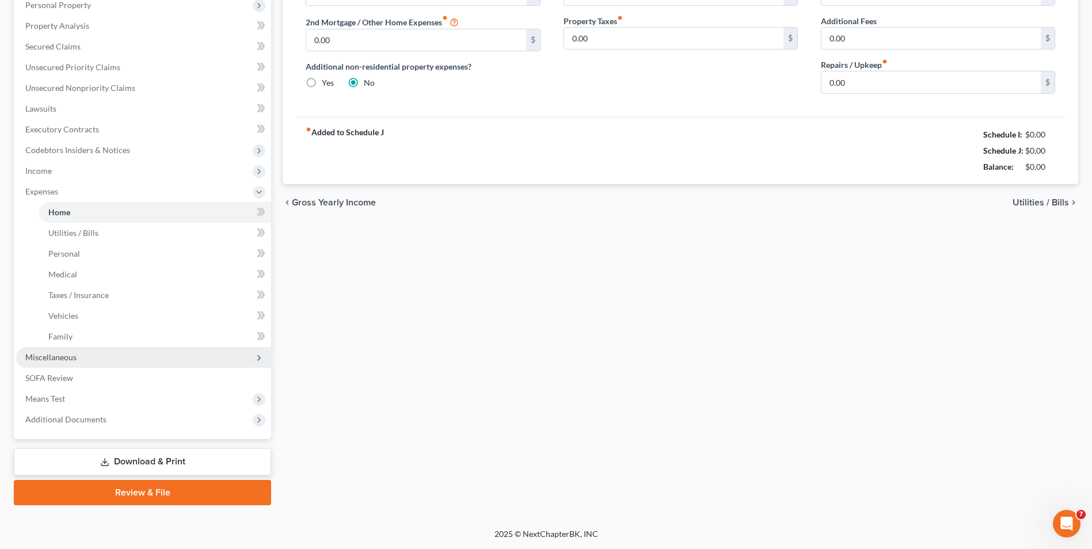
click at [44, 355] on span "Miscellaneous" at bounding box center [50, 357] width 51 height 10
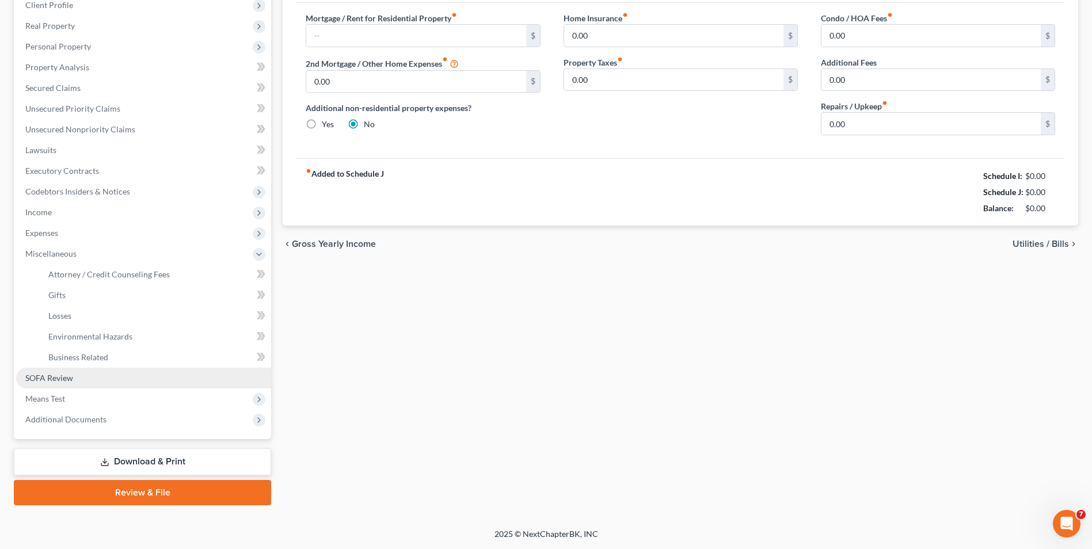
scroll to position [166, 0]
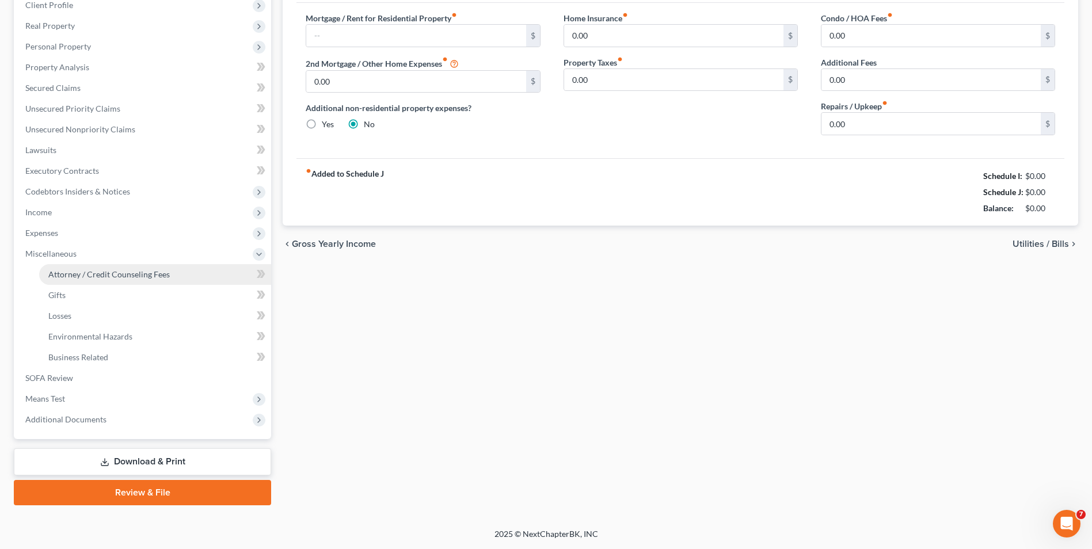
click at [119, 275] on span "Attorney / Credit Counseling Fees" at bounding box center [108, 274] width 121 height 10
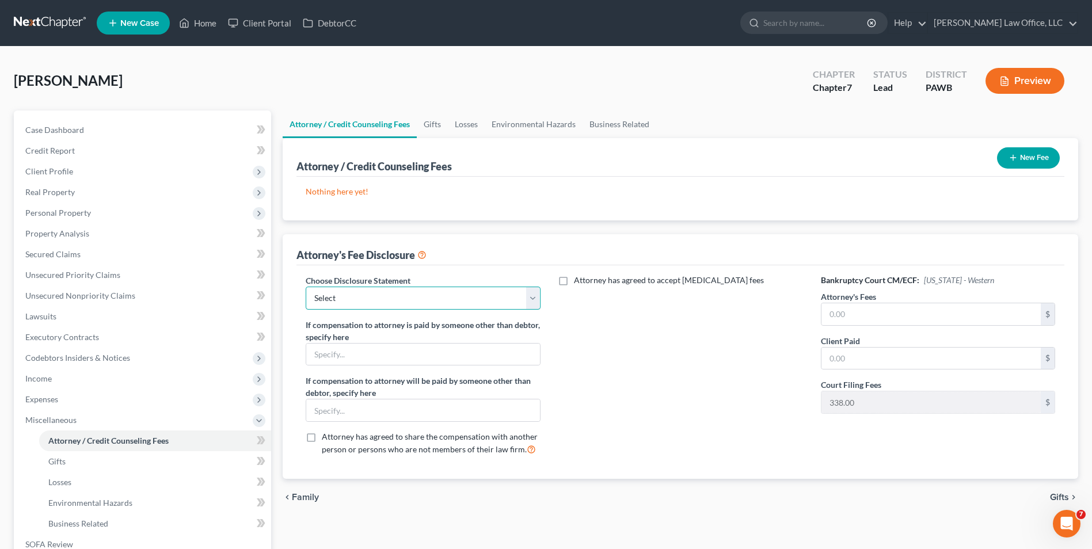
click at [443, 304] on select "Select Disclosure" at bounding box center [423, 298] width 234 height 23
select select "0"
click at [306, 287] on select "Select Disclosure" at bounding box center [423, 298] width 234 height 23
click at [916, 319] on input "text" at bounding box center [931, 314] width 219 height 22
type input "1,500"
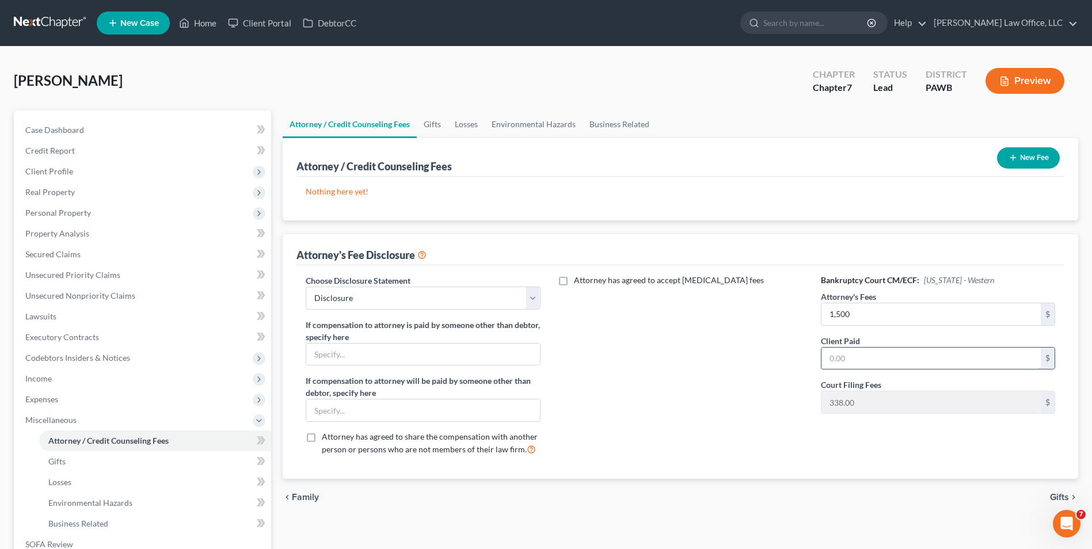
click at [902, 355] on input "text" at bounding box center [931, 359] width 219 height 22
type input "1,500"
click at [1058, 497] on span "Gifts" at bounding box center [1059, 497] width 19 height 9
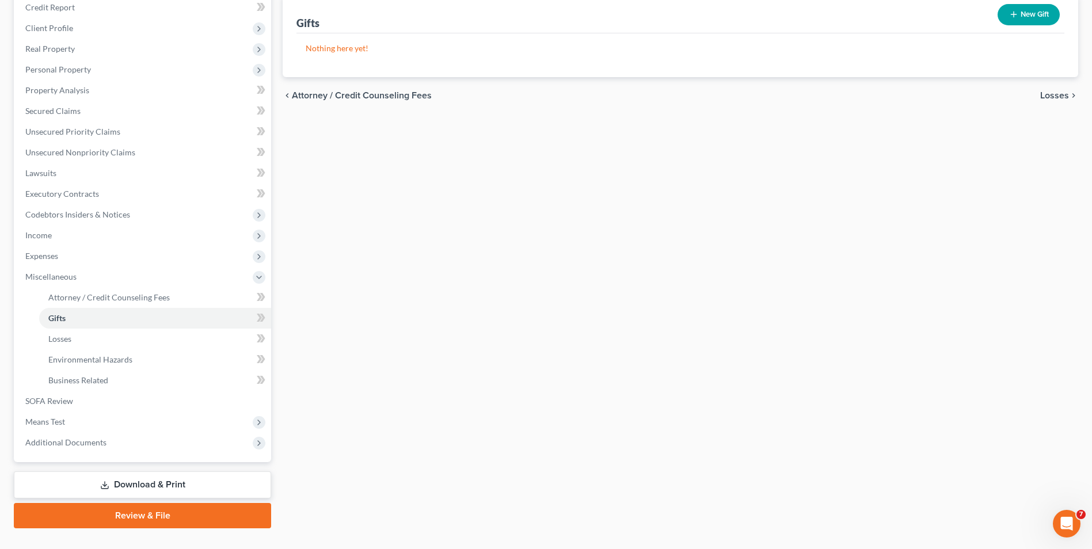
scroll to position [158, 0]
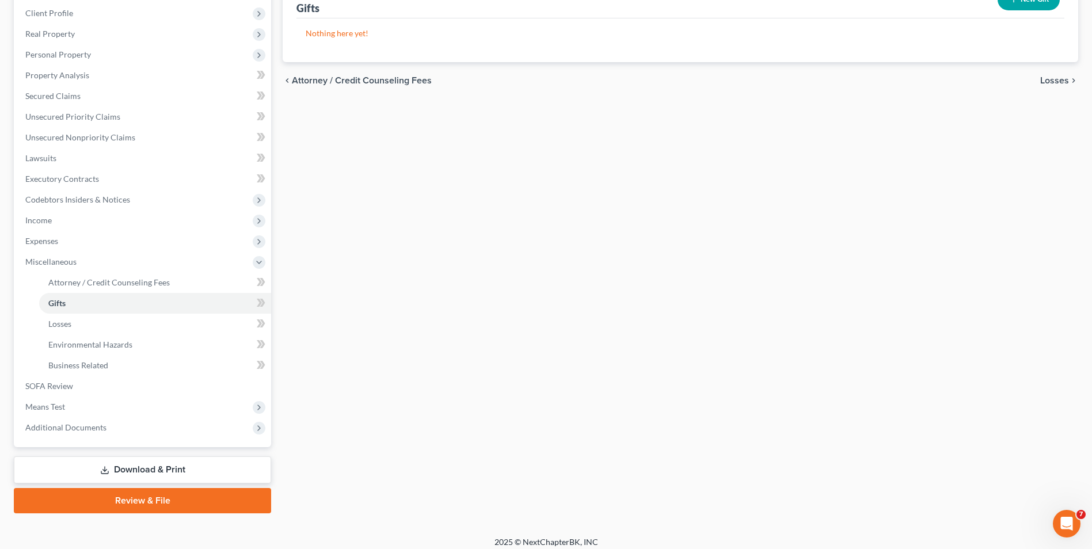
click at [159, 470] on link "Download & Print" at bounding box center [142, 470] width 257 height 27
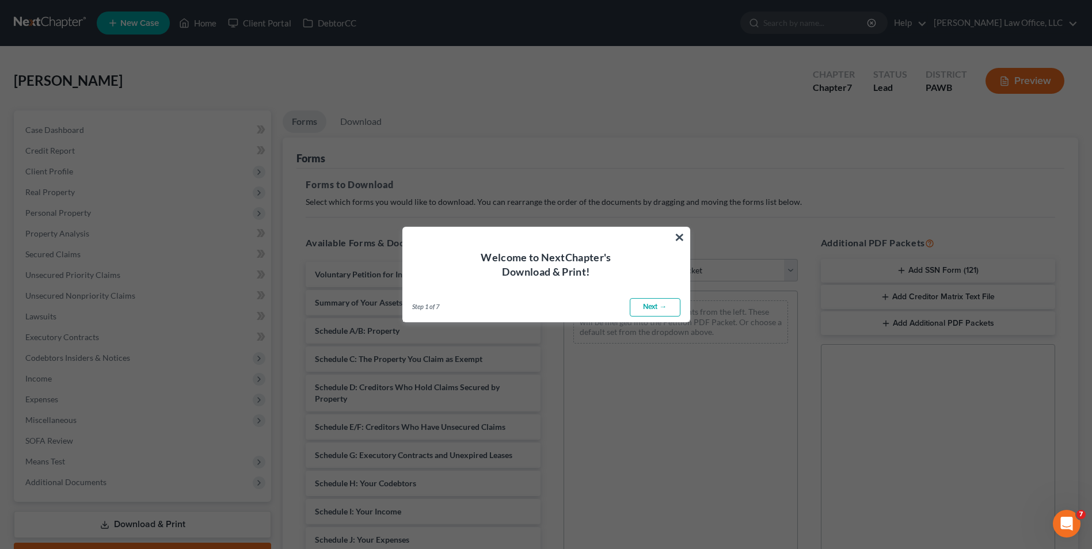
click at [676, 305] on link "Next →" at bounding box center [655, 307] width 51 height 18
select select "0"
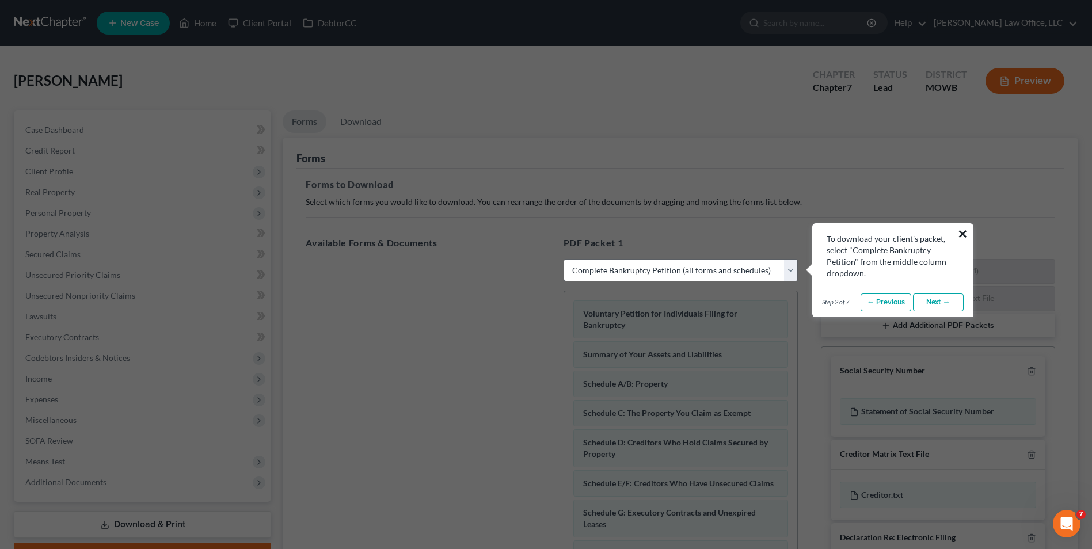
click at [966, 231] on button "×" at bounding box center [963, 234] width 11 height 18
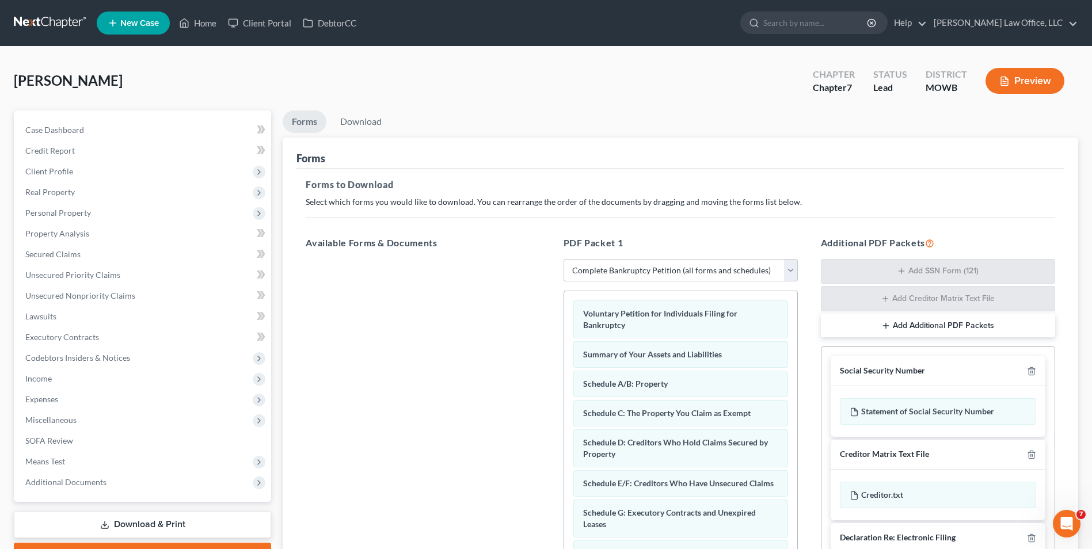
scroll to position [163, 0]
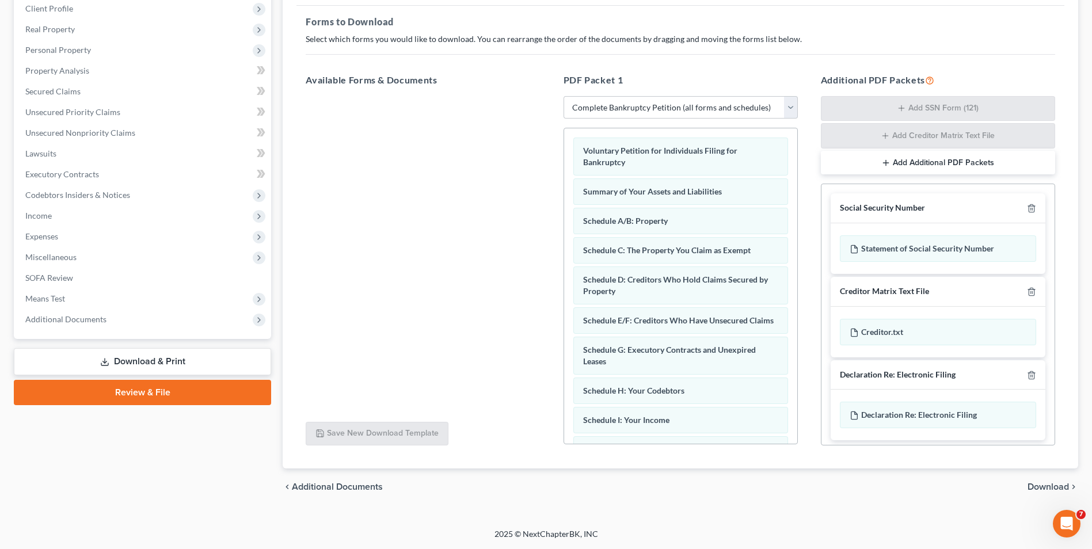
click at [1066, 487] on span "Download" at bounding box center [1048, 487] width 41 height 9
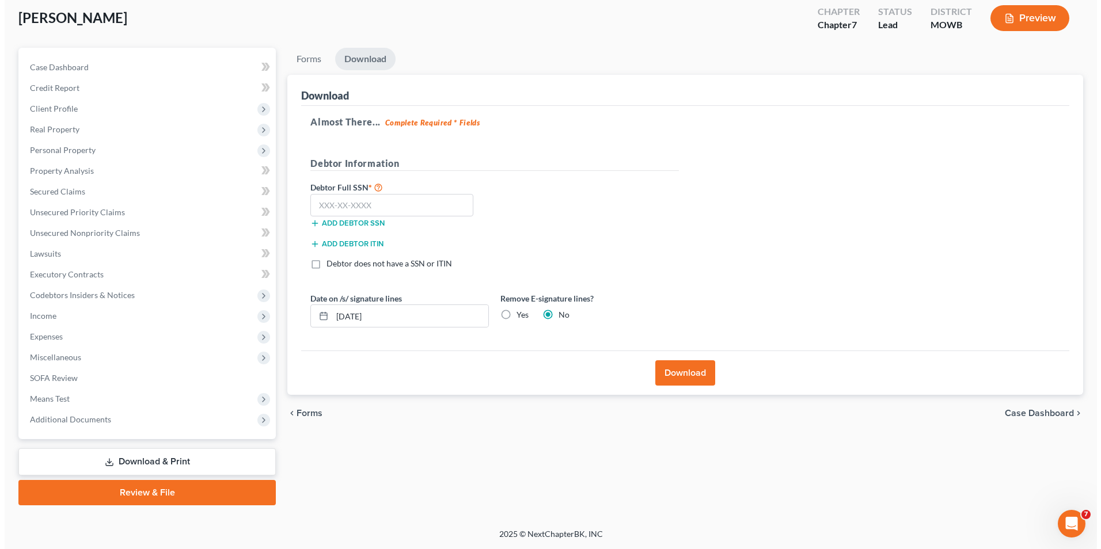
scroll to position [63, 0]
click at [698, 378] on button "Download" at bounding box center [681, 372] width 60 height 25
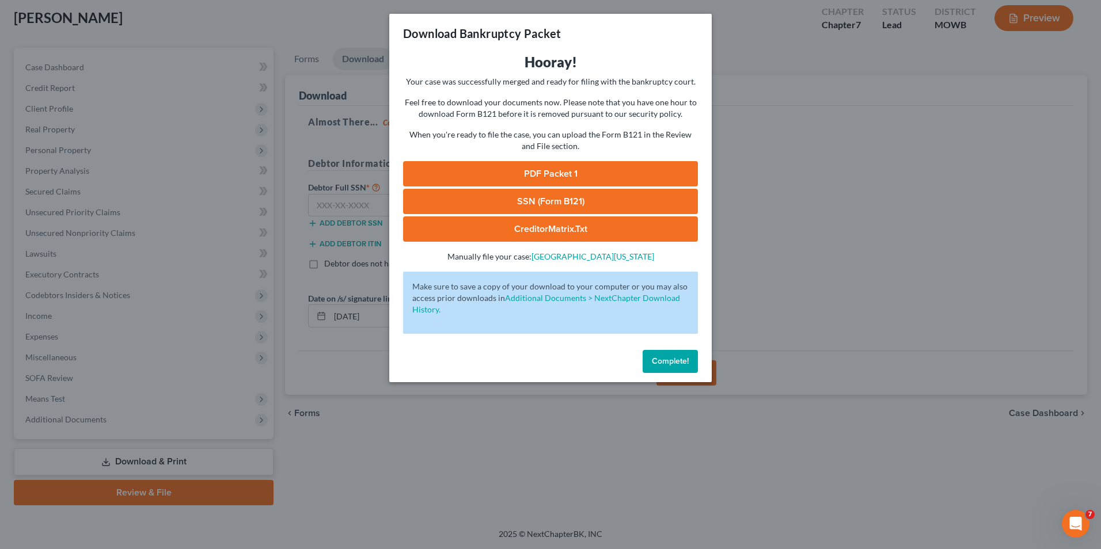
click at [604, 174] on link "PDF Packet 1" at bounding box center [550, 173] width 295 height 25
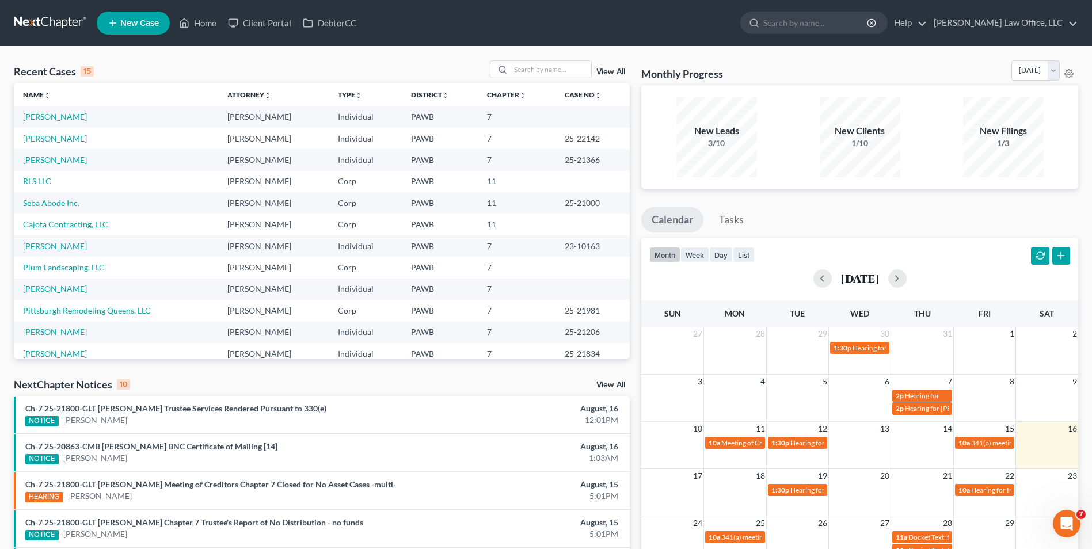
click at [617, 389] on link "View All" at bounding box center [611, 385] width 29 height 8
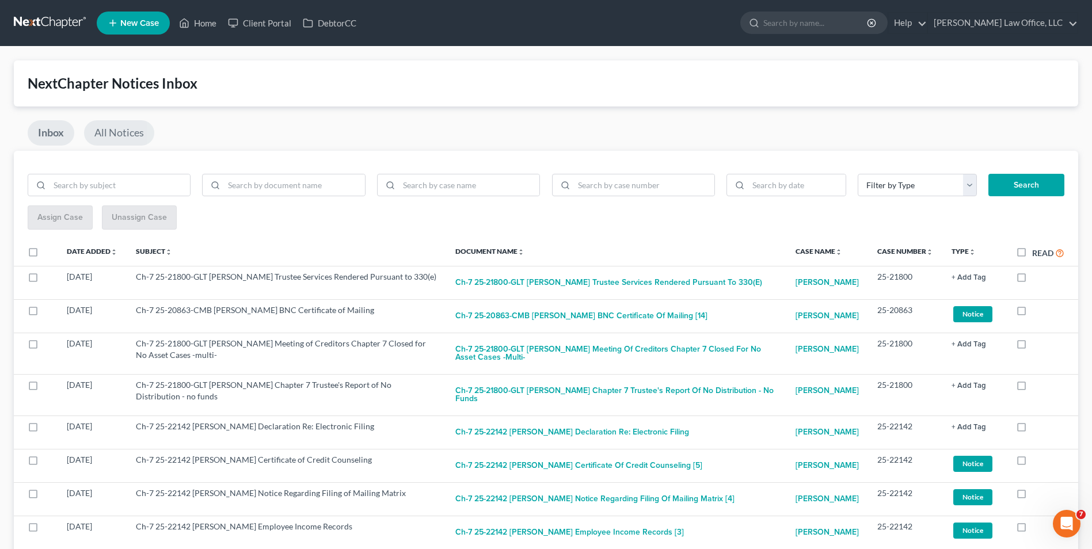
click at [122, 140] on link "All Notices" at bounding box center [119, 132] width 70 height 25
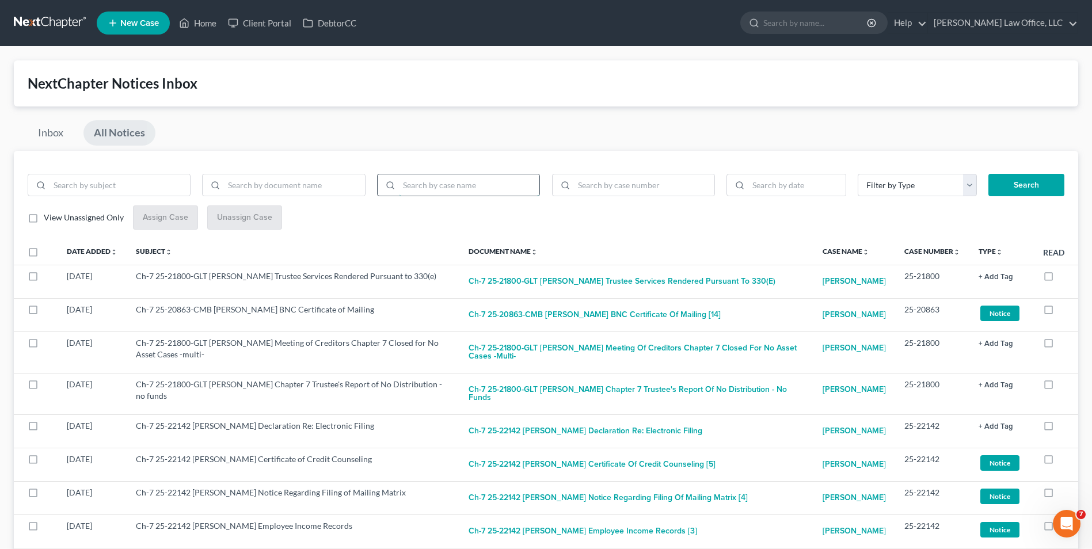
click at [420, 178] on input "search" at bounding box center [469, 185] width 140 height 22
click at [989, 174] on button "Search" at bounding box center [1027, 185] width 76 height 23
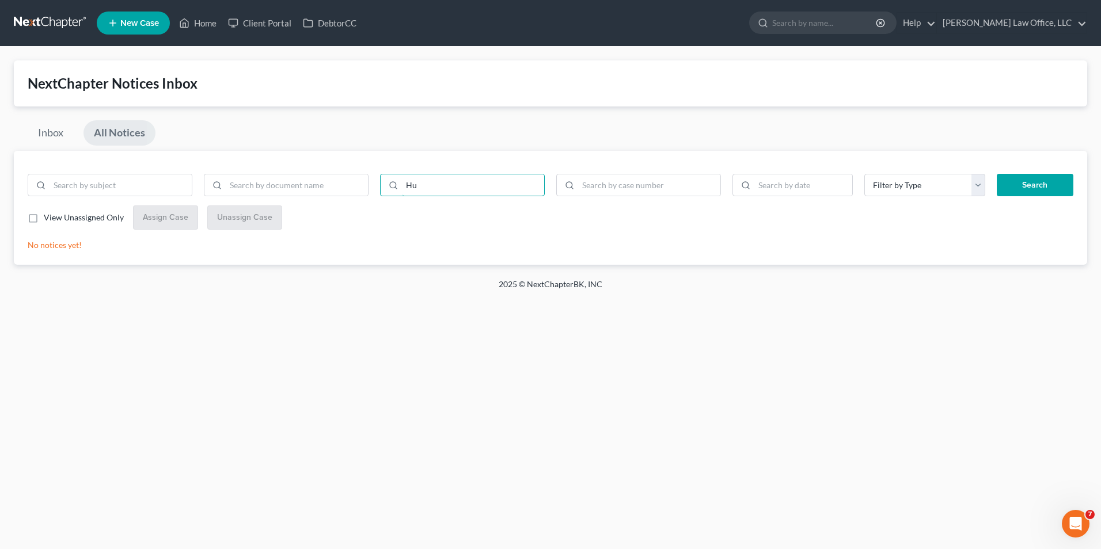
type input "H"
type input "Tung"
click at [997, 174] on button "Search" at bounding box center [1035, 185] width 77 height 23
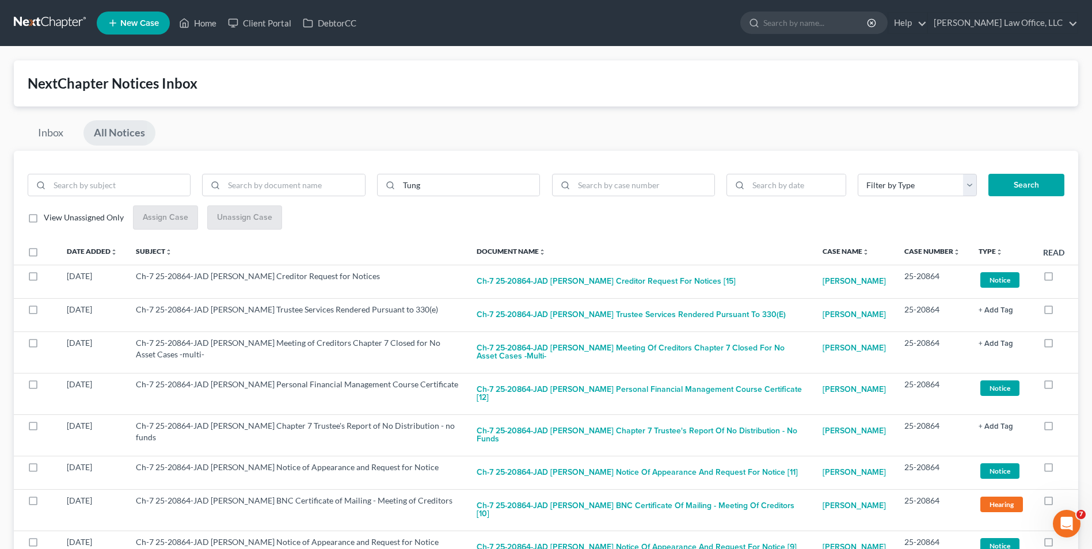
click at [51, 23] on link at bounding box center [51, 23] width 74 height 21
